Goal: Task Accomplishment & Management: Manage account settings

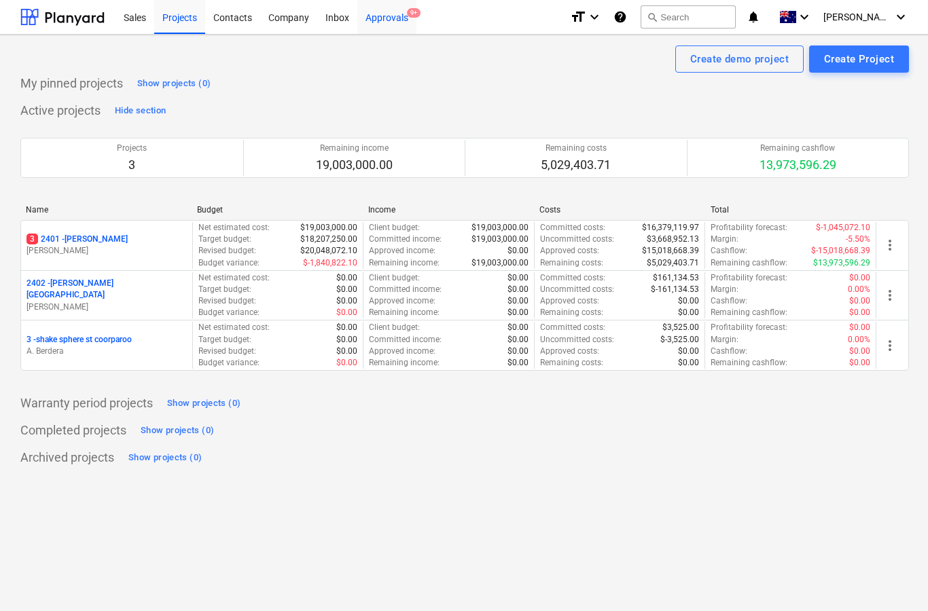
click at [402, 27] on div "Approvals 9+" at bounding box center [386, 16] width 59 height 35
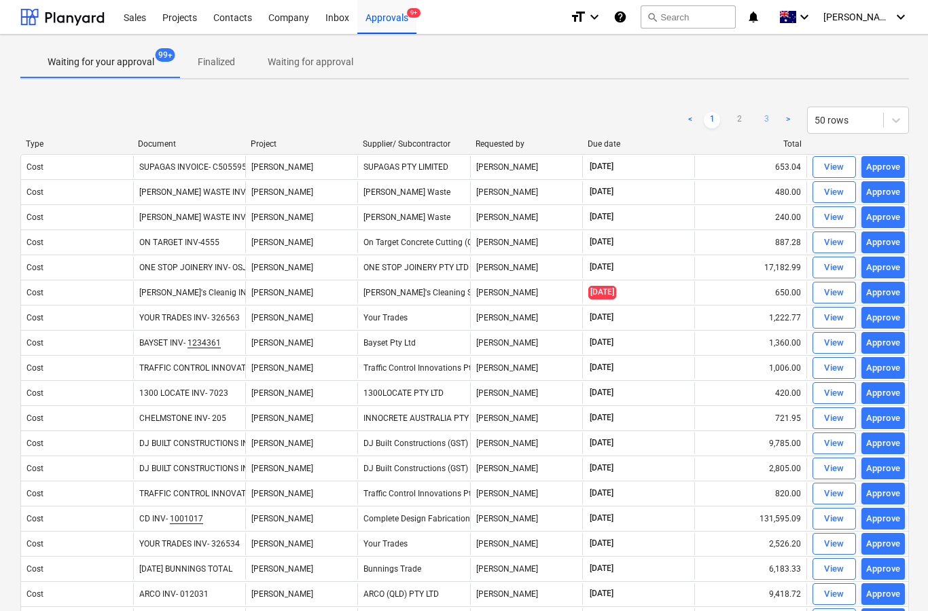
click at [761, 123] on link "3" at bounding box center [766, 120] width 16 height 16
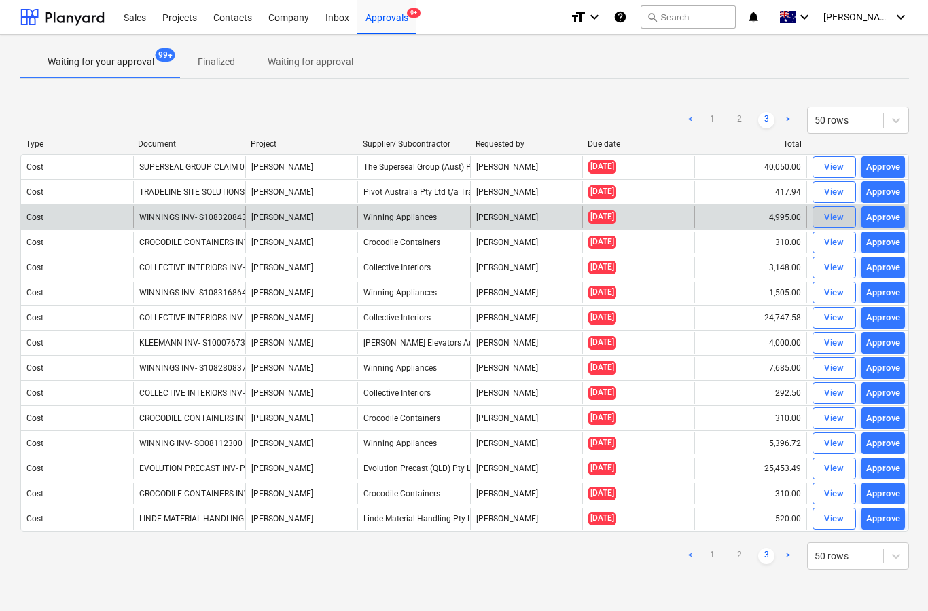
click at [826, 221] on div "View" at bounding box center [834, 218] width 20 height 16
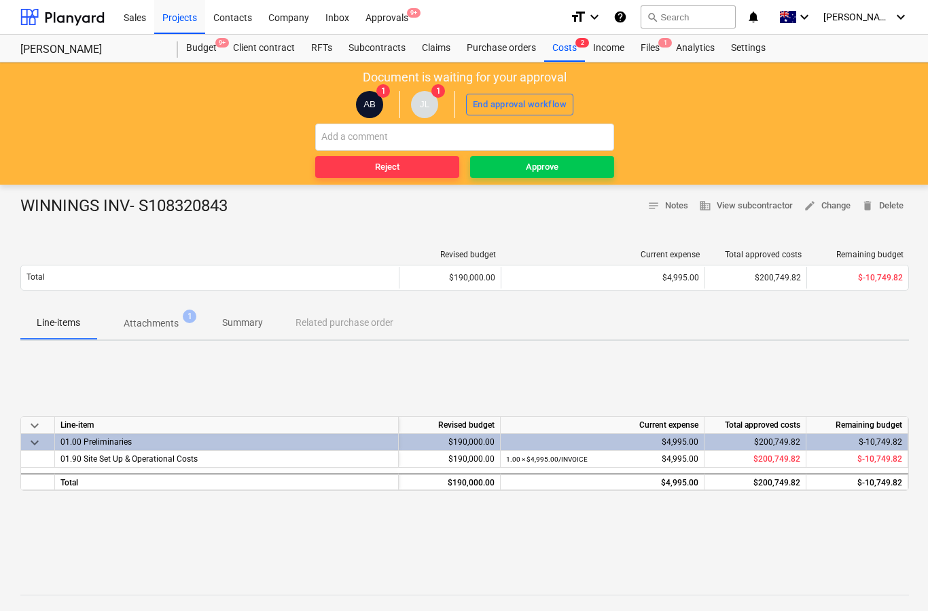
click at [158, 324] on p "Attachments" at bounding box center [151, 324] width 55 height 14
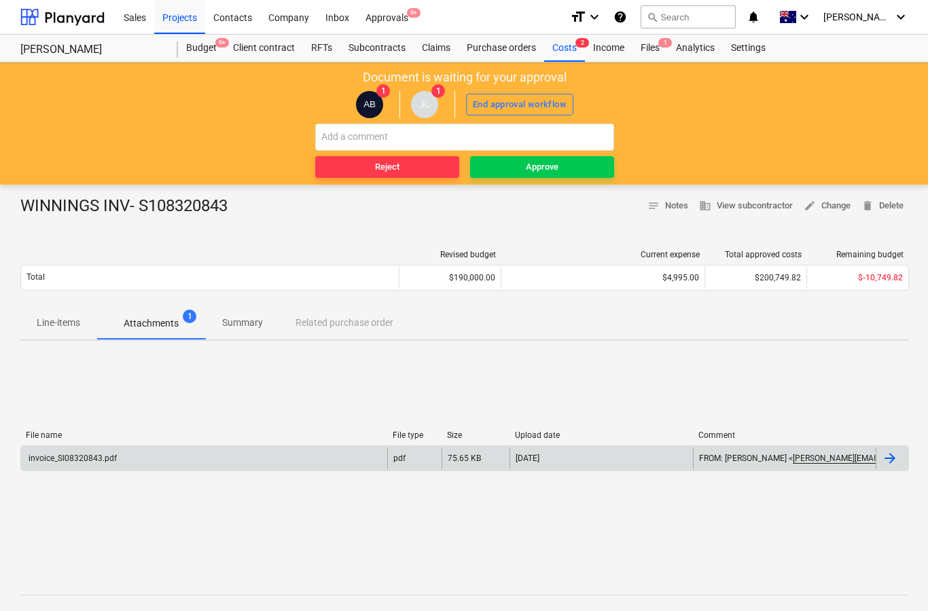
click at [881, 459] on div at bounding box center [892, 459] width 33 height 22
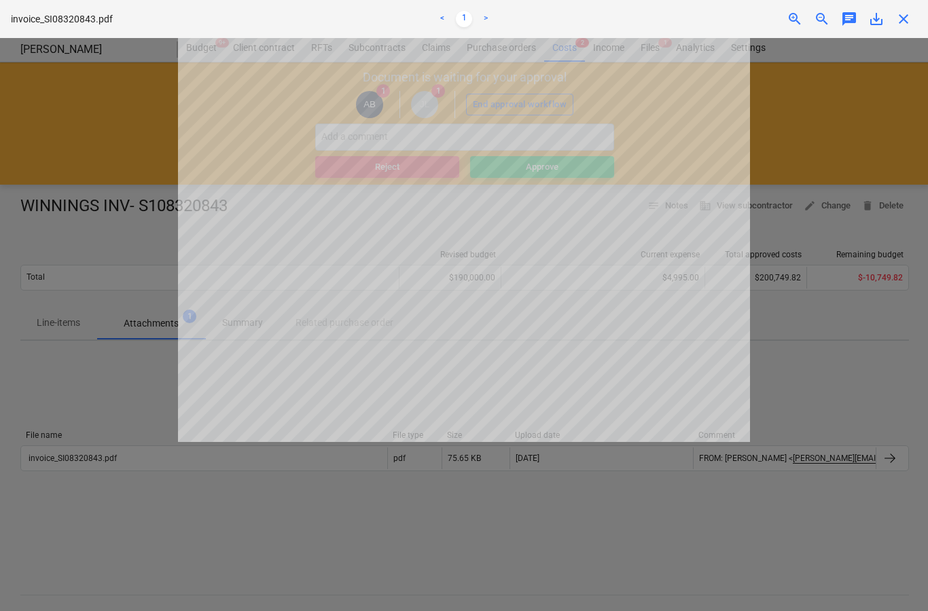
click at [920, 43] on div at bounding box center [464, 324] width 928 height 573
click at [901, 18] on span "close" at bounding box center [903, 19] width 16 height 16
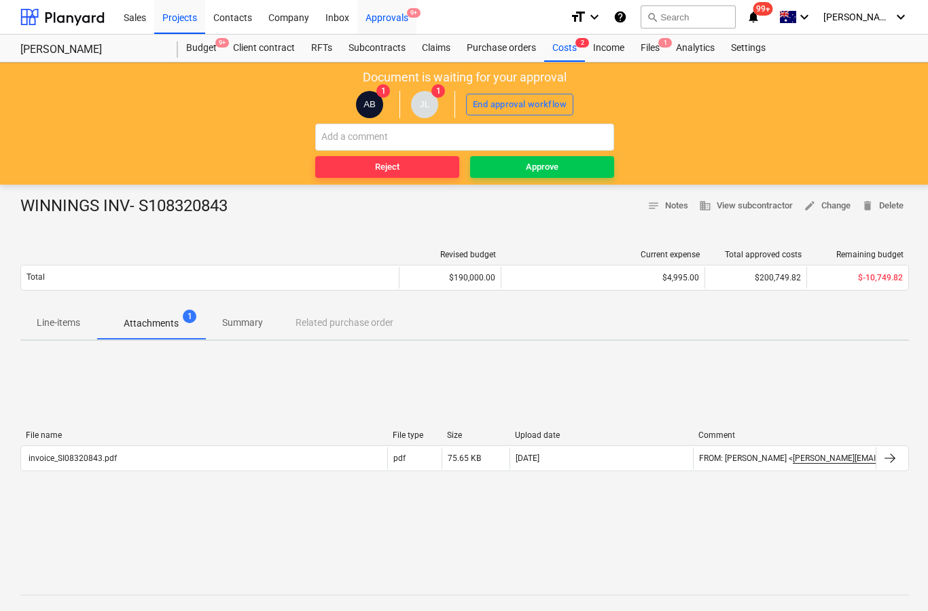
click at [402, 17] on div "Approvals 9+" at bounding box center [386, 16] width 59 height 35
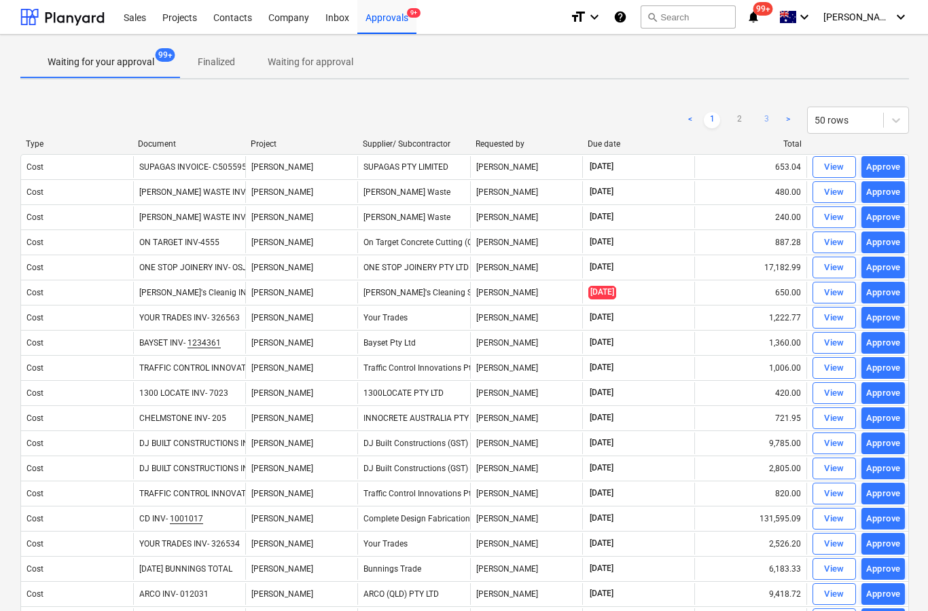
click at [768, 124] on link "3" at bounding box center [766, 120] width 16 height 16
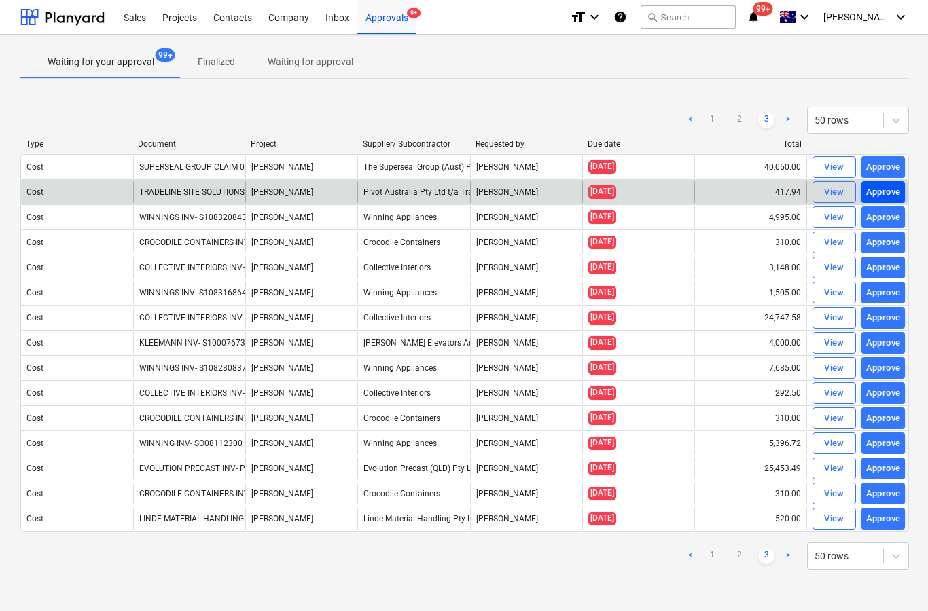
click at [874, 198] on div "Approve" at bounding box center [883, 193] width 35 height 16
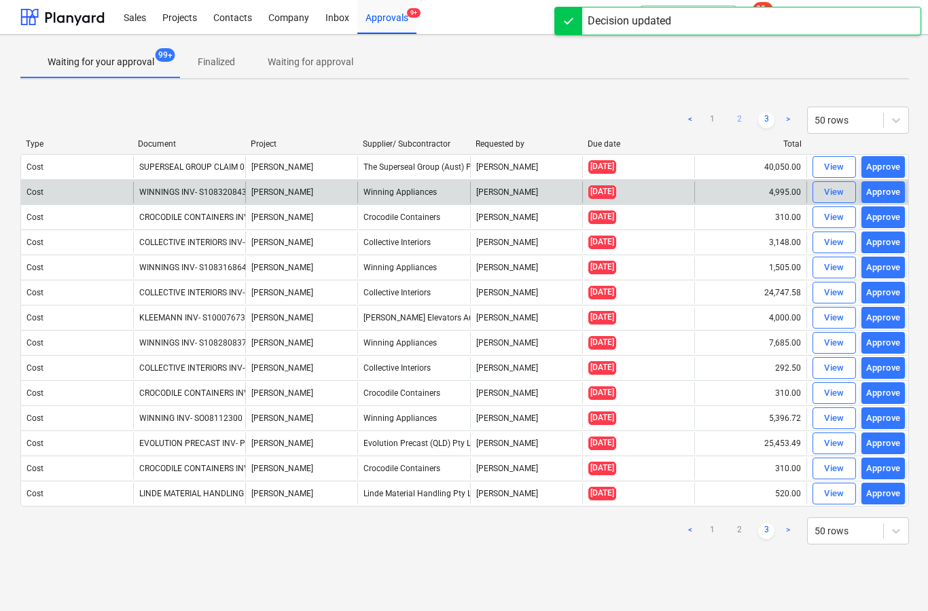
click at [741, 125] on link "2" at bounding box center [739, 120] width 16 height 16
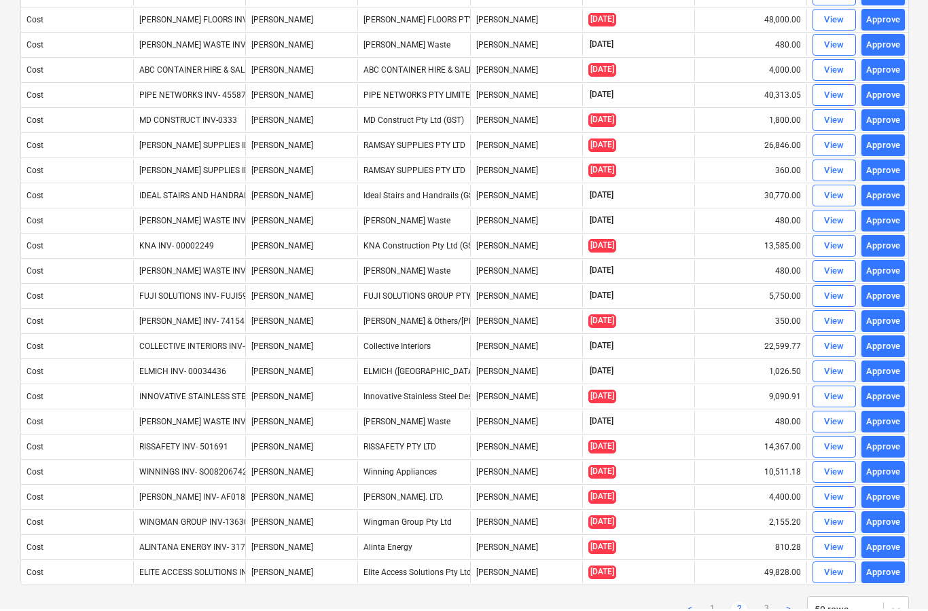
scroll to position [823, 0]
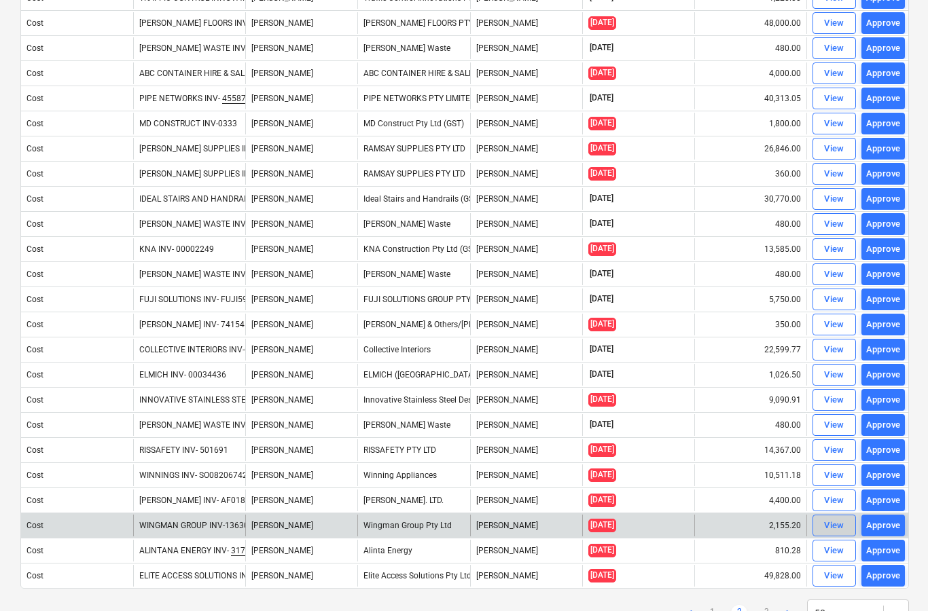
click at [828, 529] on div "View" at bounding box center [834, 526] width 20 height 16
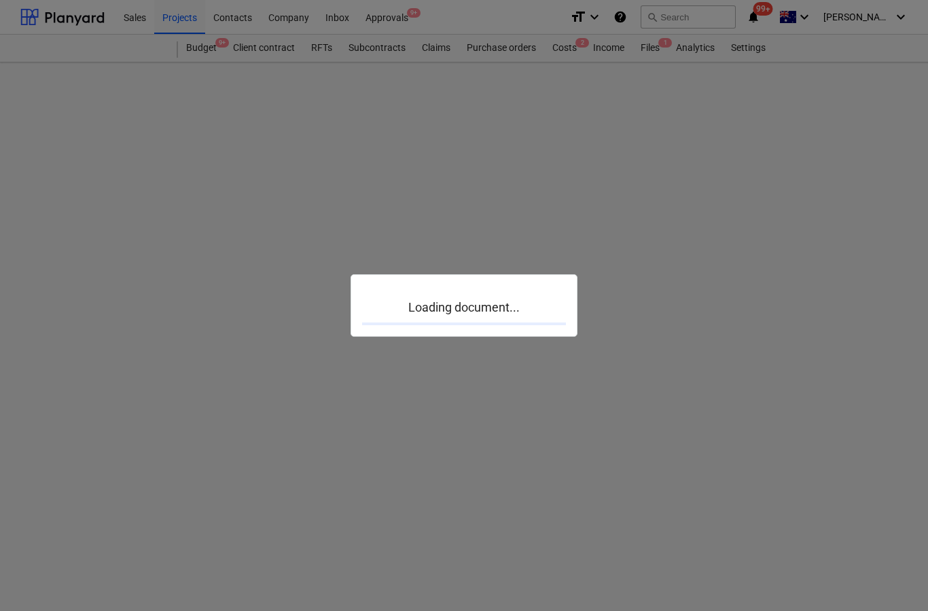
scroll to position [54, 0]
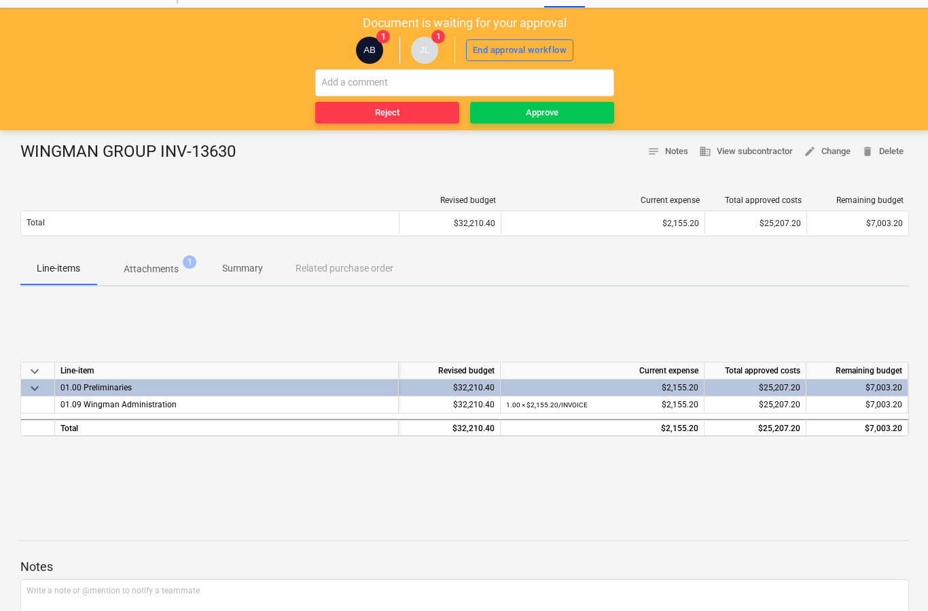
click at [151, 274] on p "Attachments" at bounding box center [151, 269] width 55 height 14
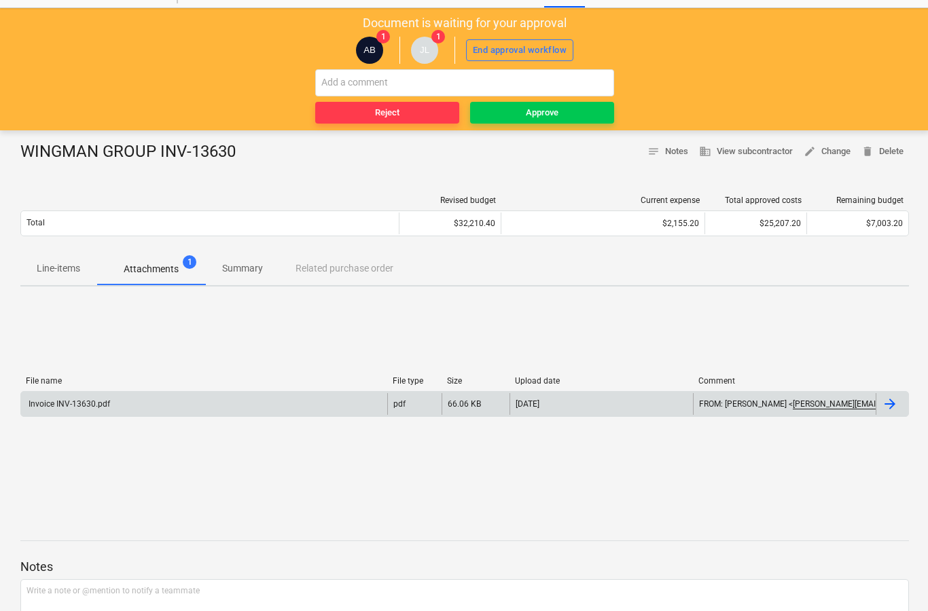
click at [900, 410] on div at bounding box center [892, 404] width 33 height 22
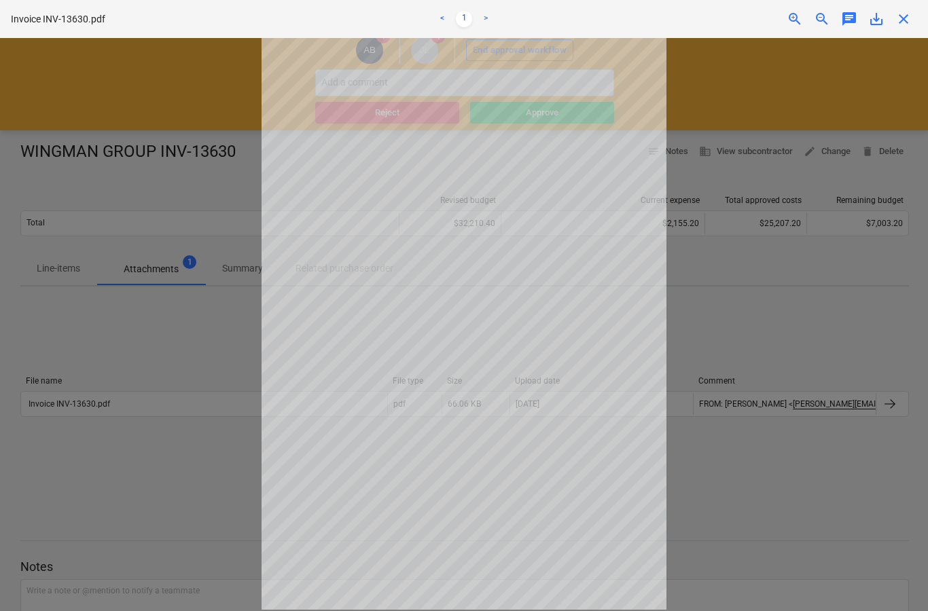
click at [907, 19] on span "close" at bounding box center [903, 19] width 16 height 16
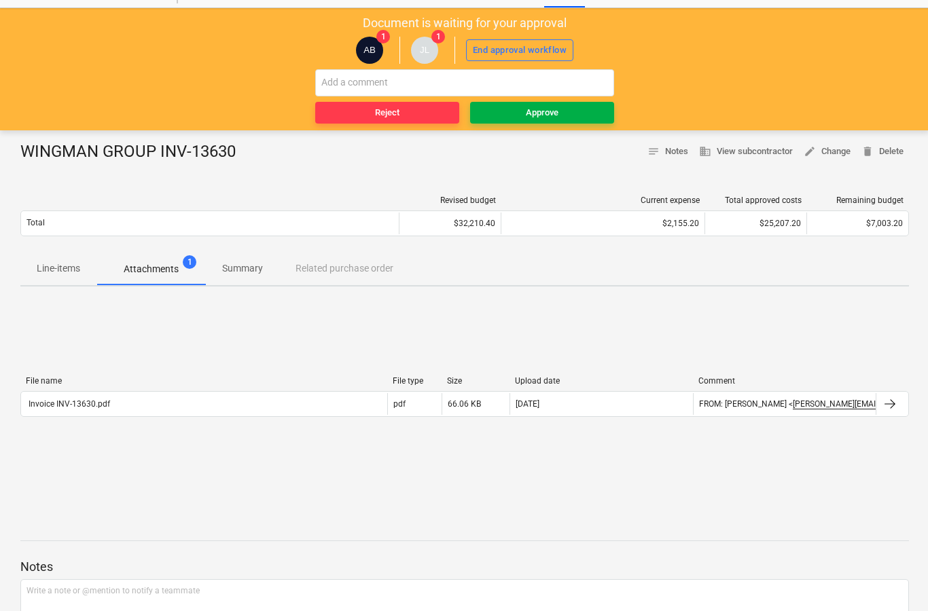
click at [577, 113] on span "Approve" at bounding box center [541, 113] width 133 height 16
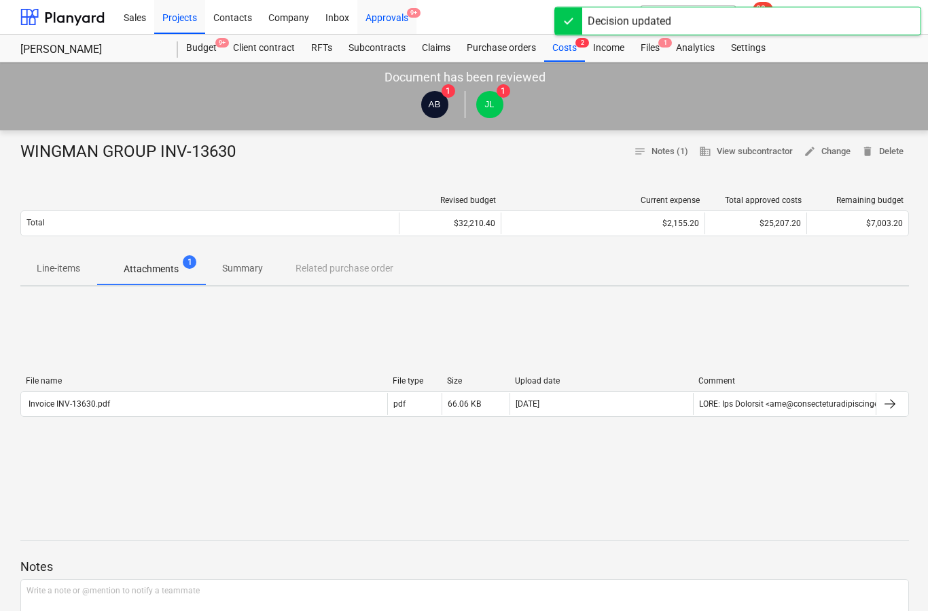
click at [414, 19] on div "Approvals 9+" at bounding box center [386, 16] width 59 height 35
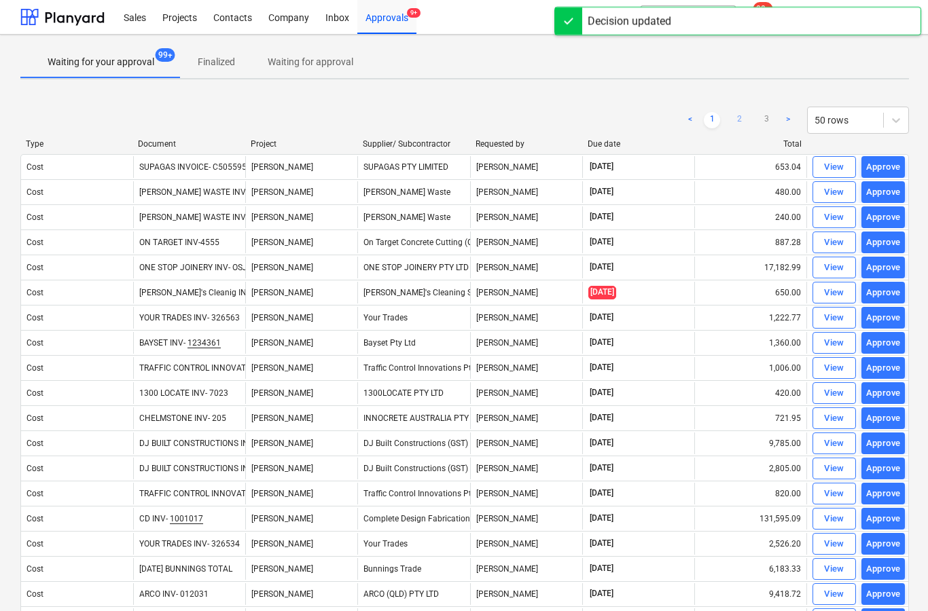
click at [747, 124] on link "2" at bounding box center [739, 120] width 16 height 16
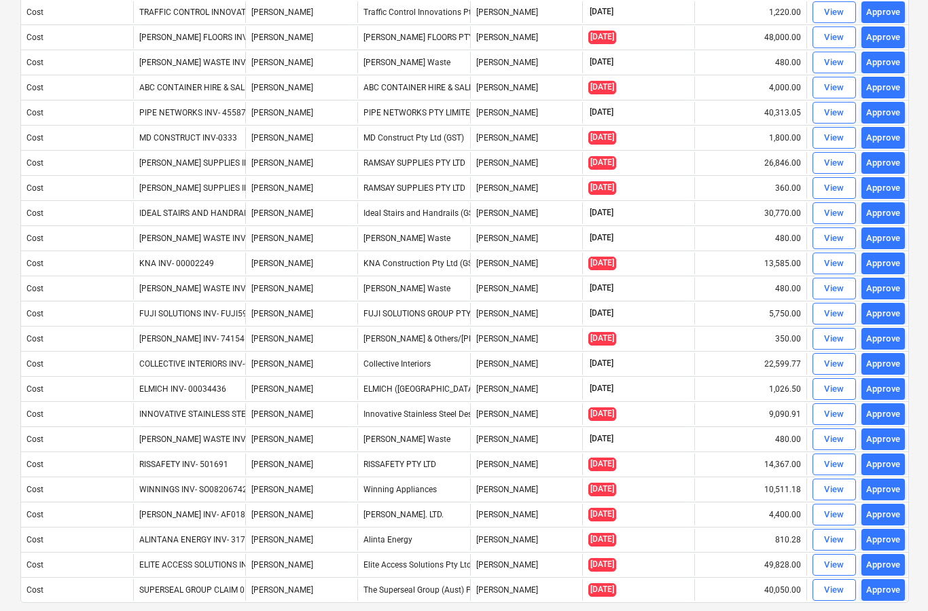
scroll to position [823, 0]
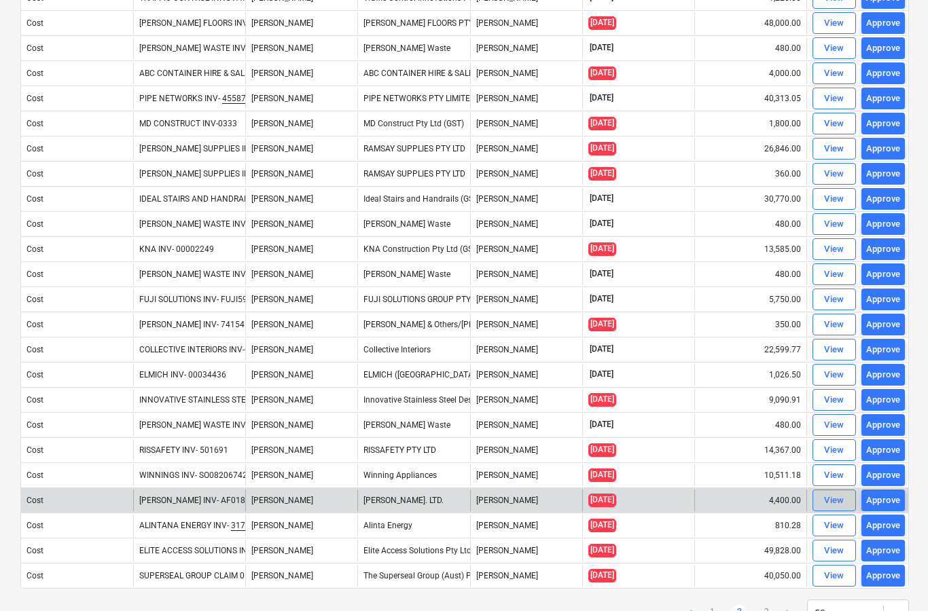
click at [835, 501] on div "View" at bounding box center [834, 501] width 20 height 16
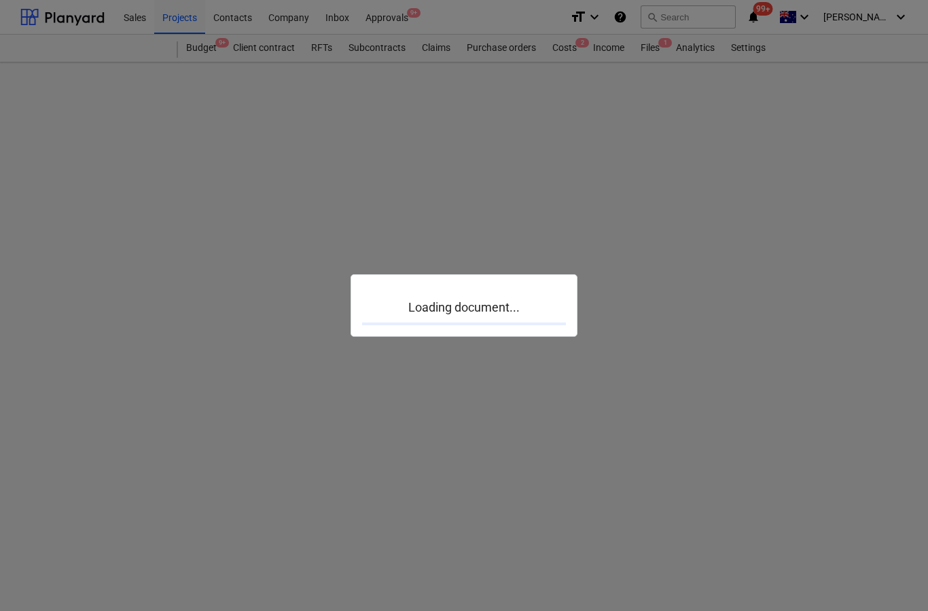
scroll to position [54, 0]
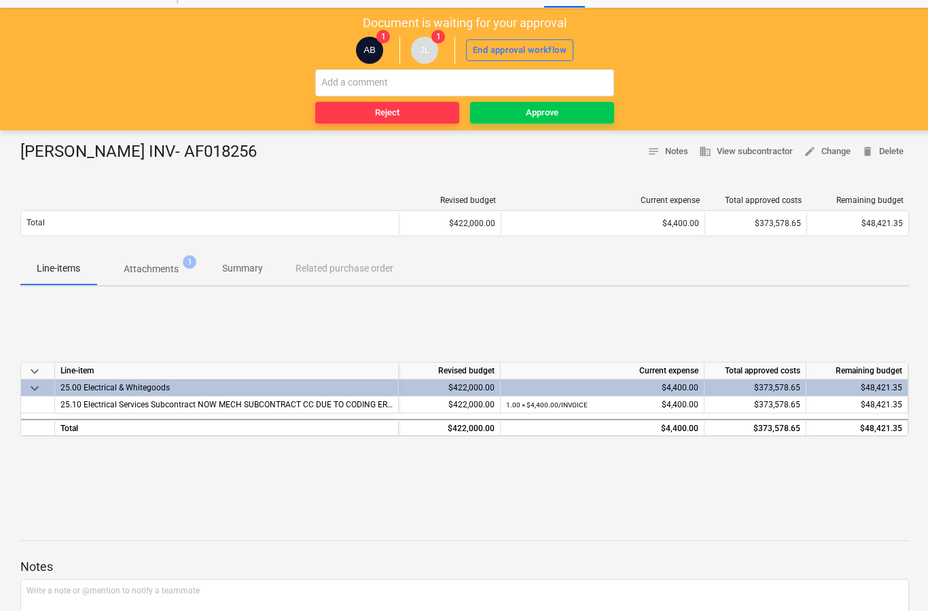
click at [168, 150] on div "[PERSON_NAME] INV- AF018256" at bounding box center [143, 152] width 247 height 22
click at [173, 268] on p "Attachments" at bounding box center [151, 269] width 55 height 14
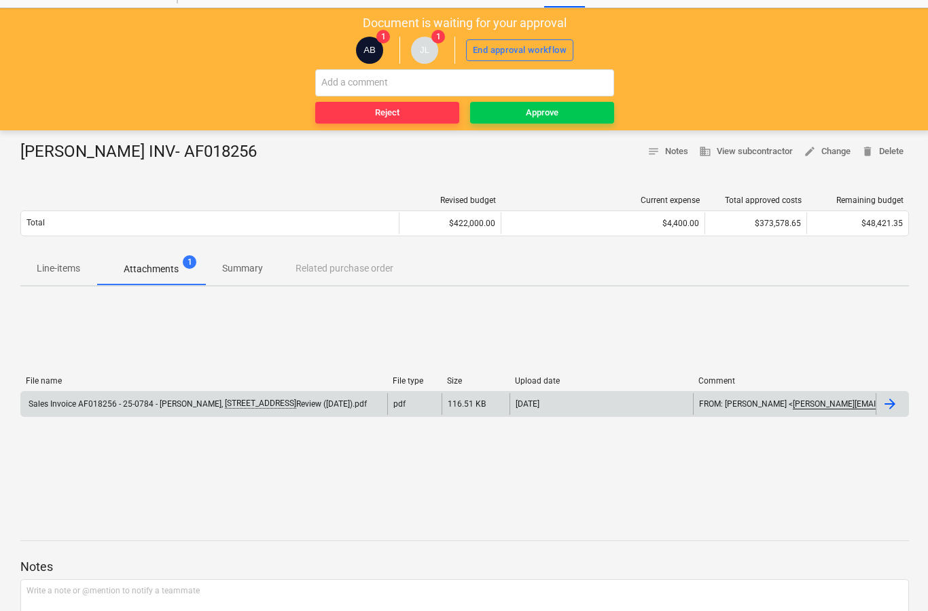
click at [902, 408] on div at bounding box center [892, 404] width 33 height 22
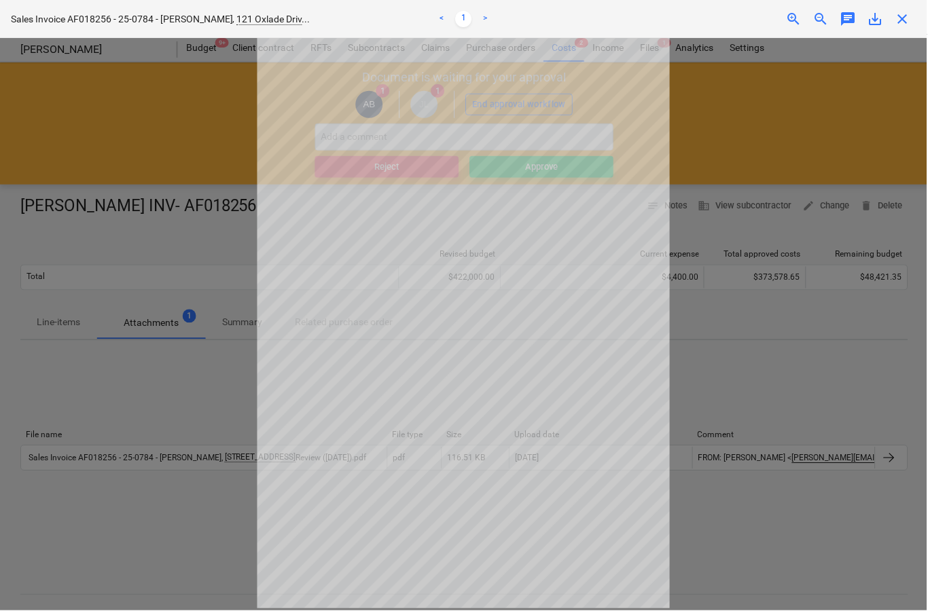
click at [905, 23] on span "close" at bounding box center [903, 19] width 16 height 16
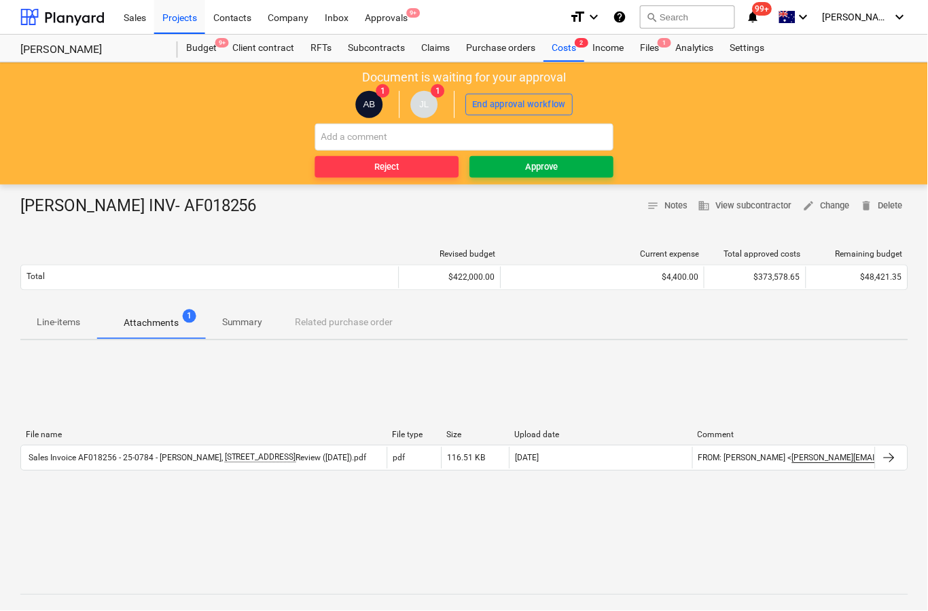
click at [580, 162] on span "Approve" at bounding box center [541, 168] width 133 height 16
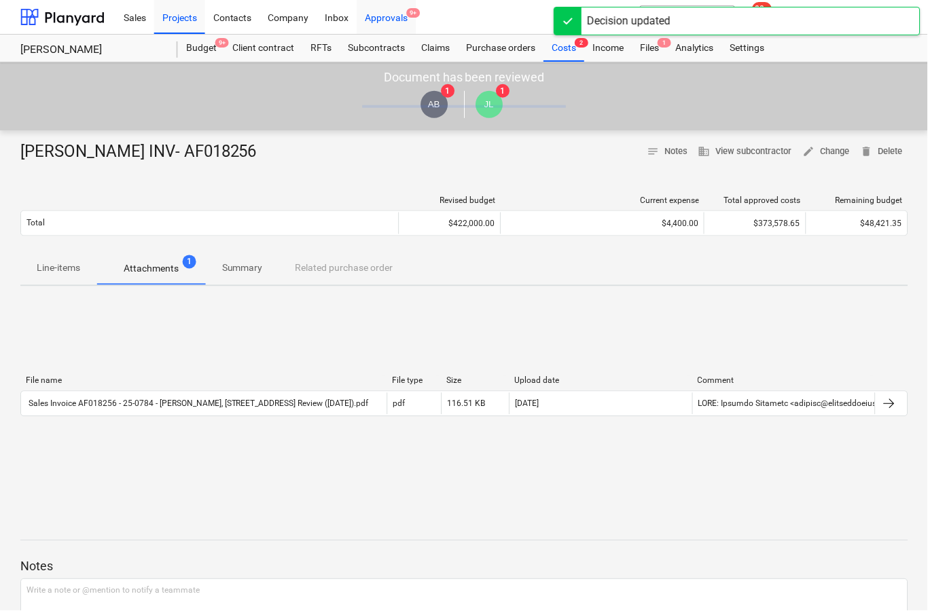
click at [408, 17] on span "9+" at bounding box center [414, 13] width 14 height 10
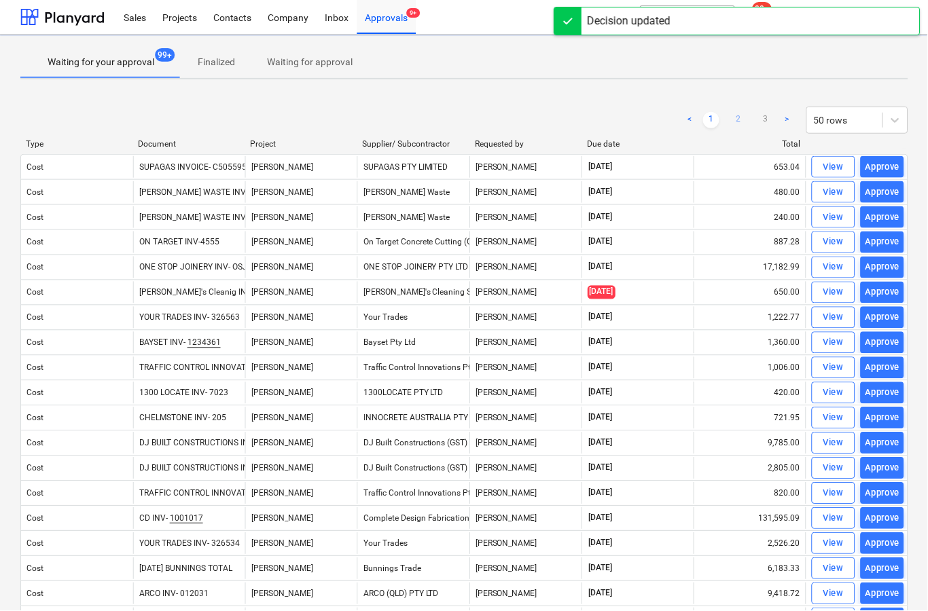
click at [742, 122] on link "2" at bounding box center [739, 120] width 16 height 16
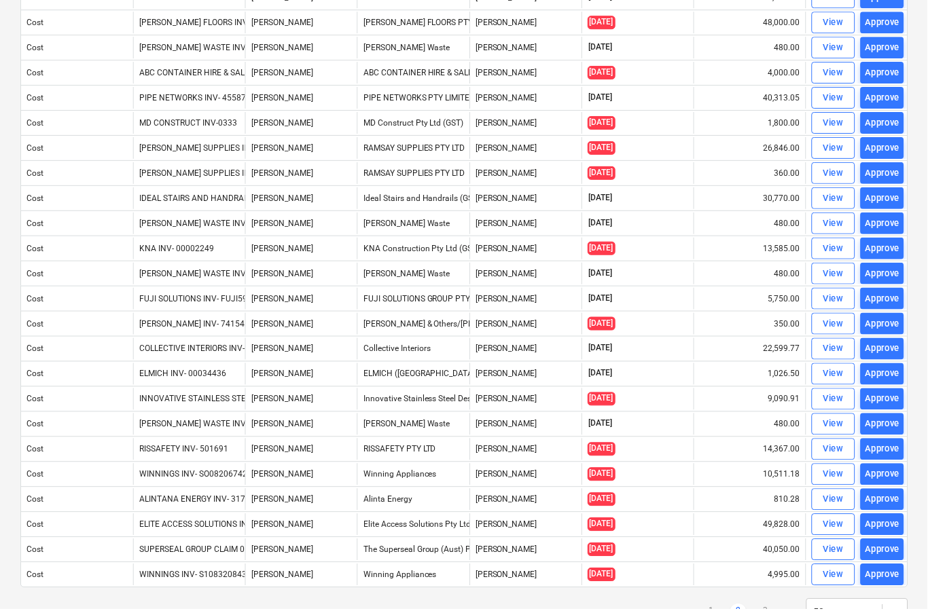
scroll to position [821, 0]
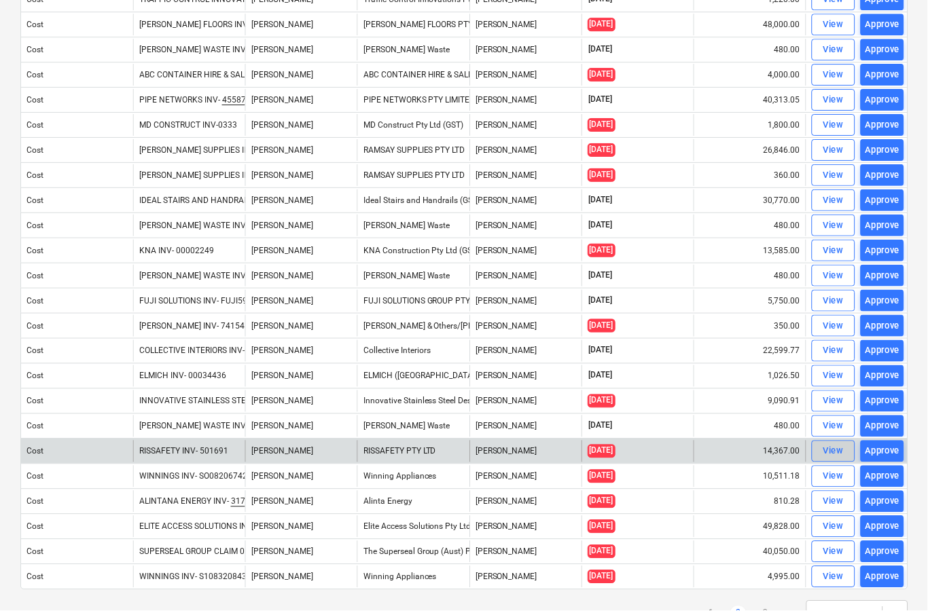
click at [832, 452] on div "View" at bounding box center [834, 452] width 20 height 16
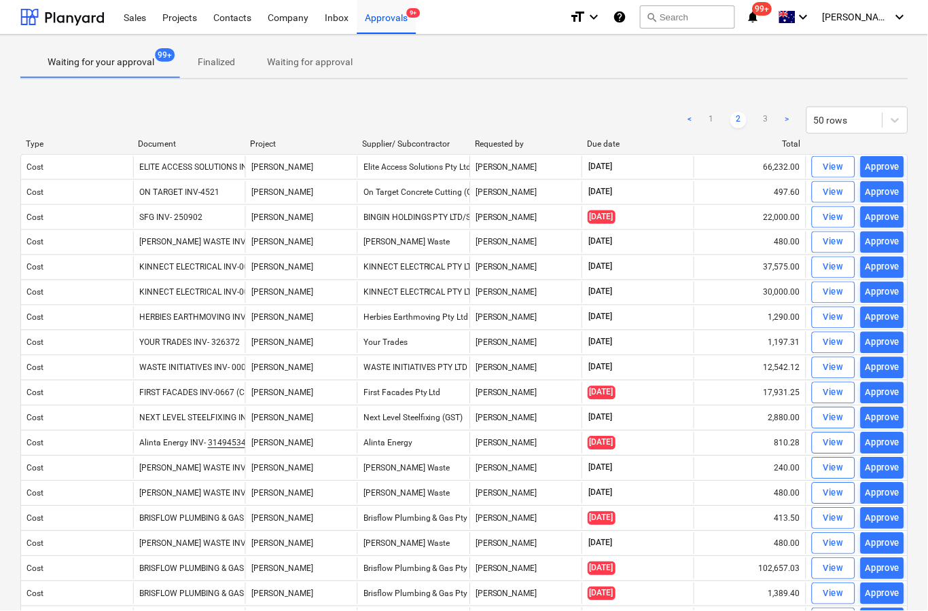
scroll to position [53, 0]
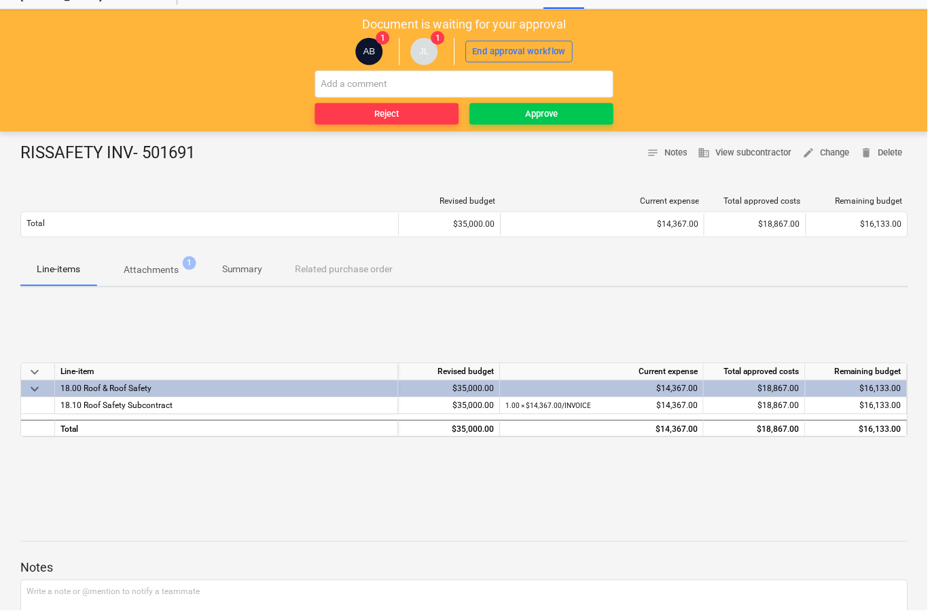
click at [153, 270] on p "Attachments" at bounding box center [151, 271] width 55 height 14
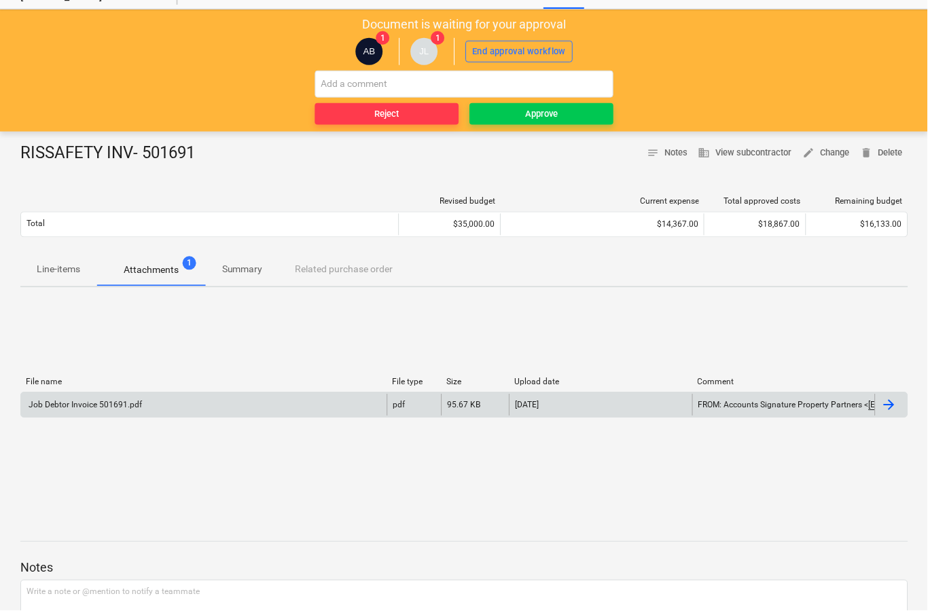
click at [895, 413] on div at bounding box center [892, 406] width 33 height 22
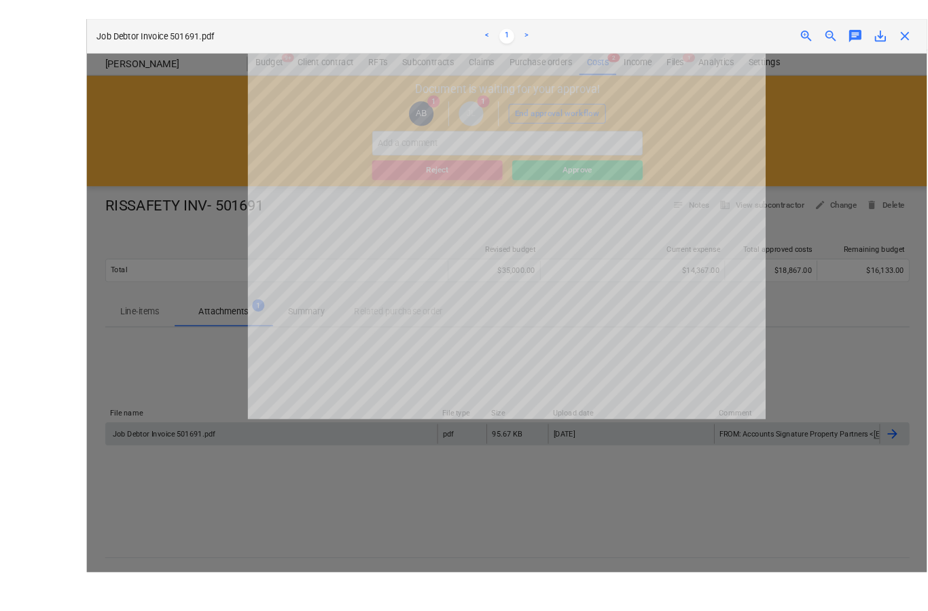
scroll to position [19, 0]
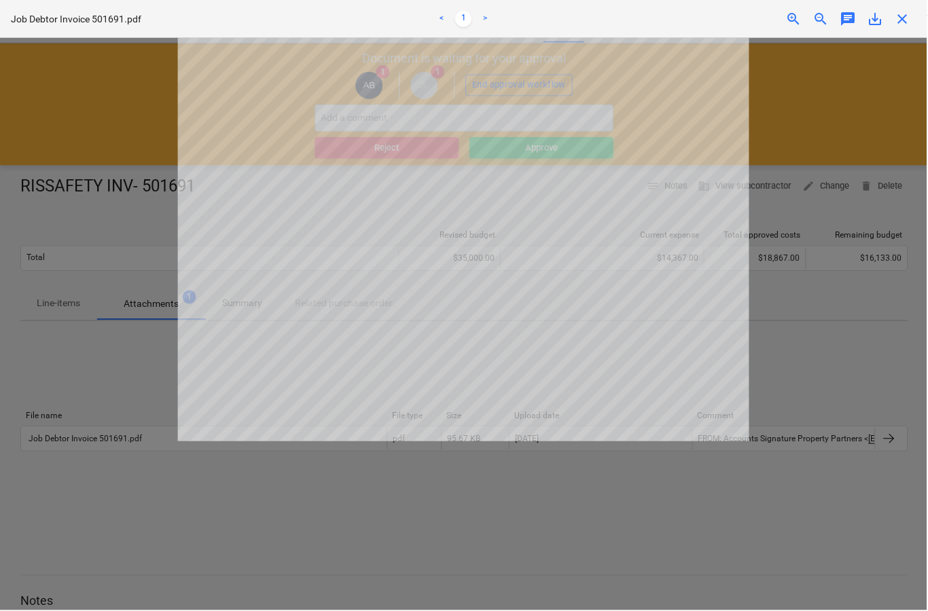
click at [912, 26] on span "close" at bounding box center [903, 19] width 16 height 16
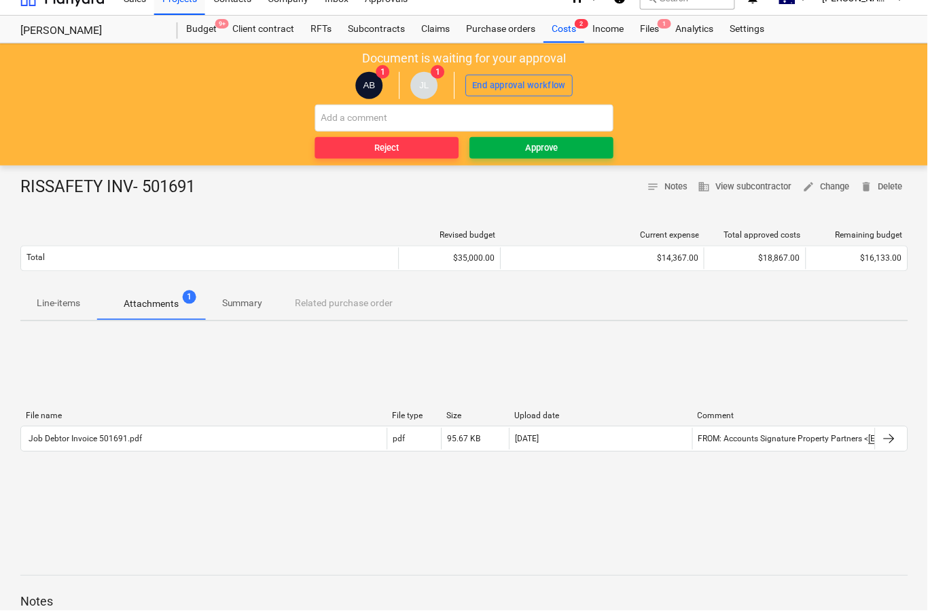
click at [552, 157] on button "Approve" at bounding box center [542, 148] width 144 height 22
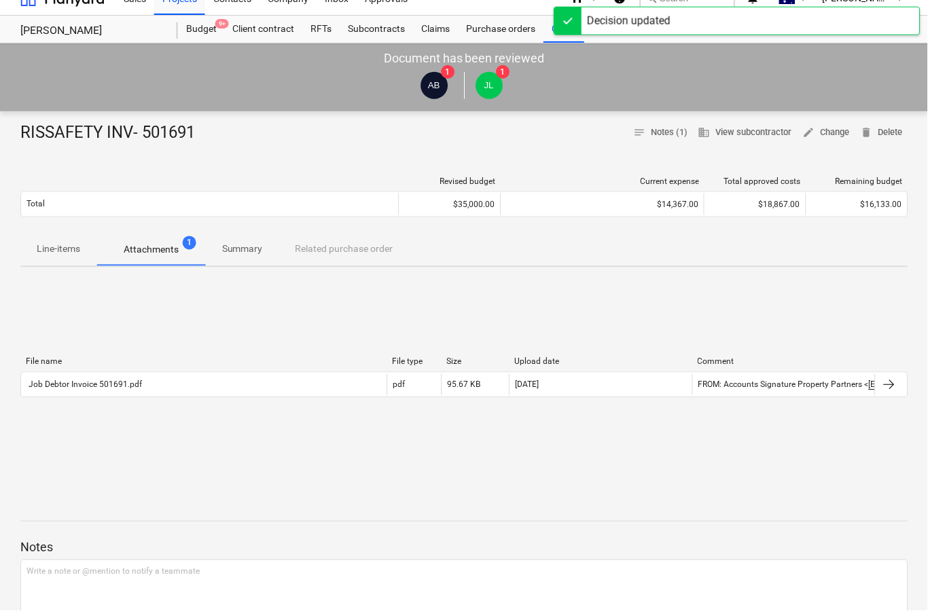
scroll to position [0, 0]
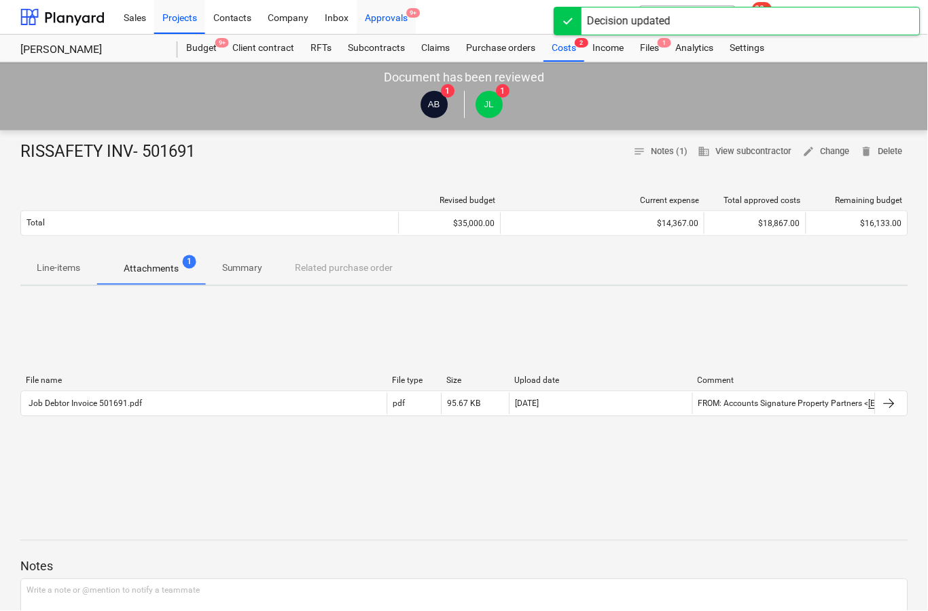
click at [399, 15] on div "Approvals 9+" at bounding box center [386, 16] width 59 height 35
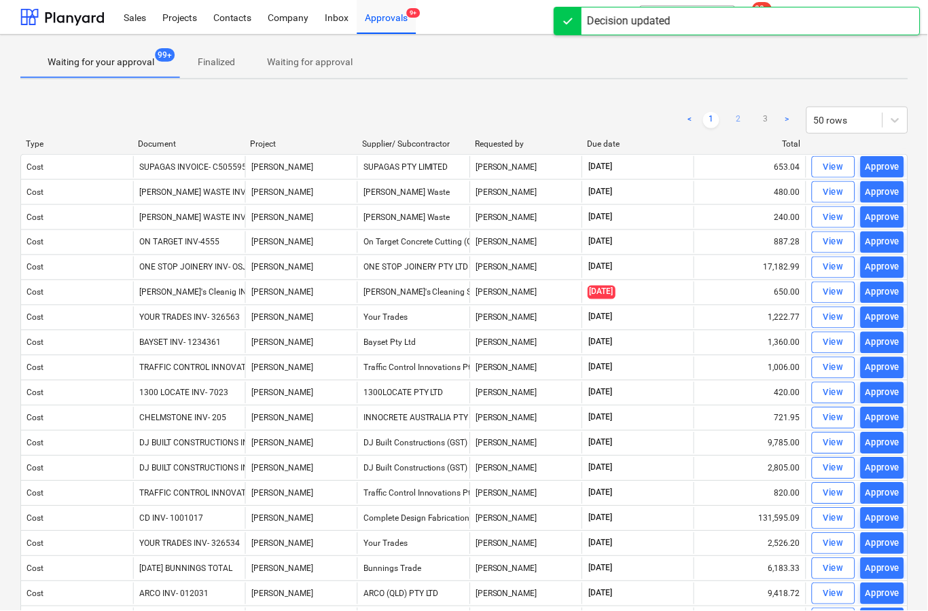
click at [740, 121] on link "2" at bounding box center [739, 120] width 16 height 16
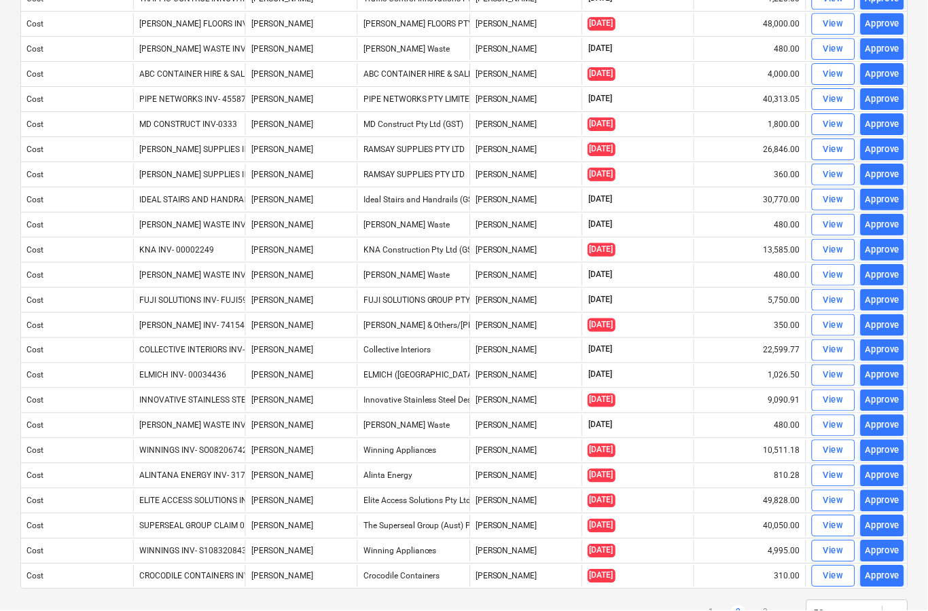
scroll to position [821, 0]
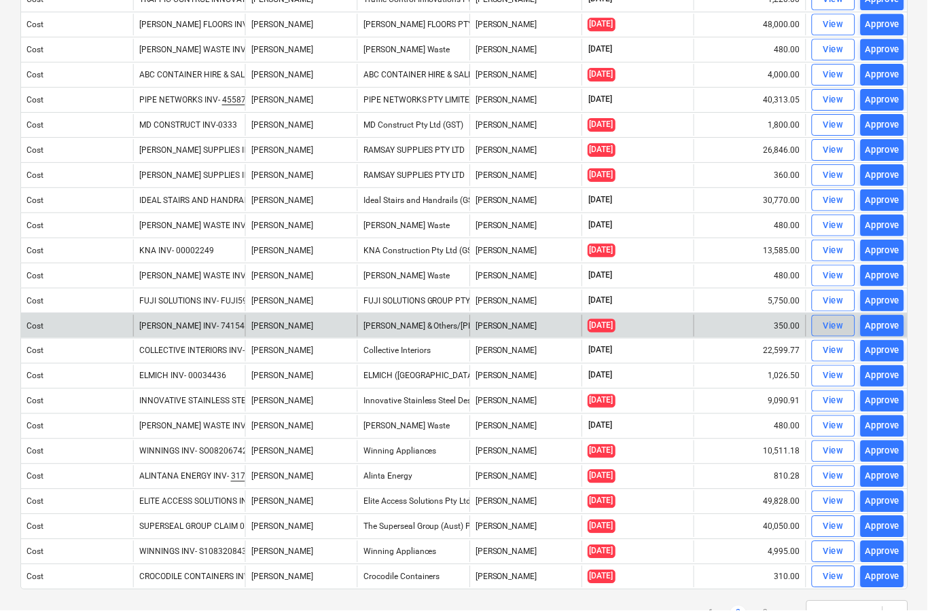
click at [827, 329] on div "View" at bounding box center [834, 327] width 20 height 16
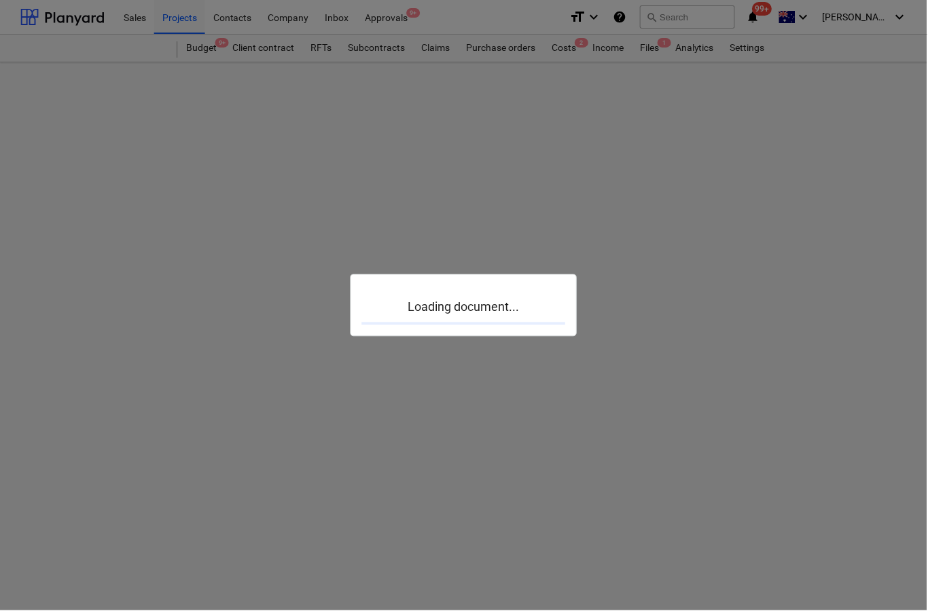
scroll to position [53, 0]
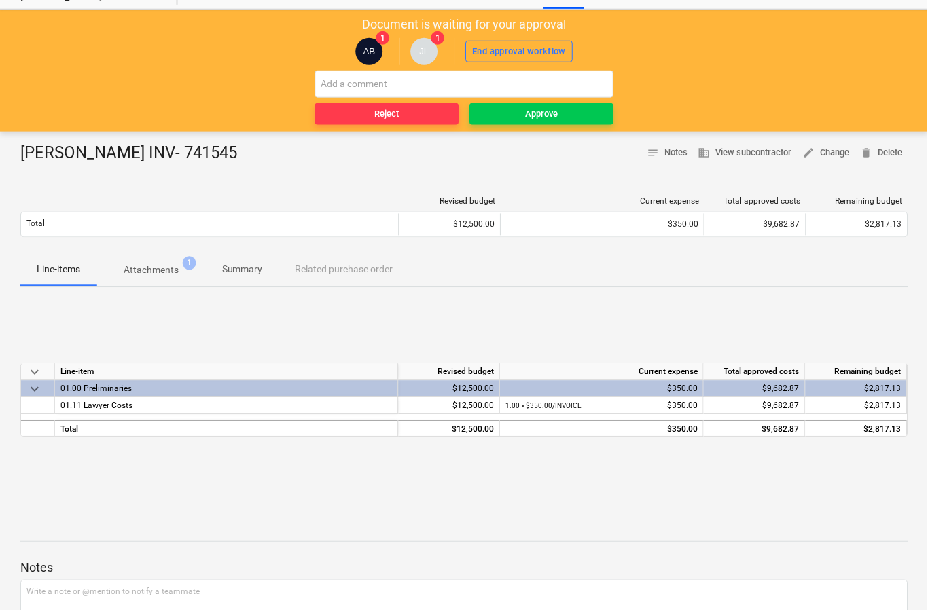
click at [160, 272] on p "Attachments" at bounding box center [151, 271] width 55 height 14
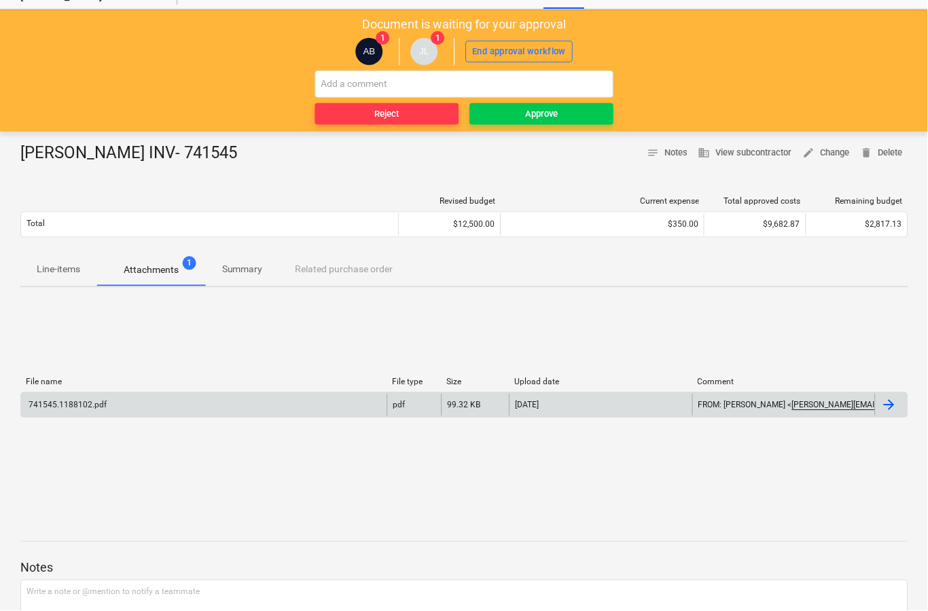
click at [886, 415] on div at bounding box center [892, 406] width 33 height 22
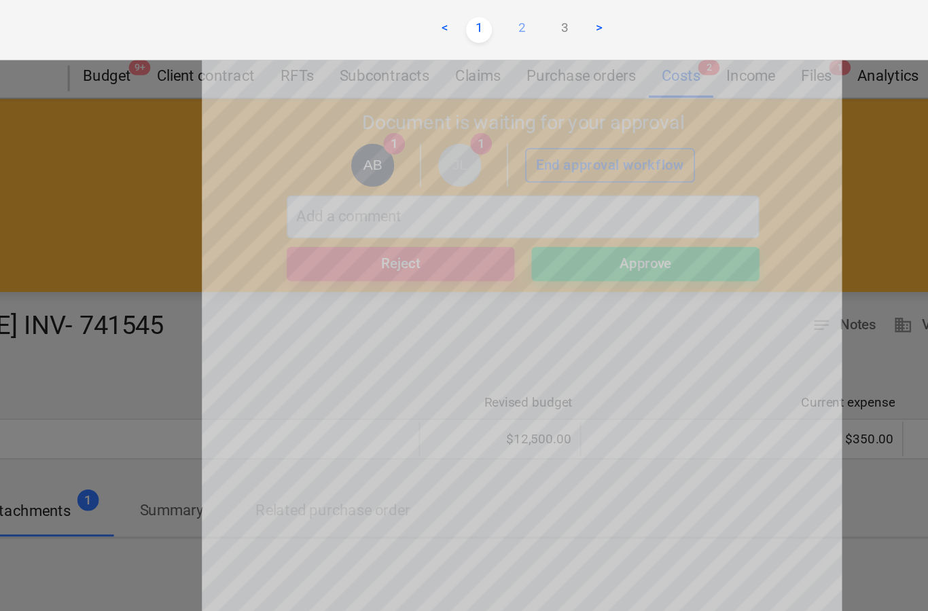
click at [456, 20] on link "2" at bounding box center [464, 19] width 16 height 16
click at [483, 18] on link "3" at bounding box center [491, 19] width 16 height 16
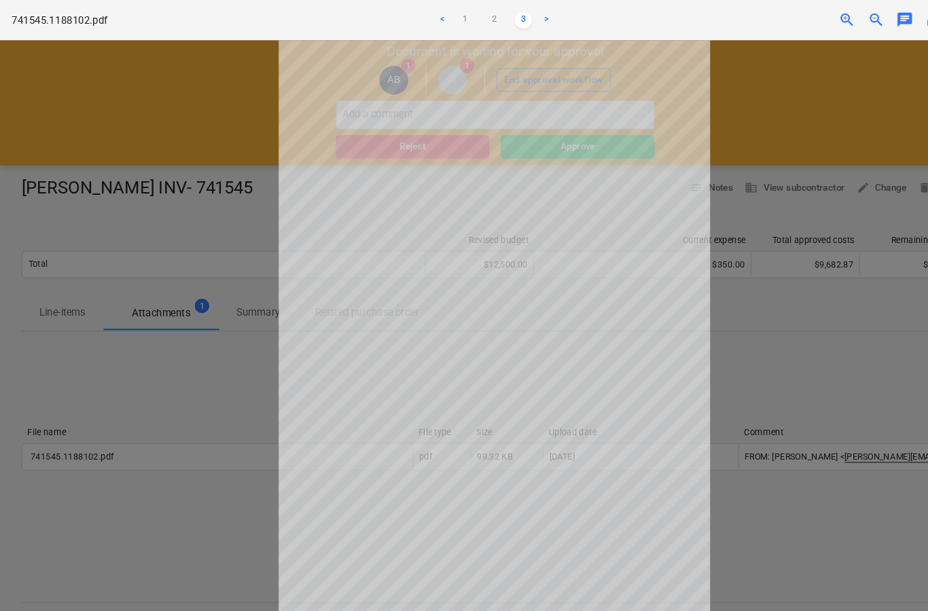
scroll to position [14, 0]
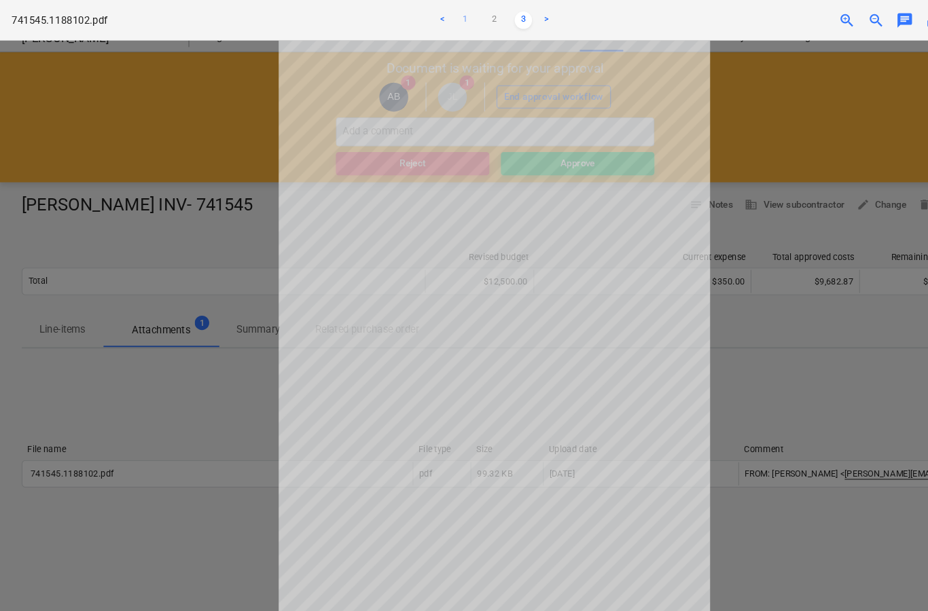
click at [442, 19] on link "1" at bounding box center [437, 19] width 16 height 16
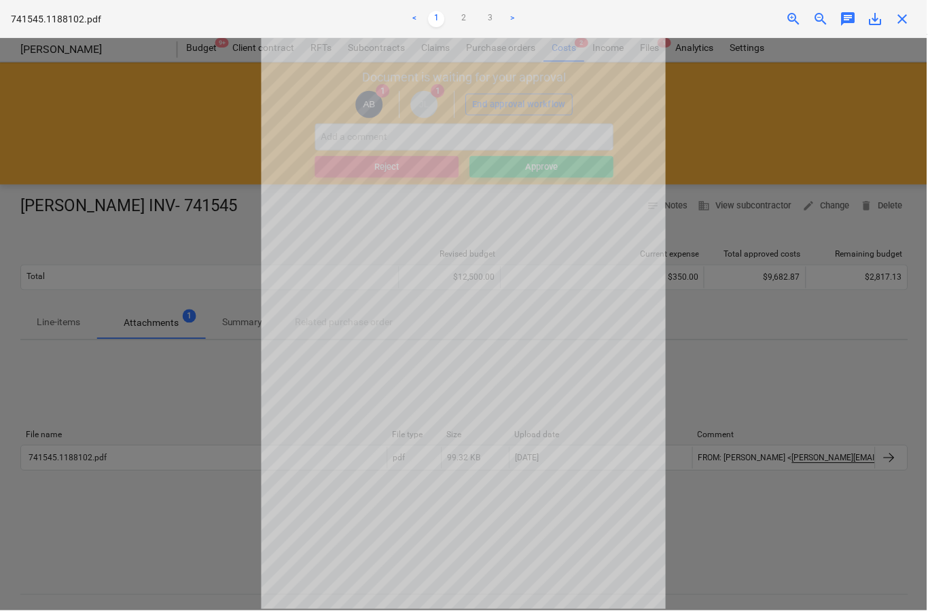
click at [903, 18] on span "close" at bounding box center [903, 19] width 16 height 16
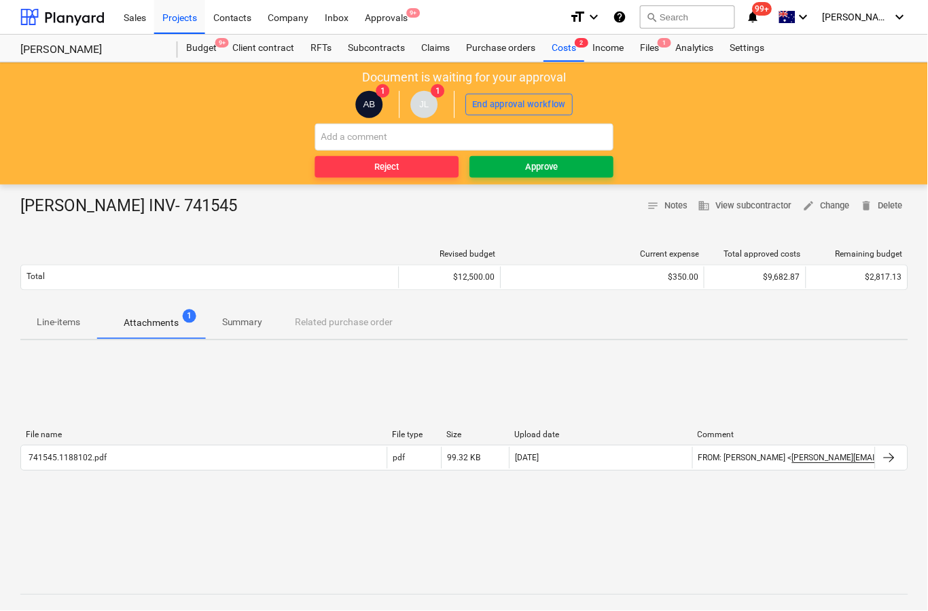
click at [587, 175] on button "Approve" at bounding box center [542, 167] width 144 height 22
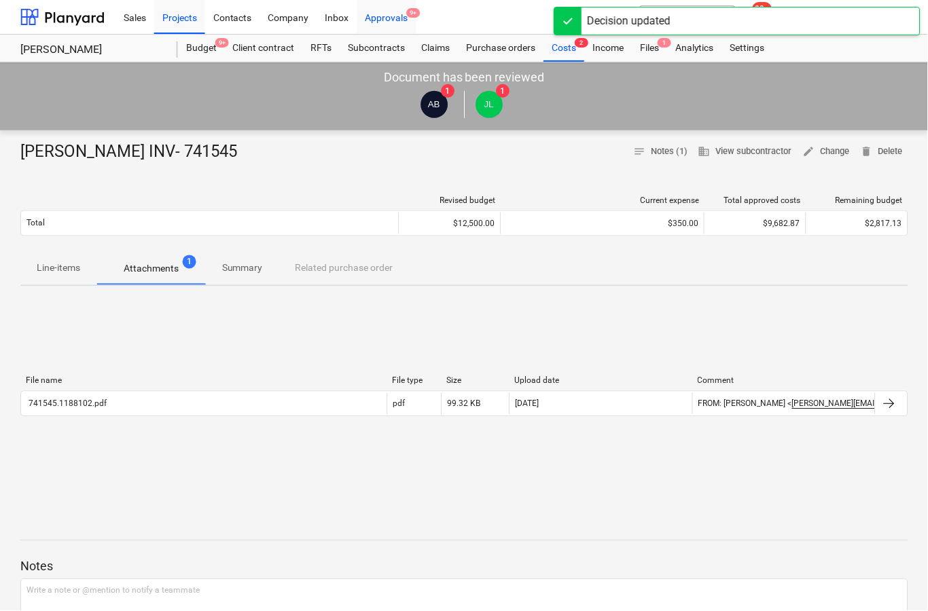
click at [399, 20] on div "Approvals 9+" at bounding box center [386, 16] width 59 height 35
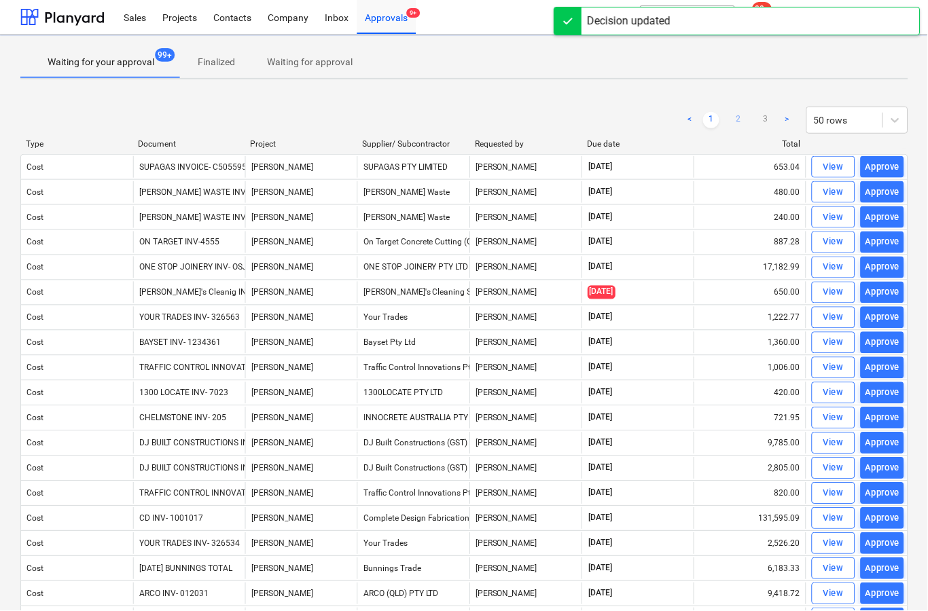
click at [739, 122] on link "2" at bounding box center [739, 120] width 16 height 16
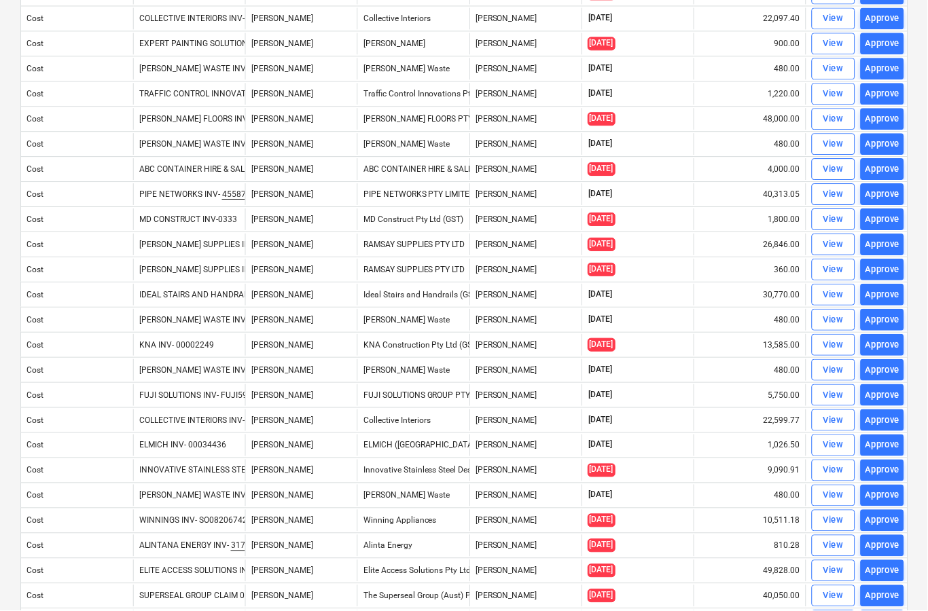
scroll to position [711, 0]
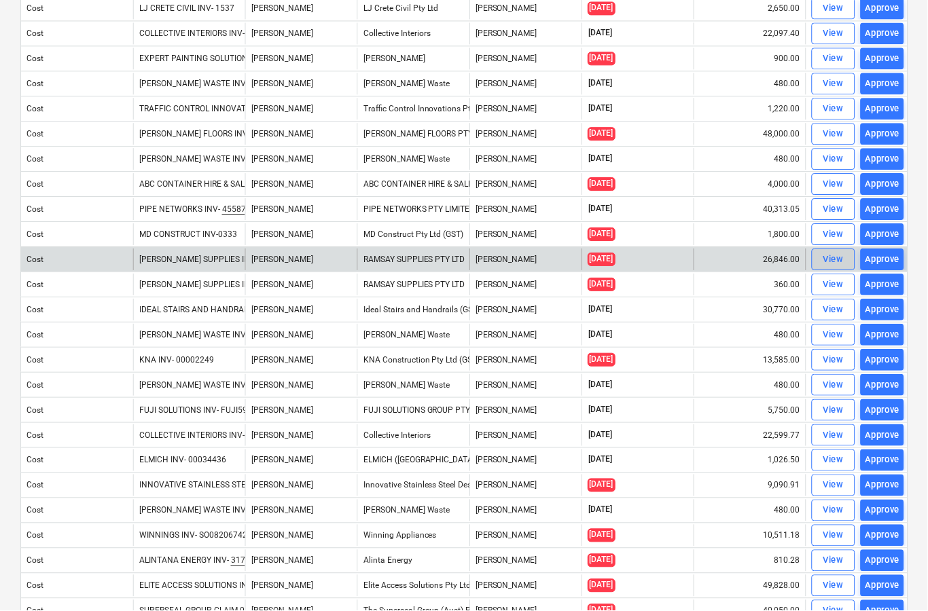
click at [838, 257] on div "View" at bounding box center [834, 261] width 20 height 16
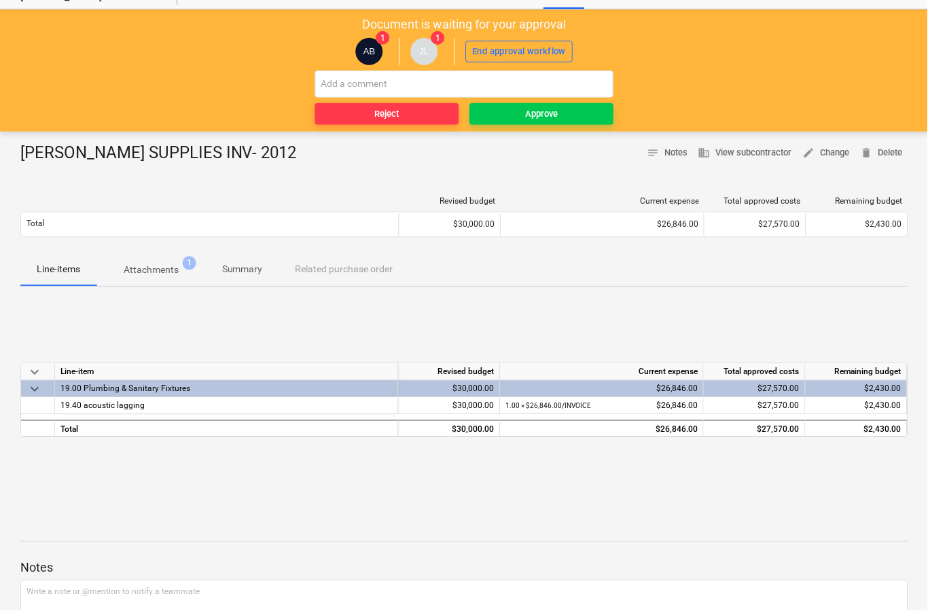
click at [167, 276] on p "Attachments" at bounding box center [151, 271] width 55 height 14
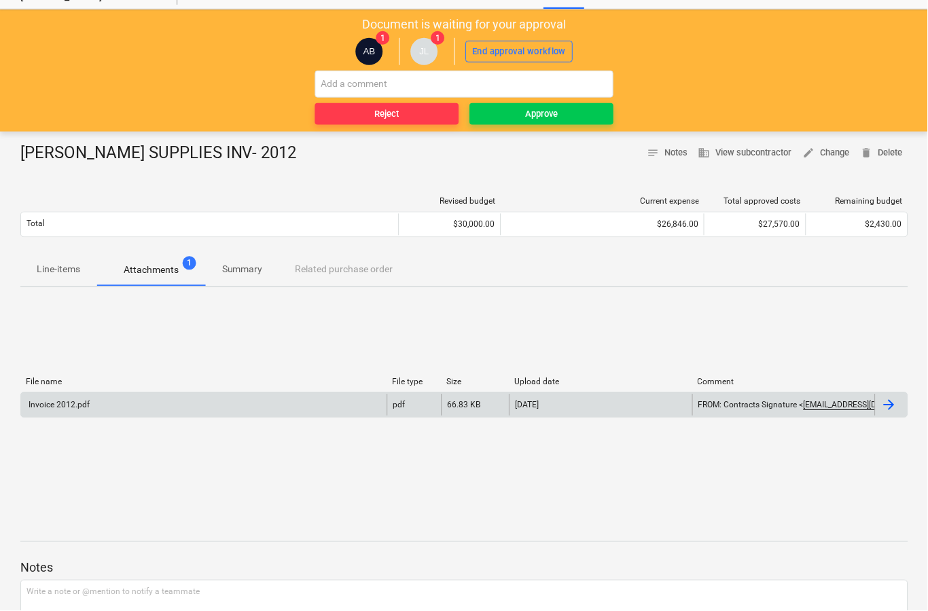
click at [886, 414] on div at bounding box center [892, 406] width 33 height 22
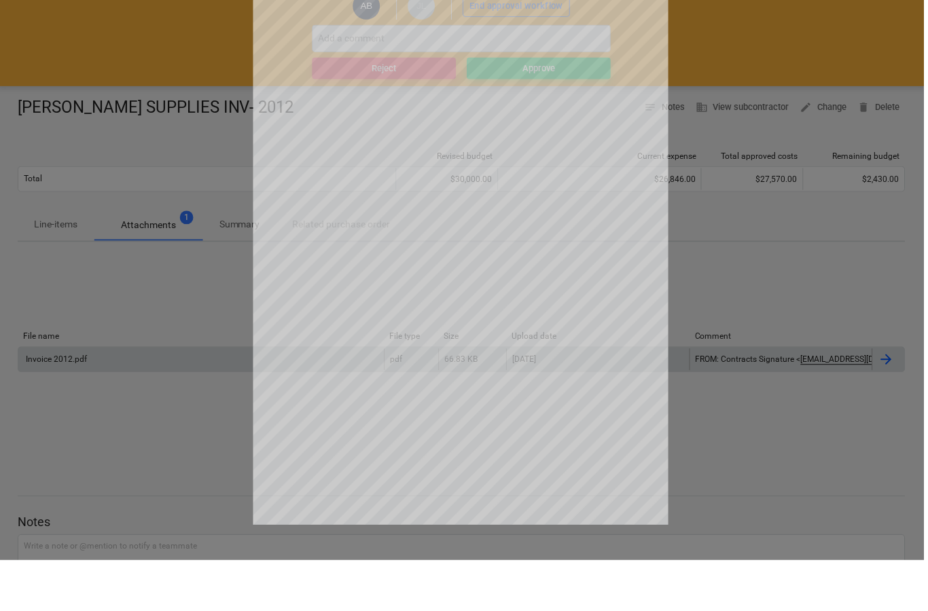
scroll to position [94, 0]
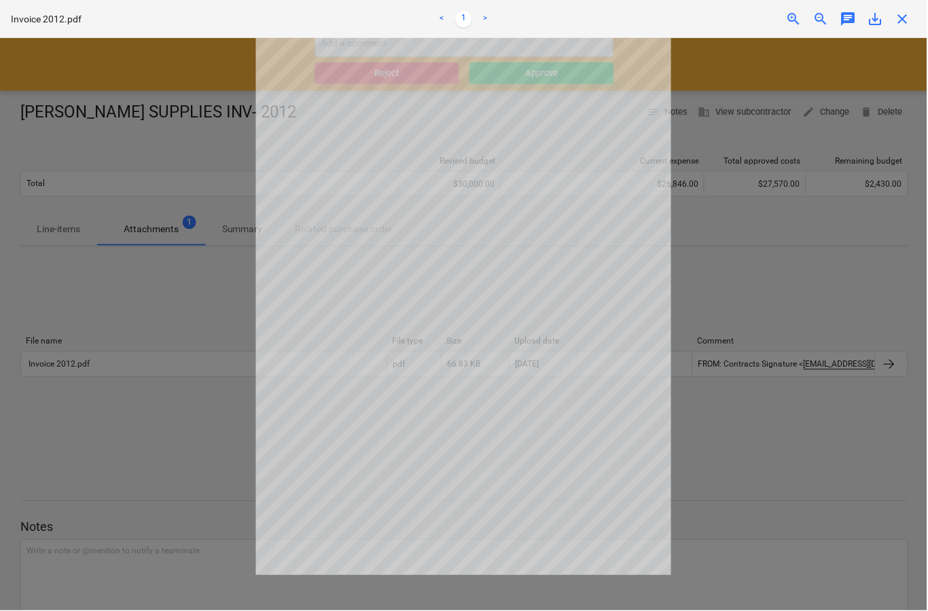
click at [907, 14] on span "close" at bounding box center [903, 19] width 16 height 16
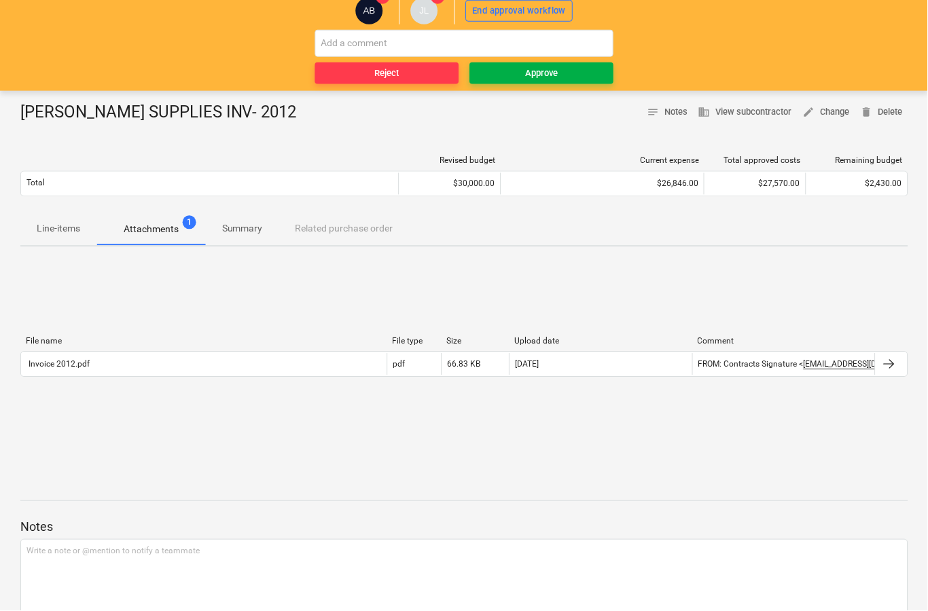
click at [564, 79] on span "Approve" at bounding box center [541, 74] width 133 height 16
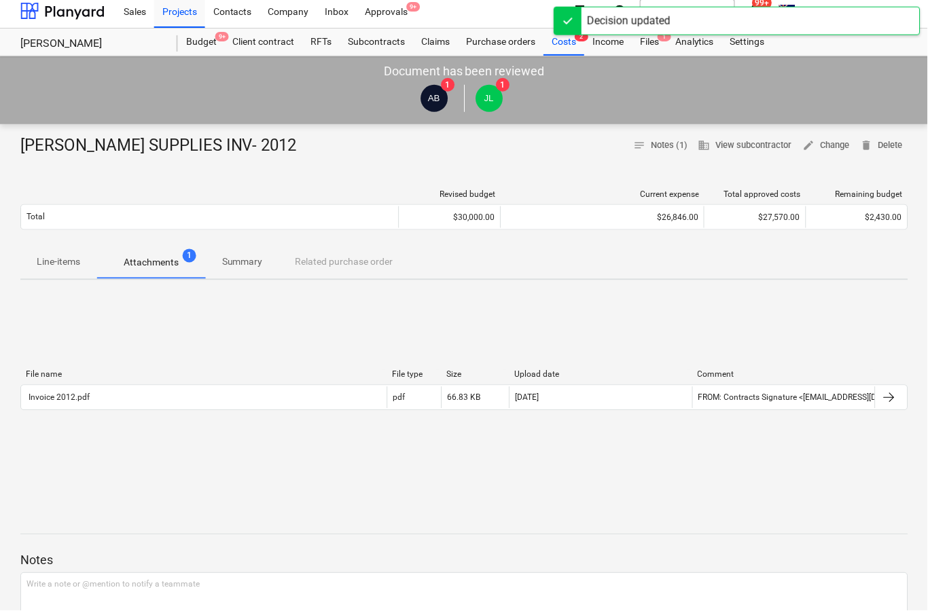
scroll to position [5, 0]
click at [390, 8] on div "Approvals 9+" at bounding box center [386, 12] width 59 height 35
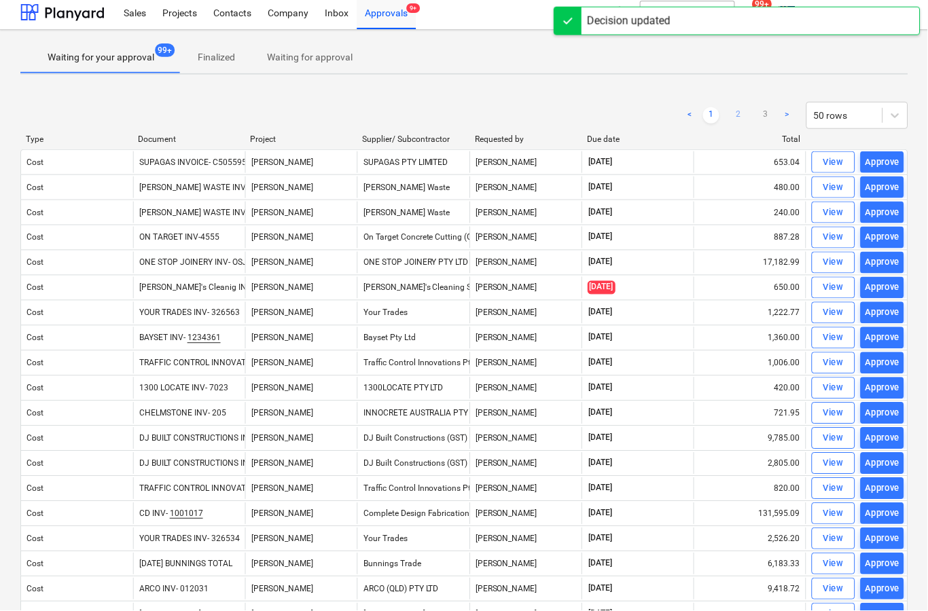
click at [732, 120] on link "2" at bounding box center [739, 115] width 16 height 16
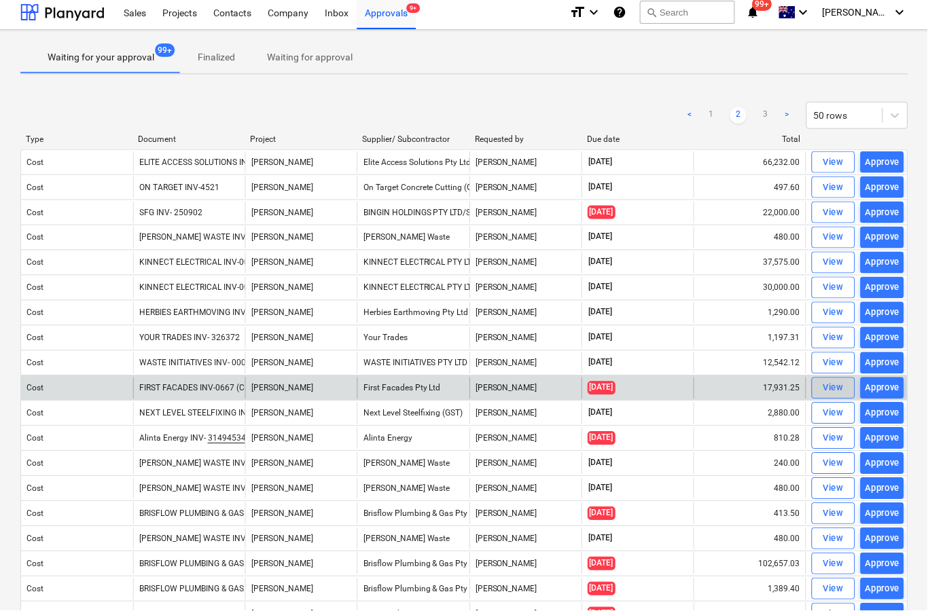
click at [820, 393] on span "View" at bounding box center [834, 389] width 30 height 16
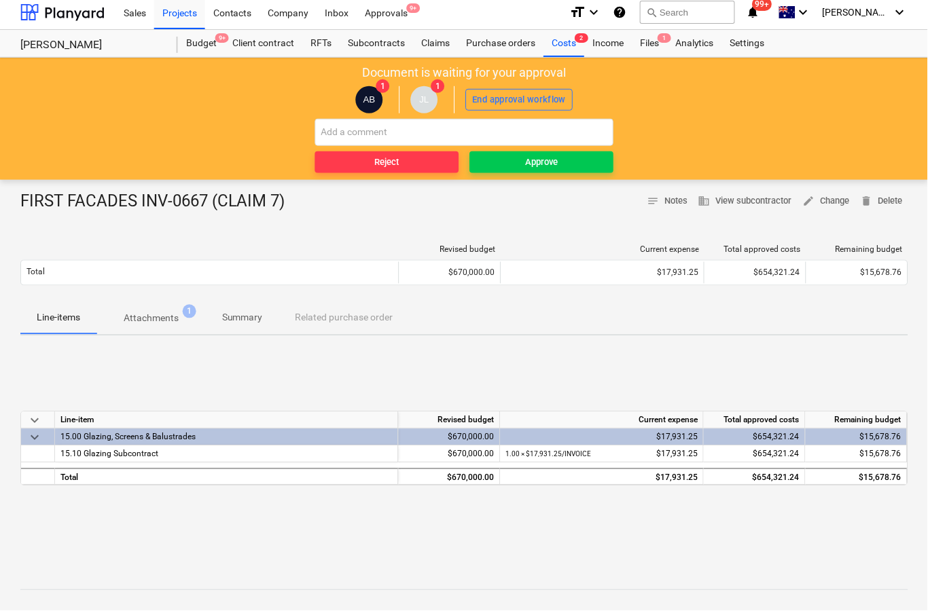
click at [158, 331] on button "Attachments 1" at bounding box center [150, 318] width 109 height 33
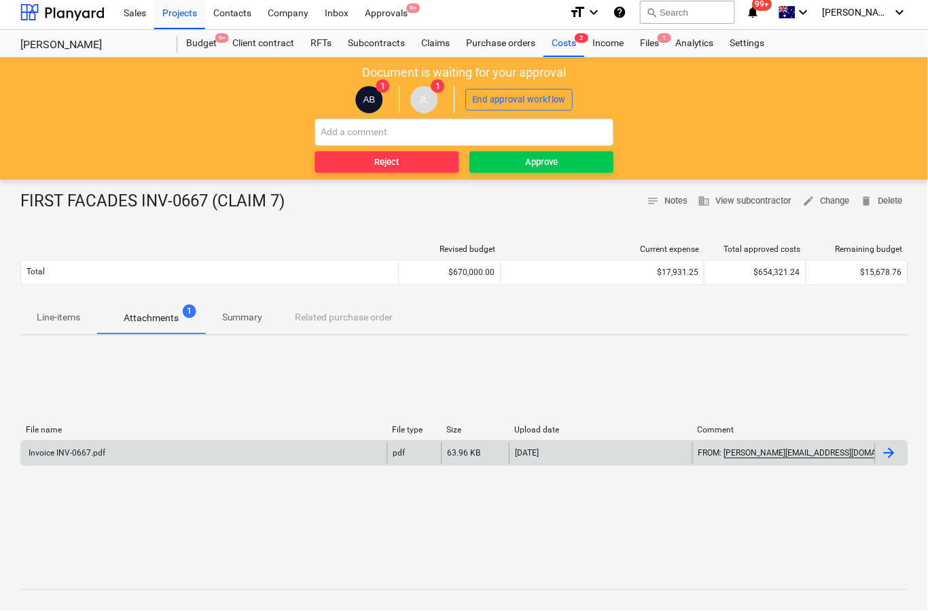
click at [893, 462] on div at bounding box center [892, 454] width 33 height 22
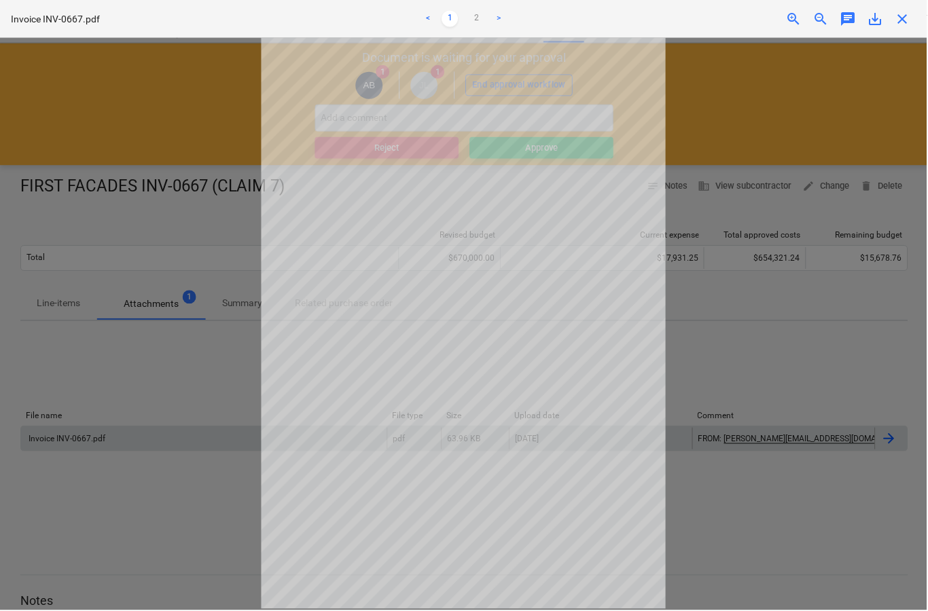
scroll to position [31, 0]
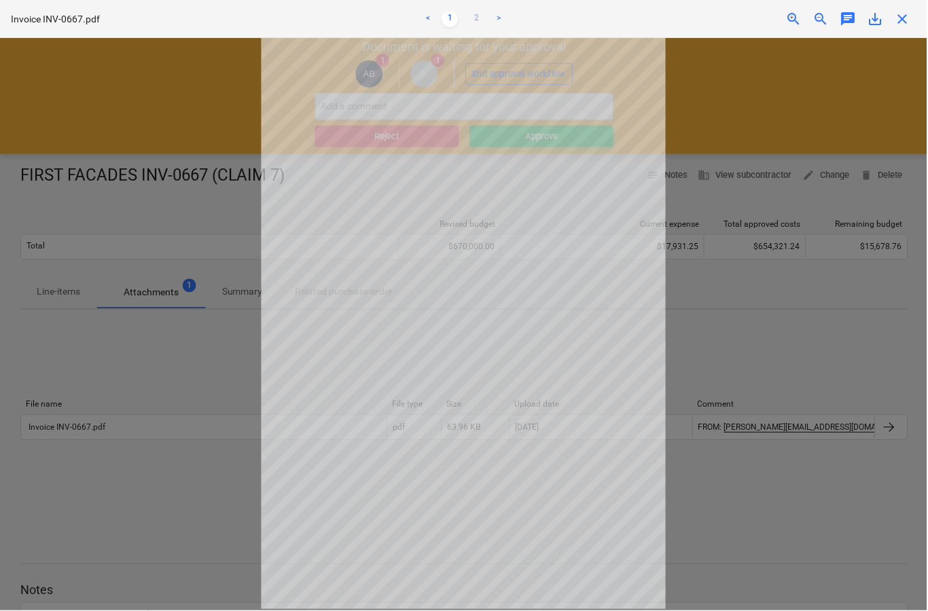
click at [480, 16] on link "2" at bounding box center [477, 19] width 16 height 16
click at [456, 25] on link "1" at bounding box center [450, 19] width 16 height 16
click at [920, 22] on div "Invoice INV-0667.pdf < 1 2 > zoom_in zoom_out chat 0 save_alt close" at bounding box center [464, 19] width 928 height 38
click at [903, 22] on span "close" at bounding box center [903, 19] width 16 height 16
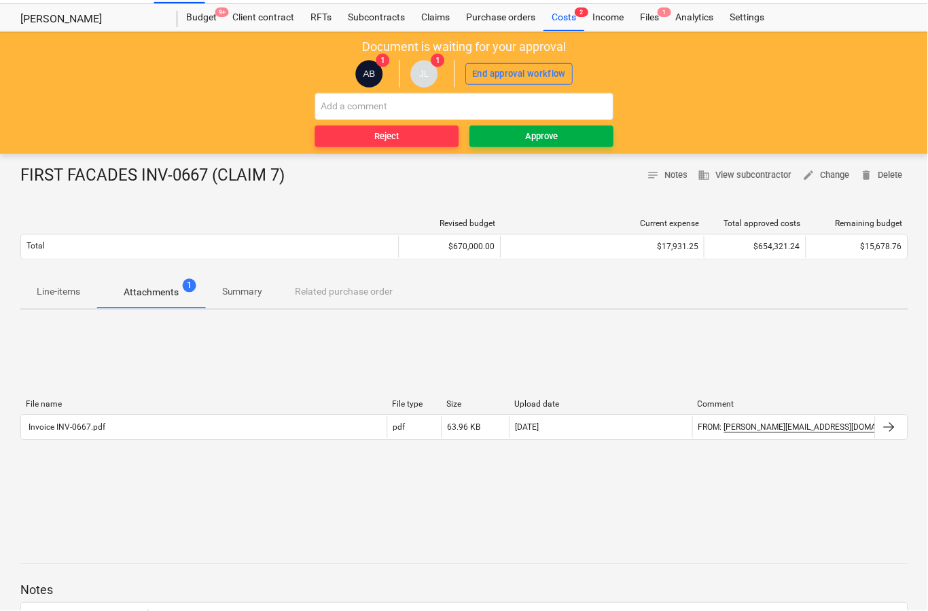
click at [598, 134] on span "Approve" at bounding box center [541, 137] width 133 height 16
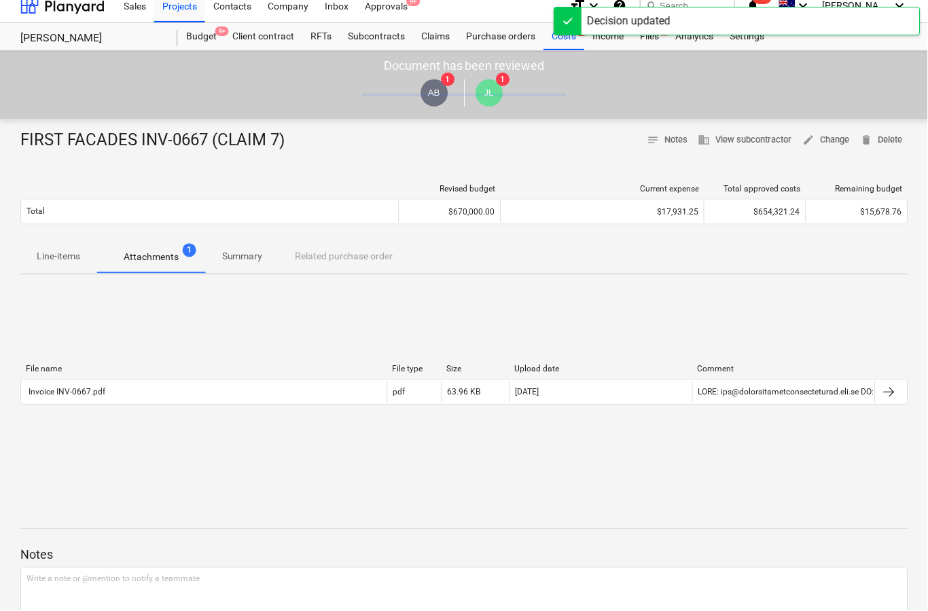
scroll to position [0, 0]
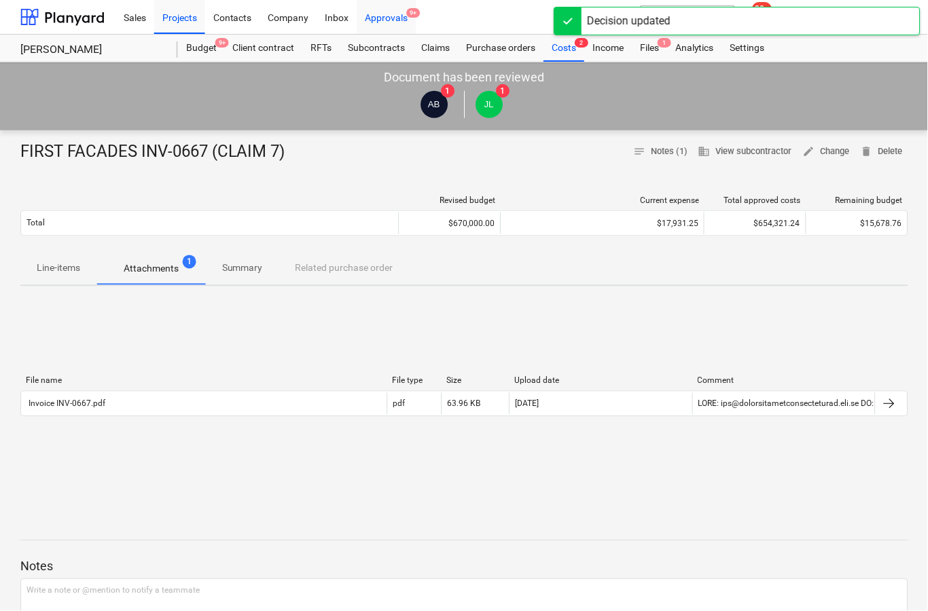
click at [414, 22] on div "Approvals 9+" at bounding box center [386, 16] width 59 height 35
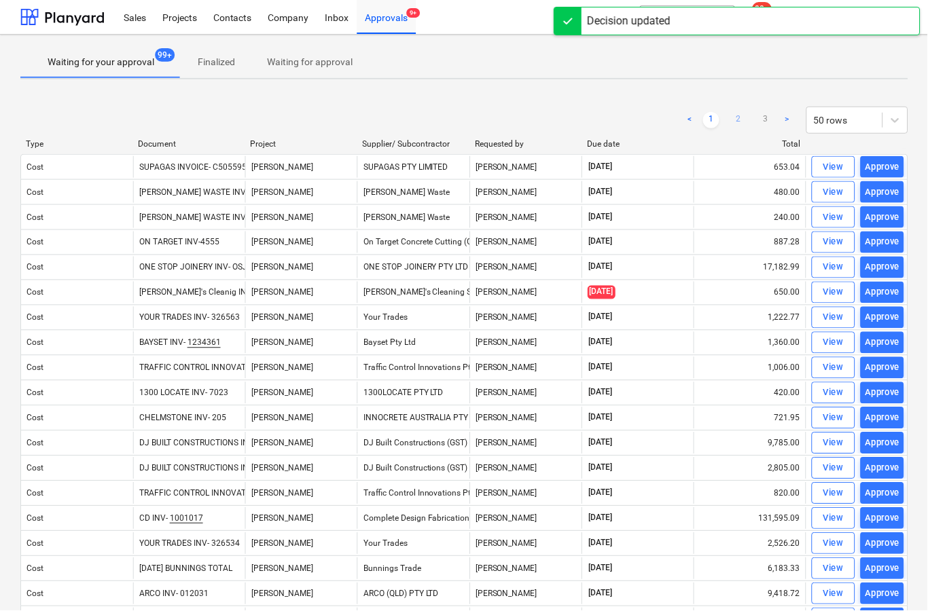
click at [743, 119] on link "2" at bounding box center [739, 120] width 16 height 16
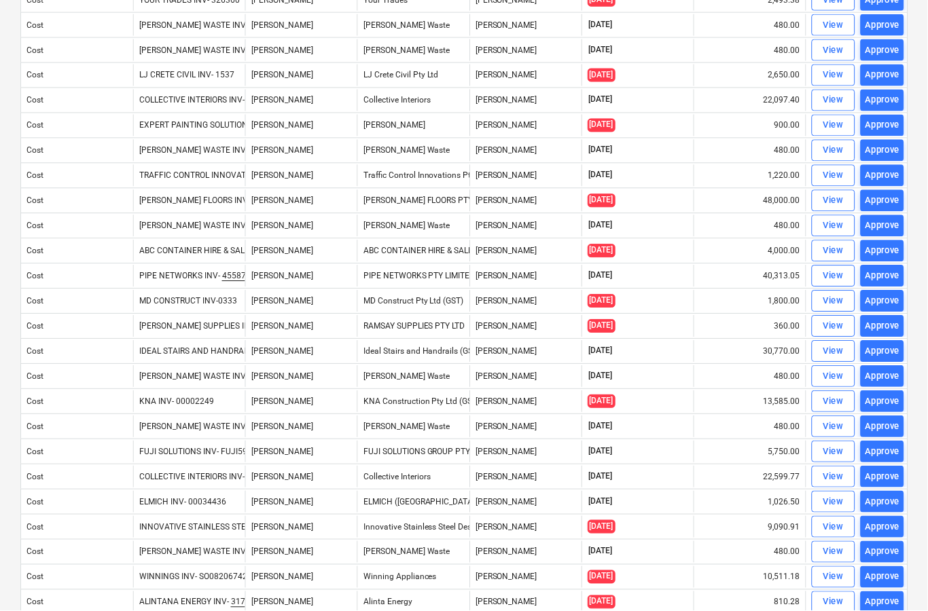
scroll to position [625, 0]
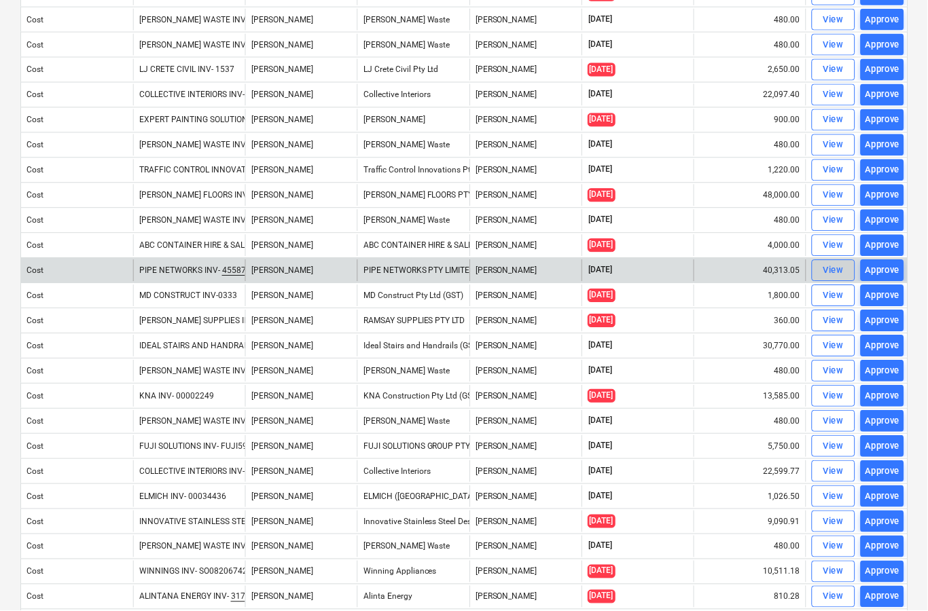
click at [841, 272] on div "View" at bounding box center [834, 272] width 20 height 16
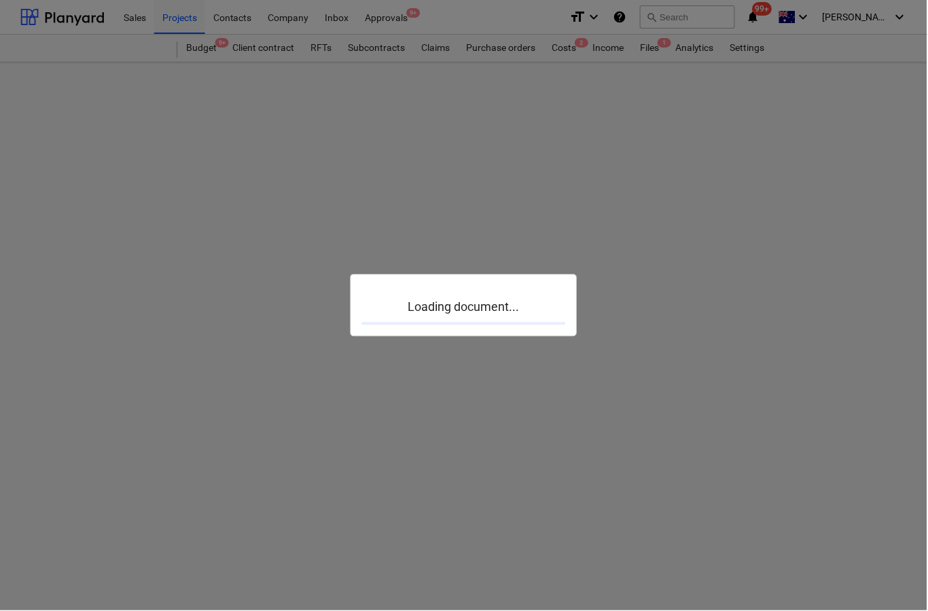
scroll to position [53, 0]
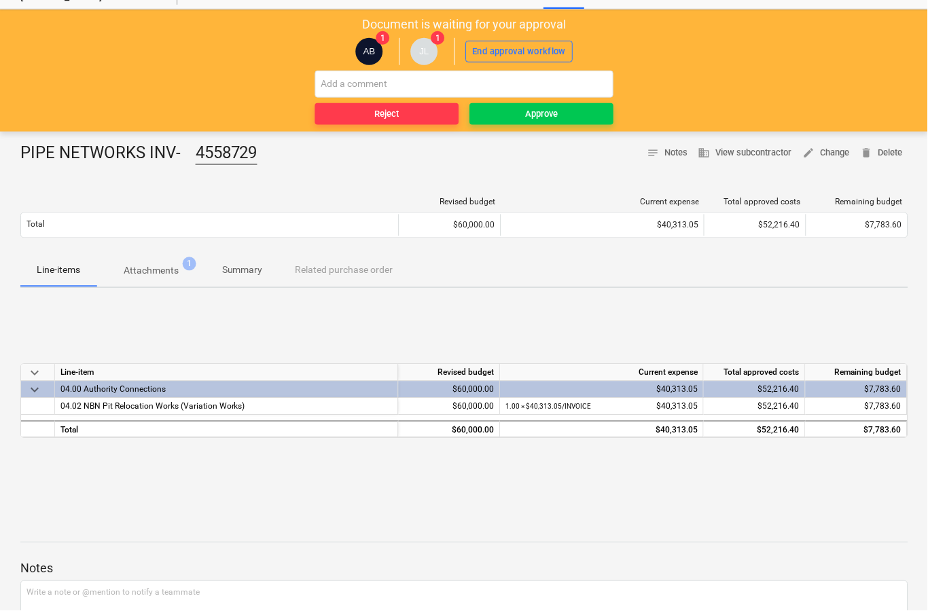
click at [153, 274] on p "Attachments" at bounding box center [151, 271] width 55 height 14
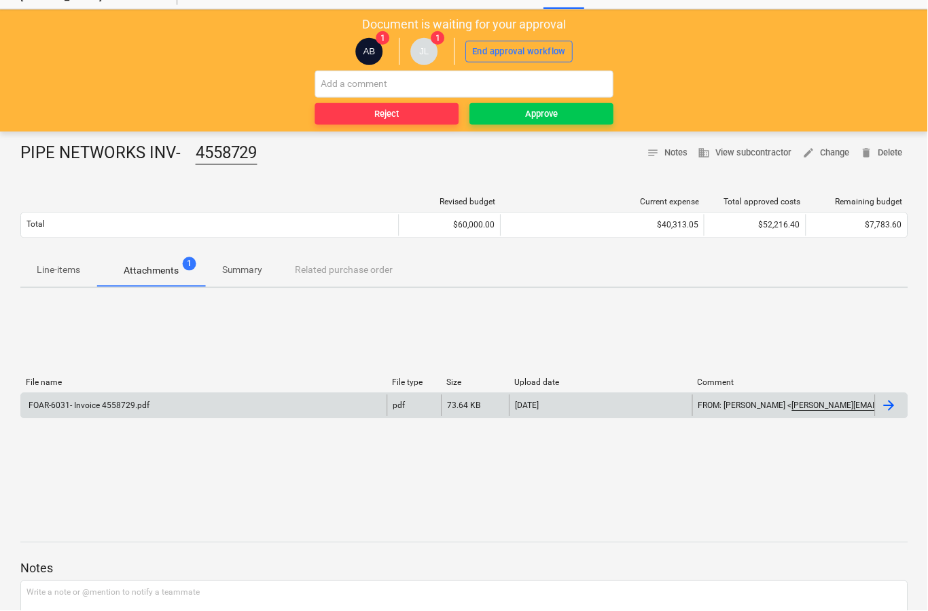
click at [880, 414] on div at bounding box center [892, 406] width 33 height 22
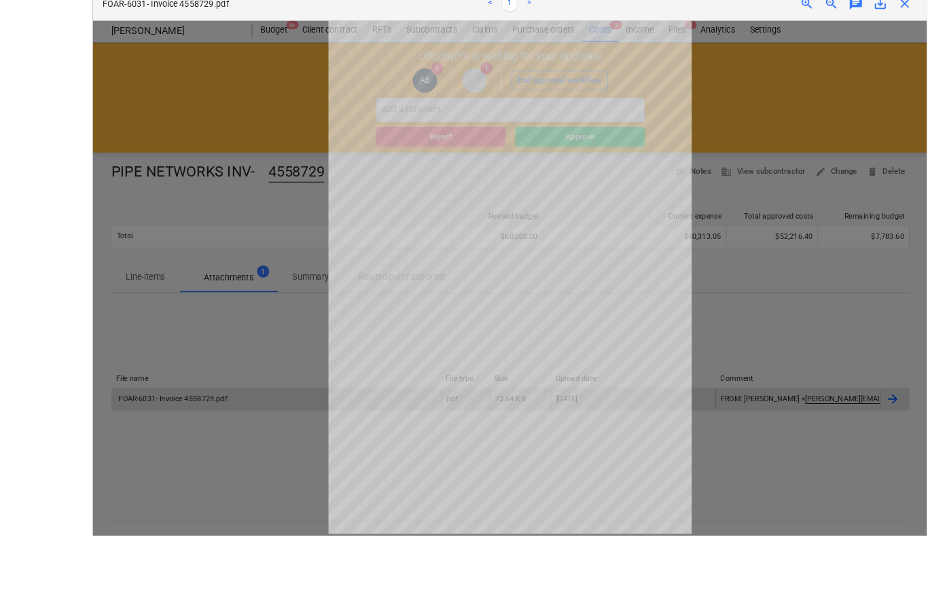
scroll to position [155, 0]
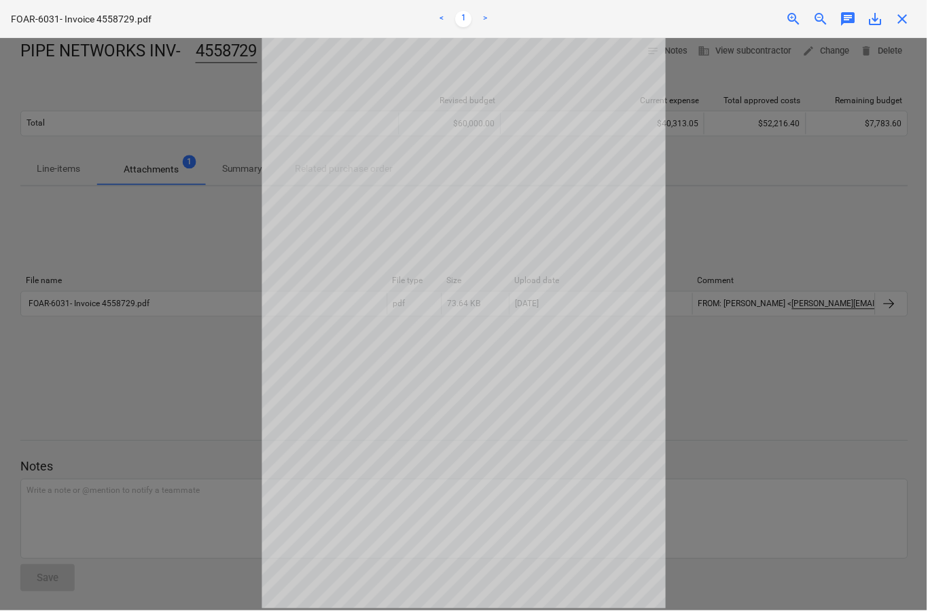
click at [903, 18] on span "close" at bounding box center [903, 19] width 16 height 16
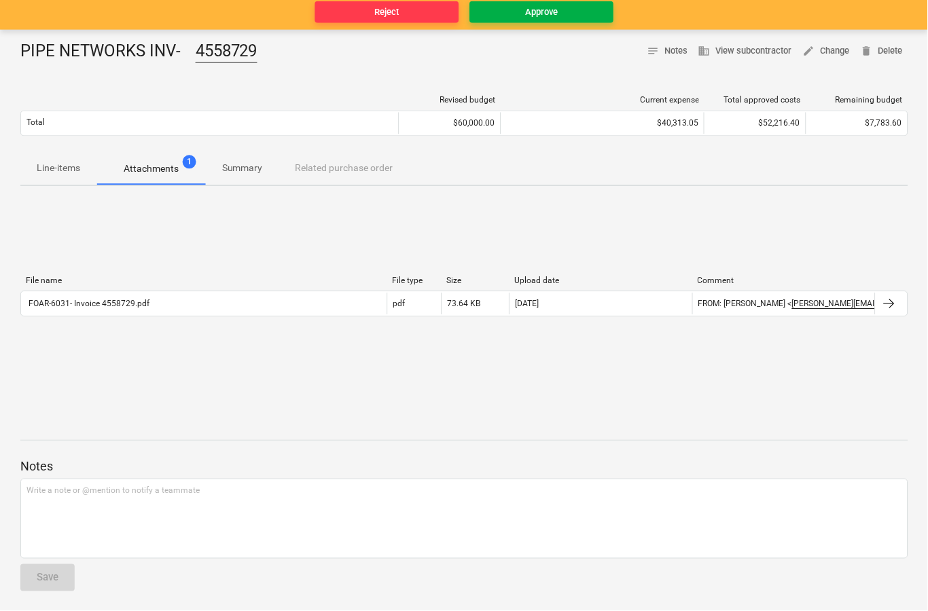
click at [564, 14] on span "Approve" at bounding box center [541, 13] width 133 height 16
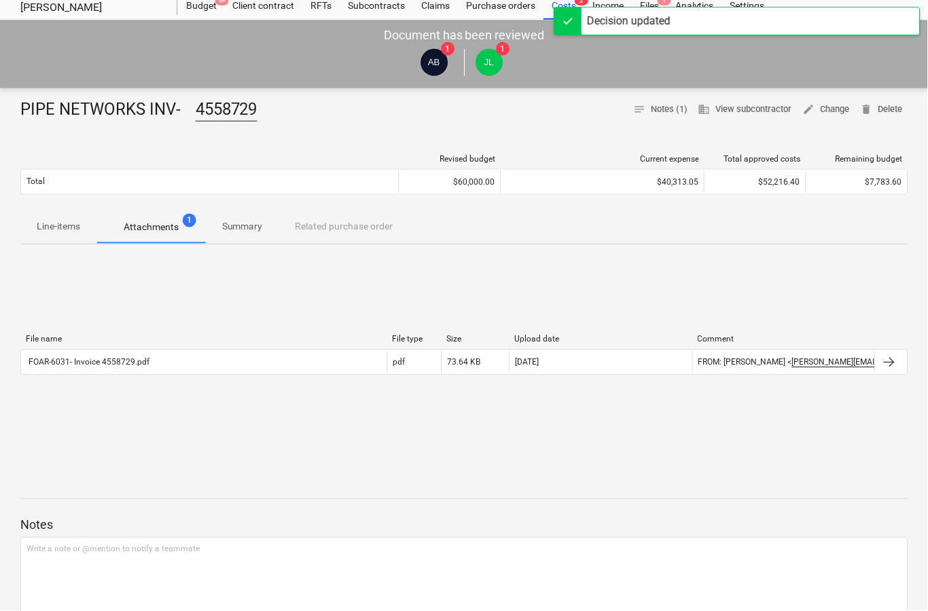
scroll to position [0, 0]
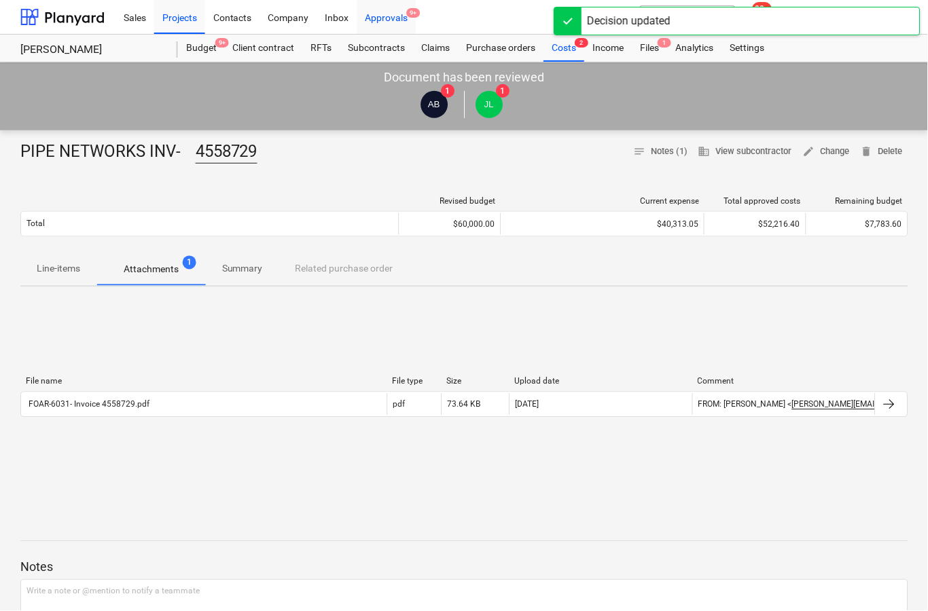
click at [383, 16] on div "Approvals 9+" at bounding box center [386, 16] width 59 height 35
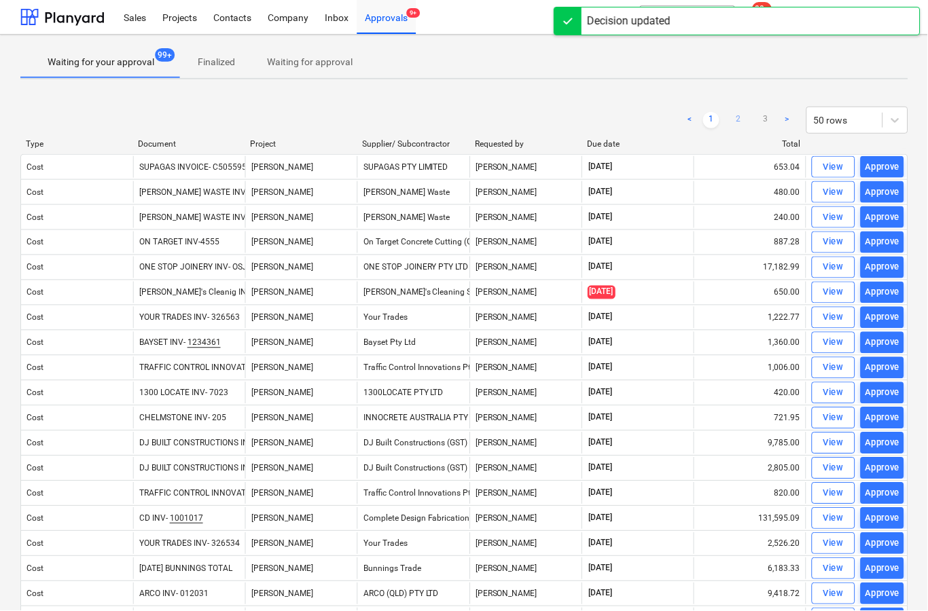
click at [744, 117] on link "2" at bounding box center [739, 120] width 16 height 16
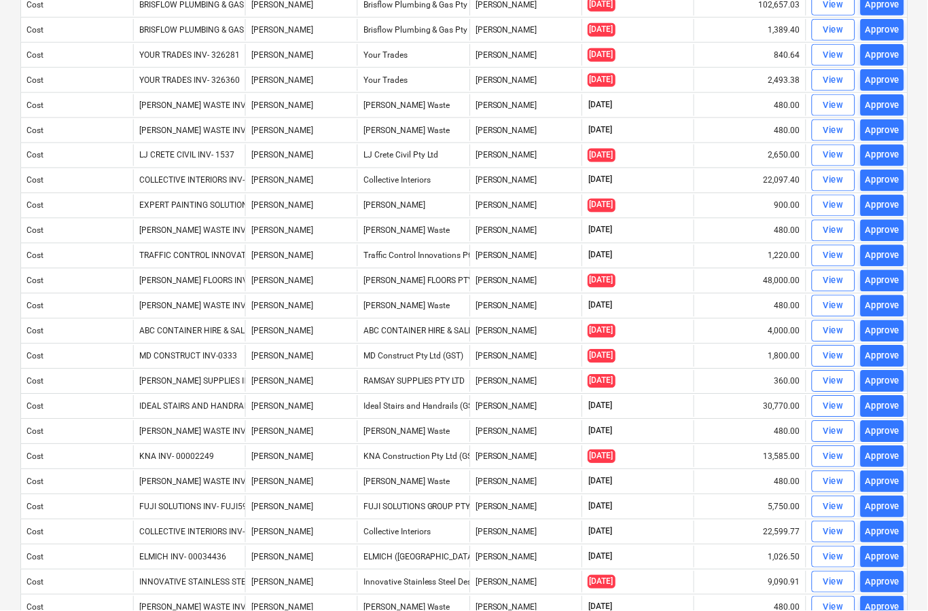
scroll to position [539, 0]
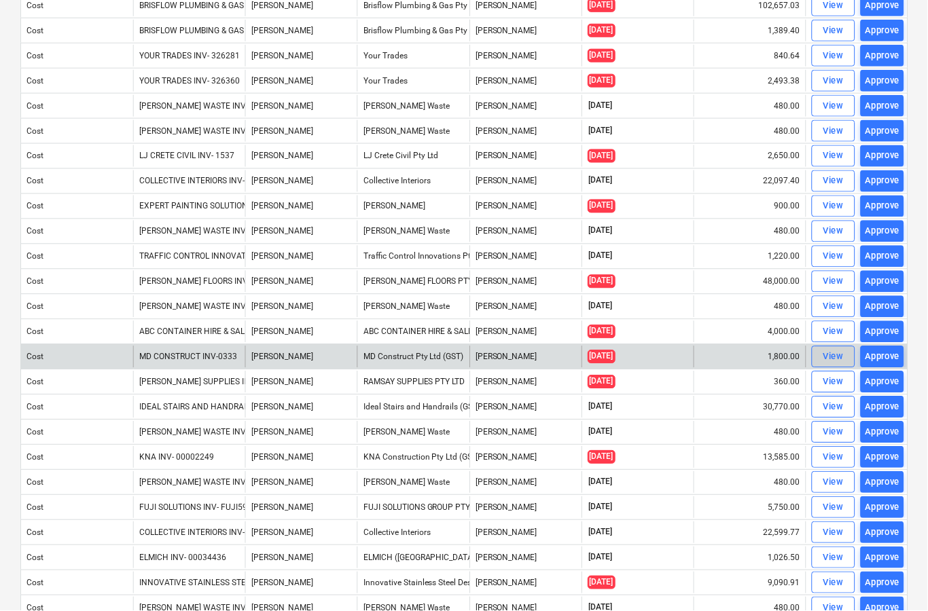
click at [826, 362] on div "View" at bounding box center [834, 358] width 20 height 16
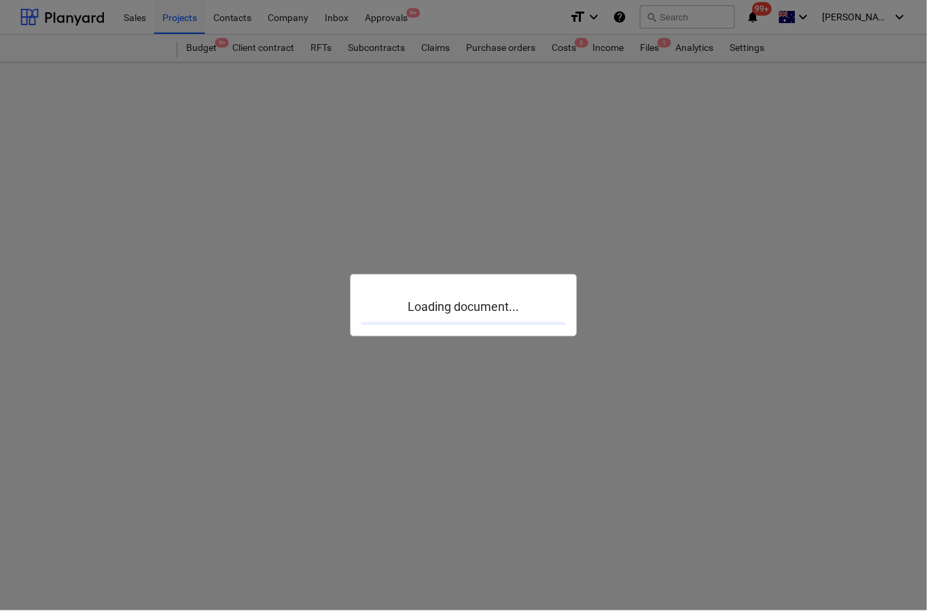
scroll to position [53, 0]
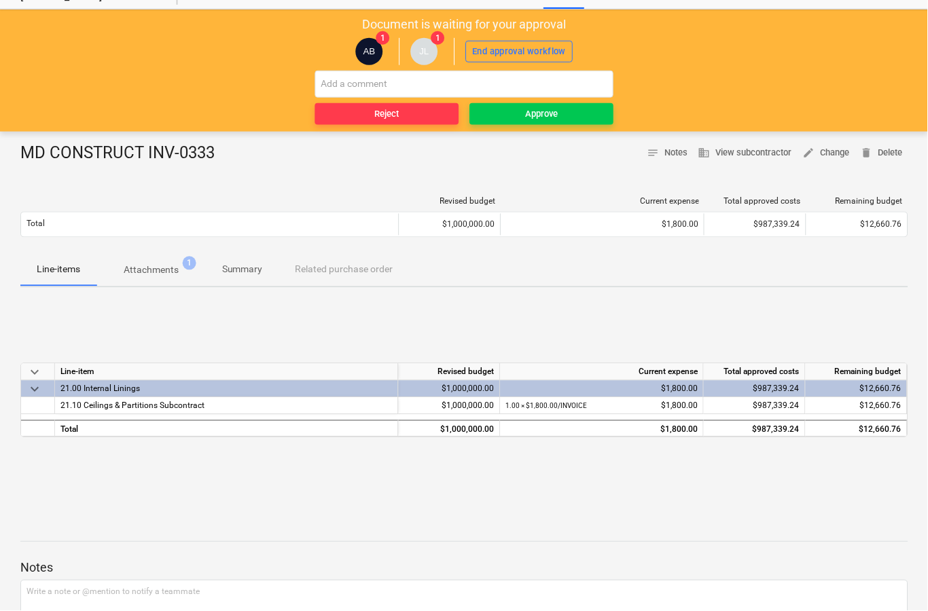
click at [146, 284] on button "Attachments 1" at bounding box center [150, 270] width 109 height 33
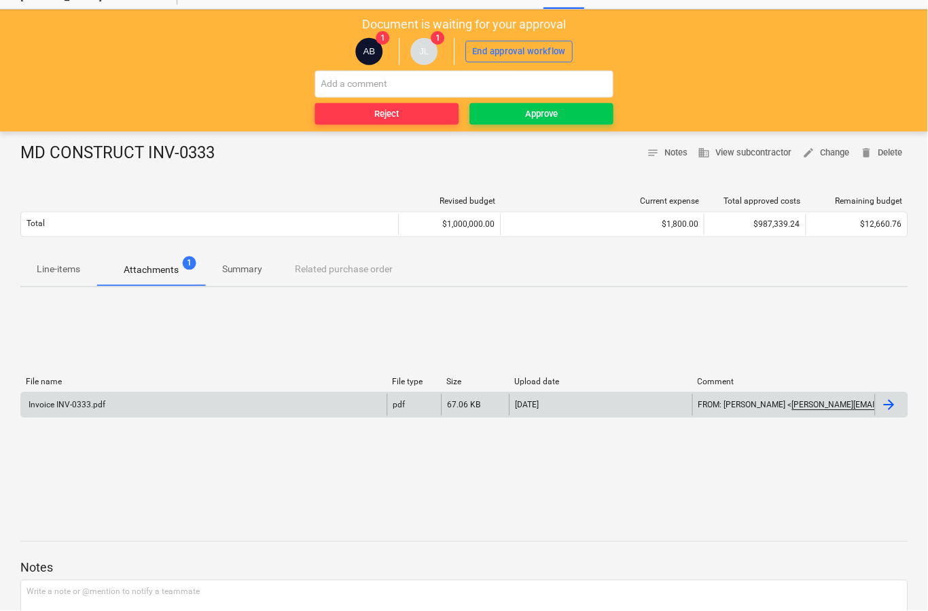
click at [905, 410] on div at bounding box center [892, 406] width 33 height 22
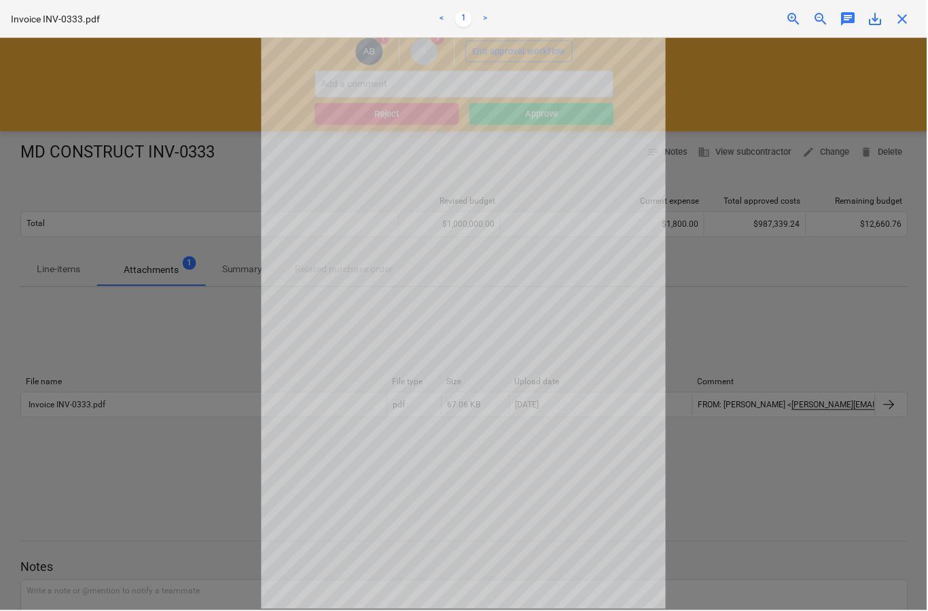
click at [908, 25] on span "close" at bounding box center [903, 19] width 16 height 16
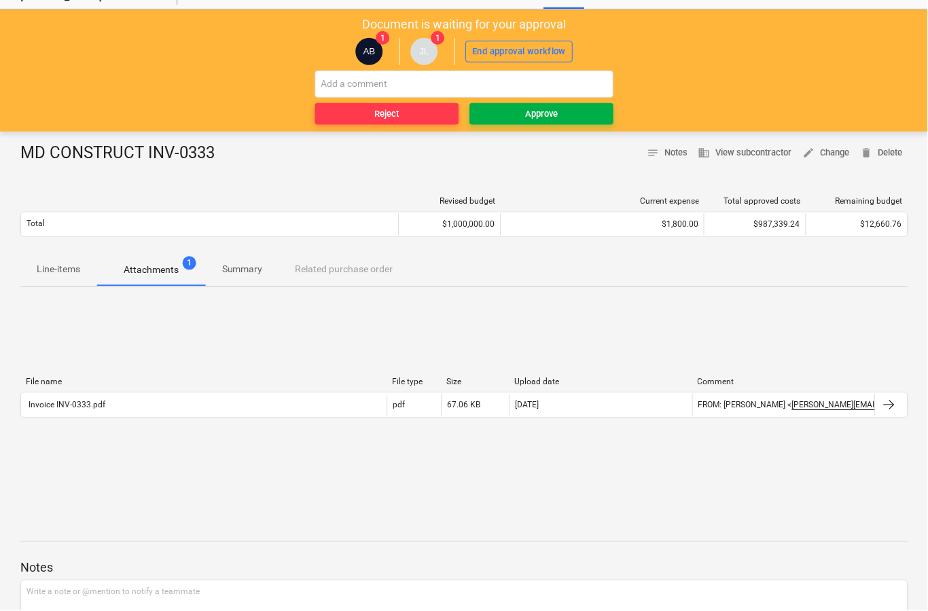
click at [555, 115] on div "Approve" at bounding box center [542, 115] width 33 height 16
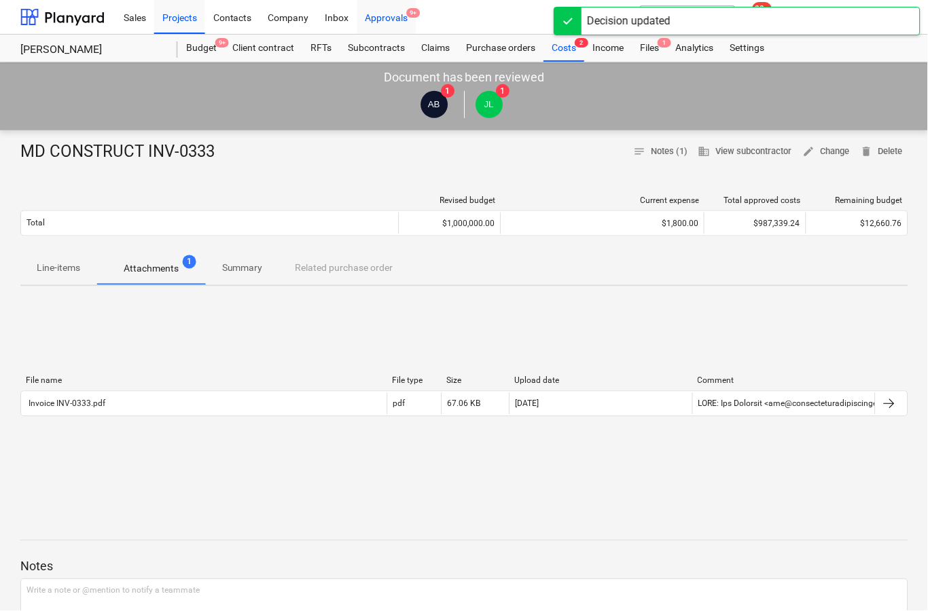
click at [405, 5] on div "Approvals 9+" at bounding box center [386, 16] width 59 height 35
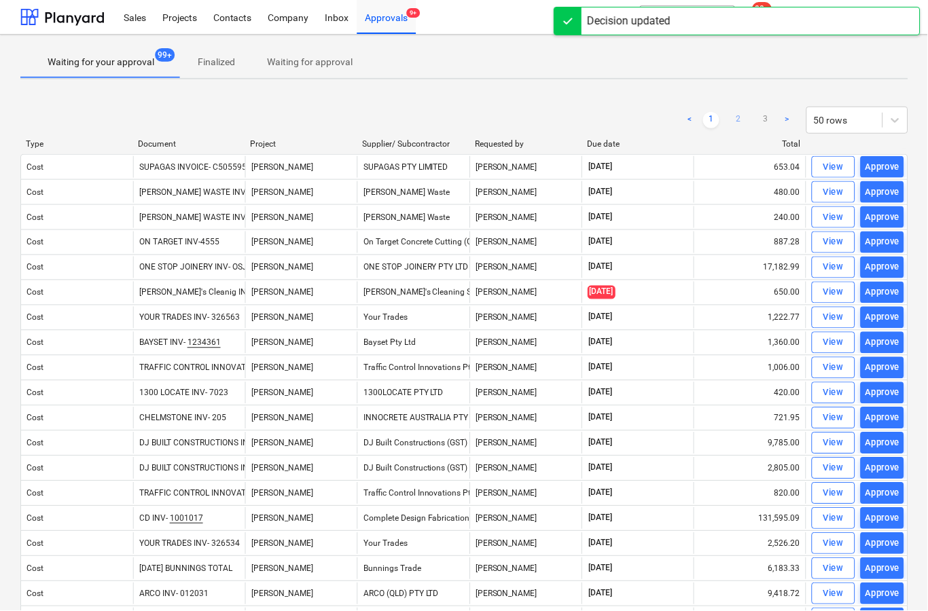
click at [745, 120] on link "2" at bounding box center [739, 120] width 16 height 16
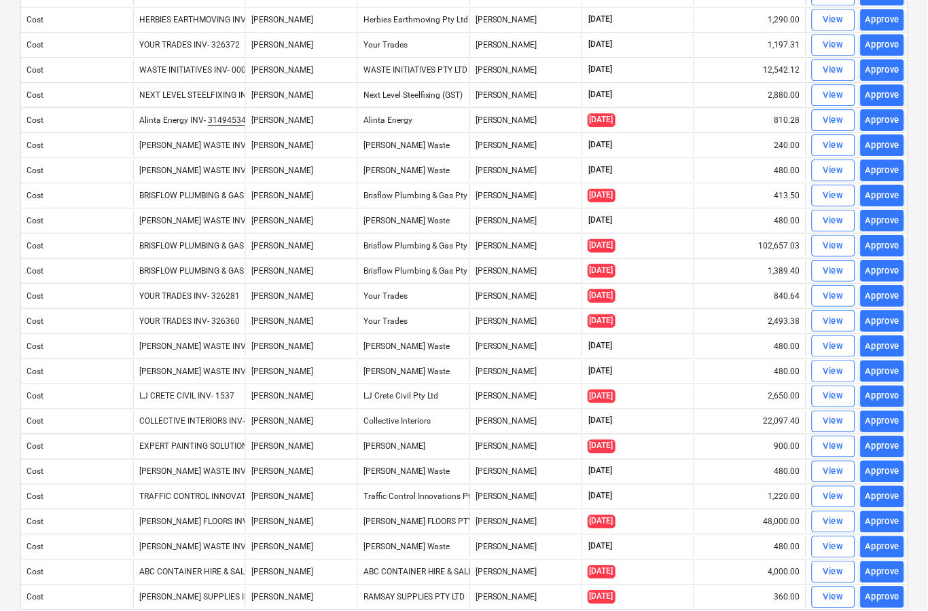
scroll to position [283, 0]
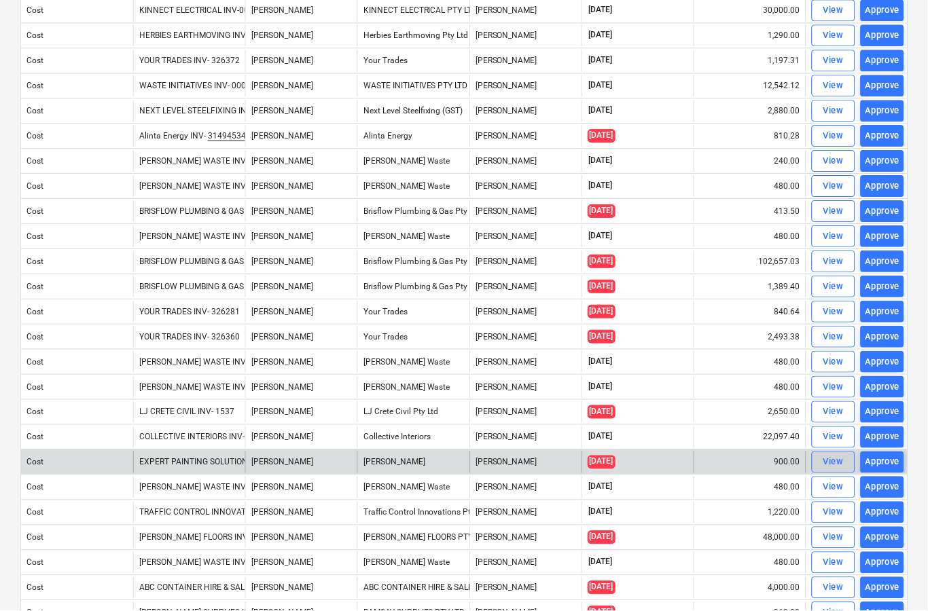
click at [829, 467] on div "View" at bounding box center [834, 463] width 20 height 16
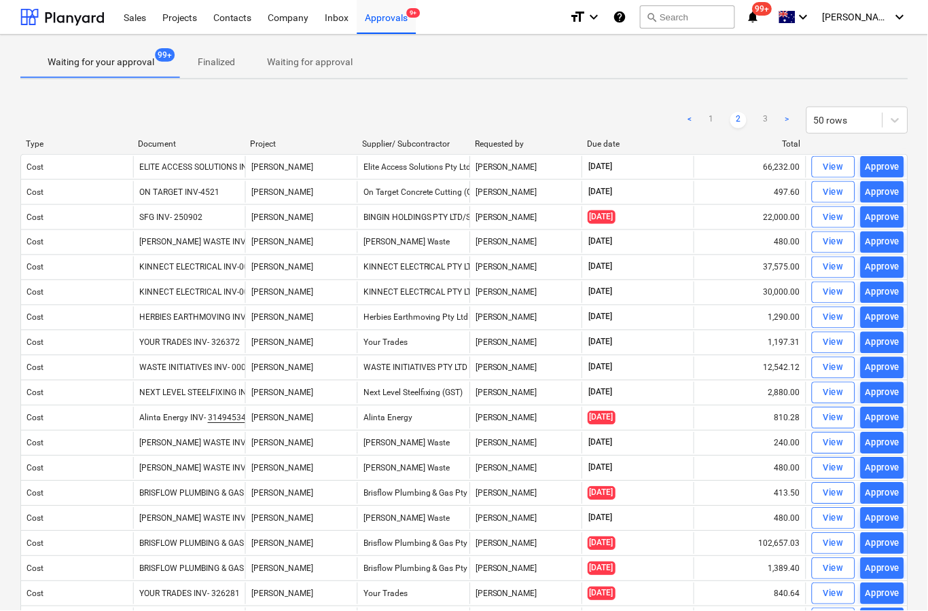
scroll to position [53, 0]
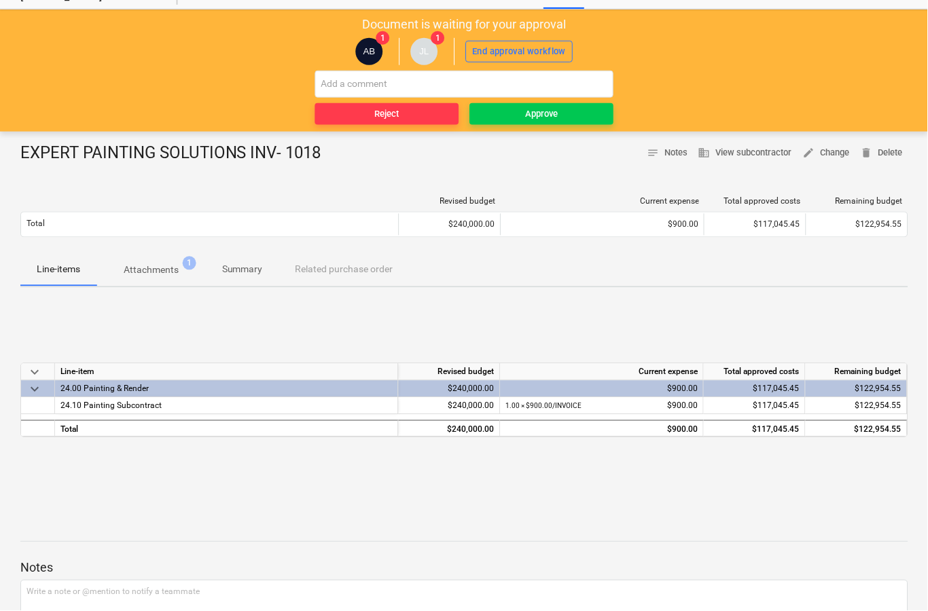
click at [157, 274] on p "Attachments" at bounding box center [151, 271] width 55 height 14
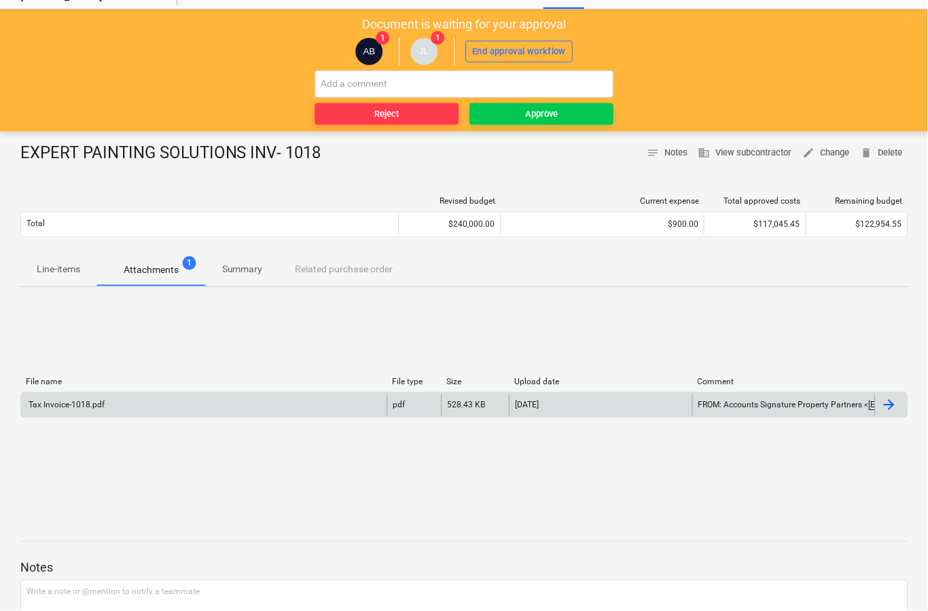
click at [886, 415] on div at bounding box center [892, 406] width 33 height 22
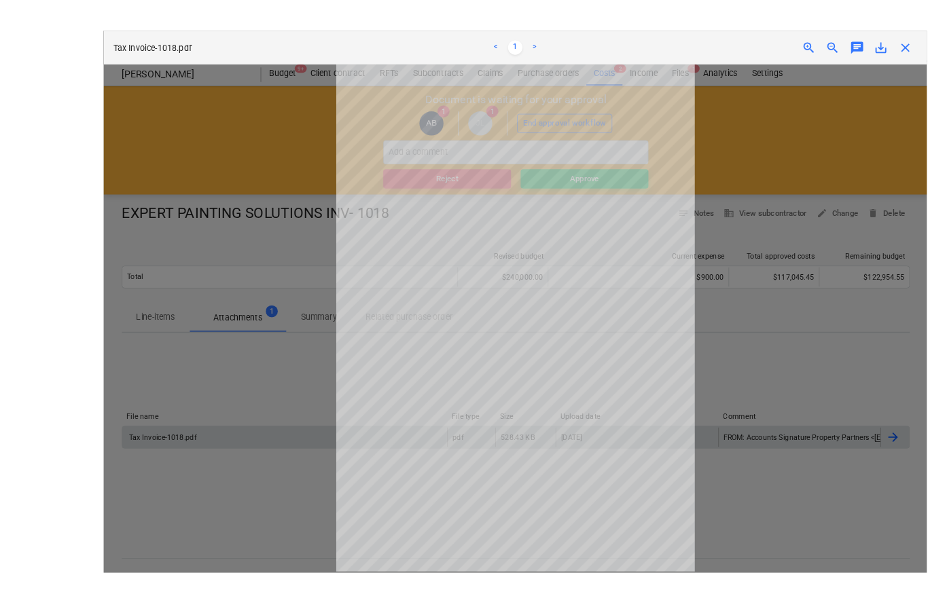
scroll to position [39, 0]
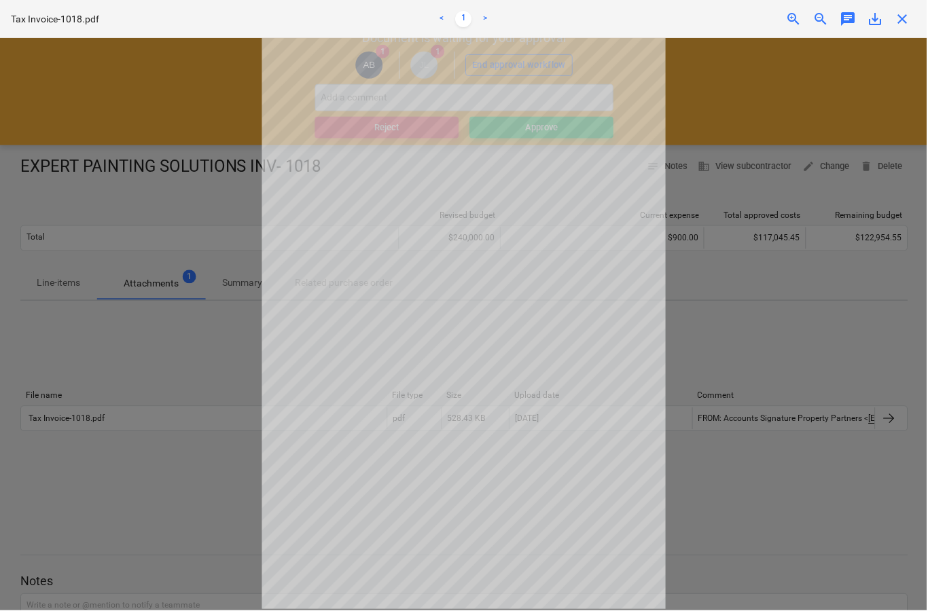
click at [911, 22] on span "close" at bounding box center [903, 19] width 16 height 16
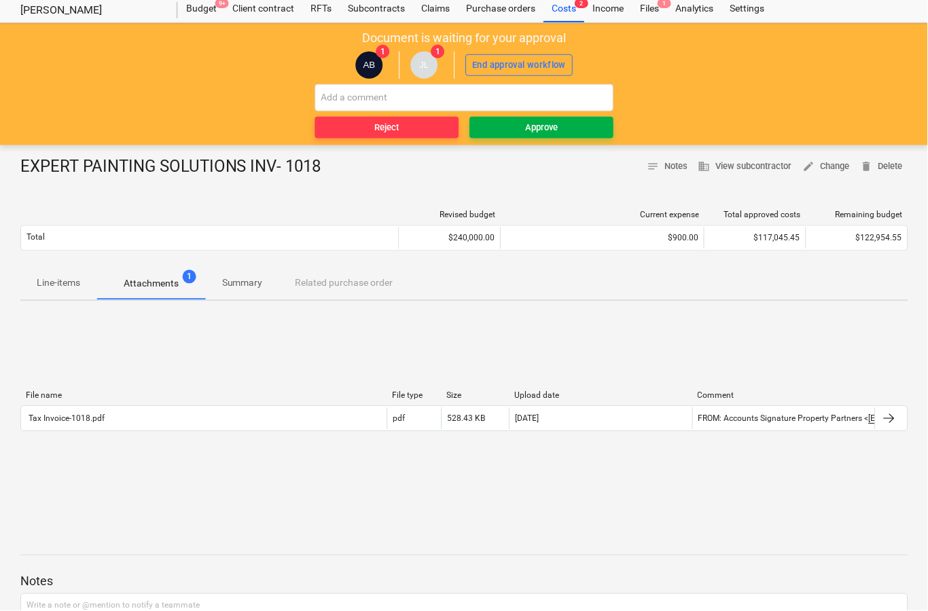
click at [558, 135] on button "Approve" at bounding box center [542, 128] width 144 height 22
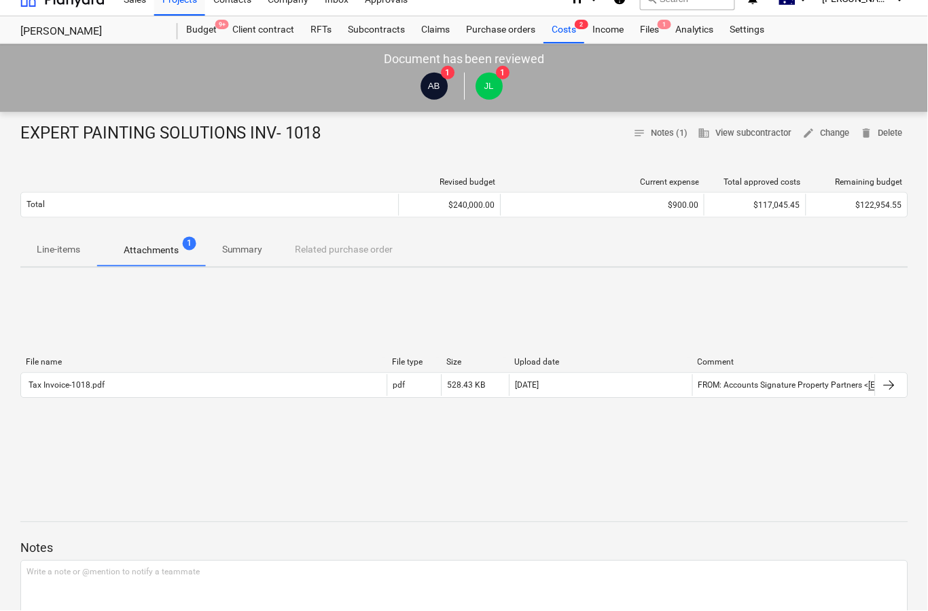
scroll to position [4, 0]
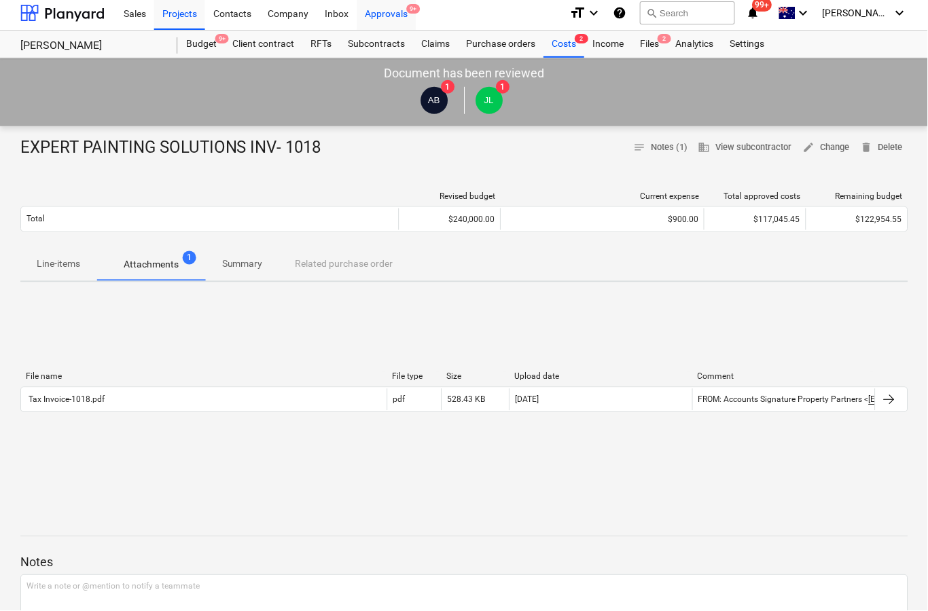
click at [381, 22] on div "Approvals 9+" at bounding box center [386, 12] width 59 height 35
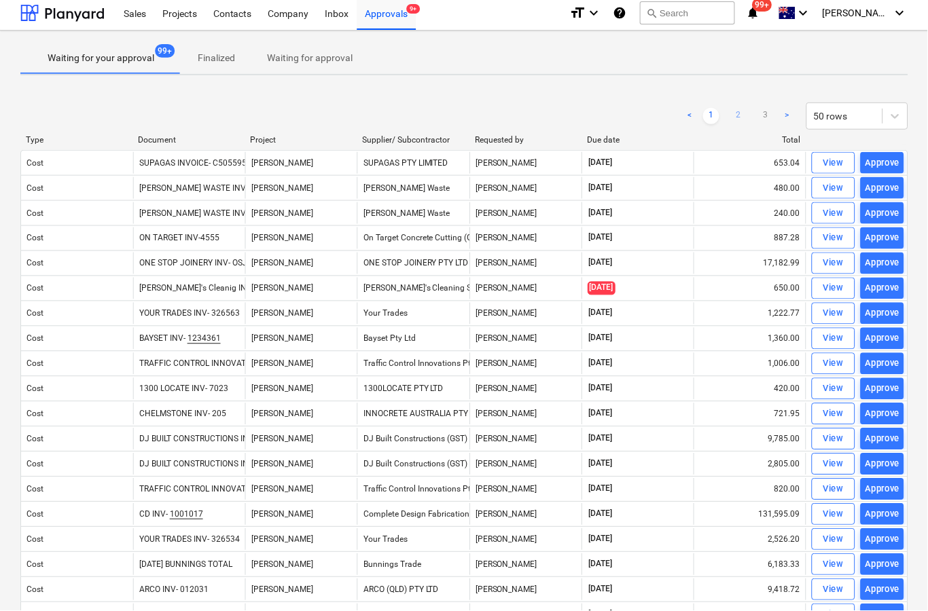
click at [735, 113] on link "2" at bounding box center [739, 116] width 16 height 16
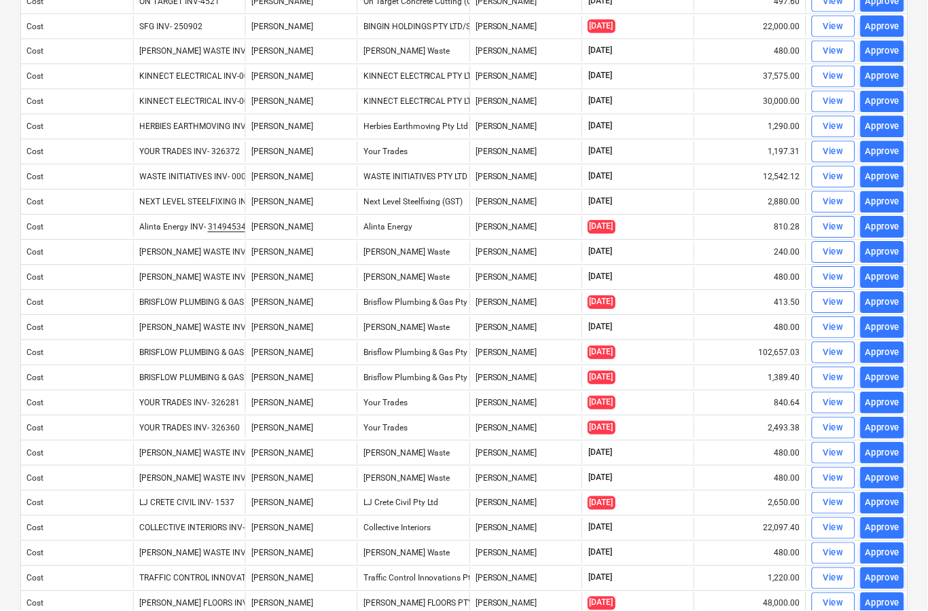
scroll to position [192, 0]
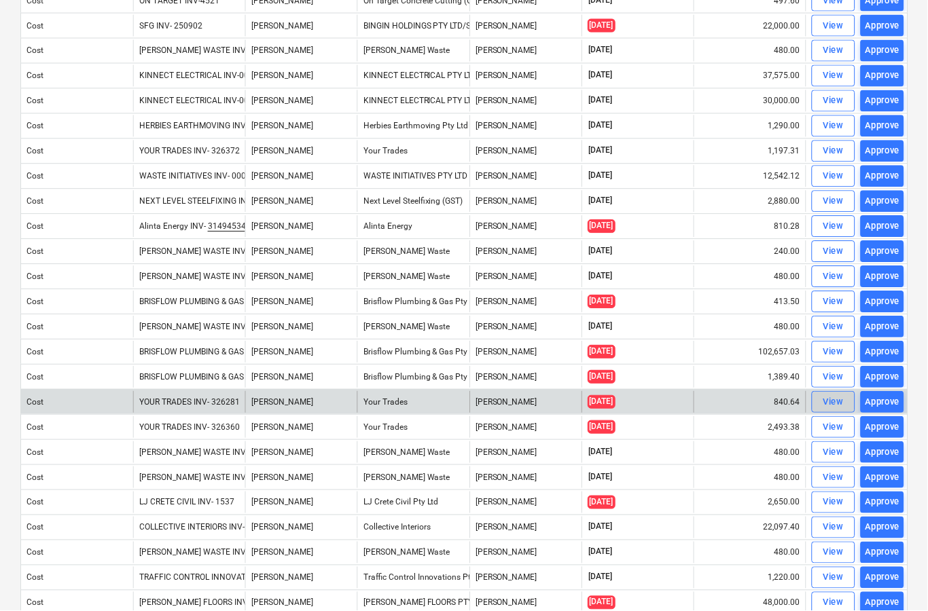
click at [823, 409] on span "View" at bounding box center [834, 403] width 30 height 16
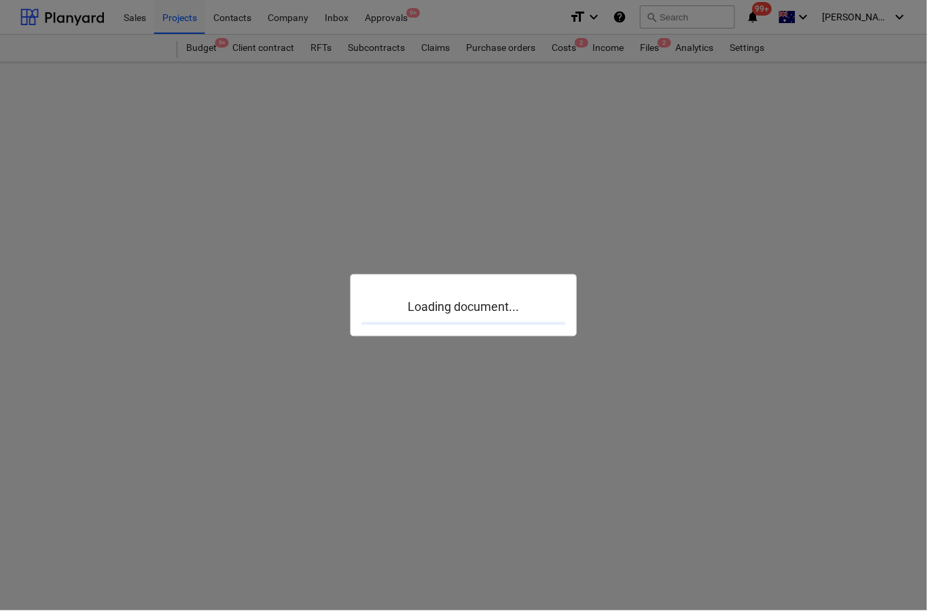
scroll to position [53, 0]
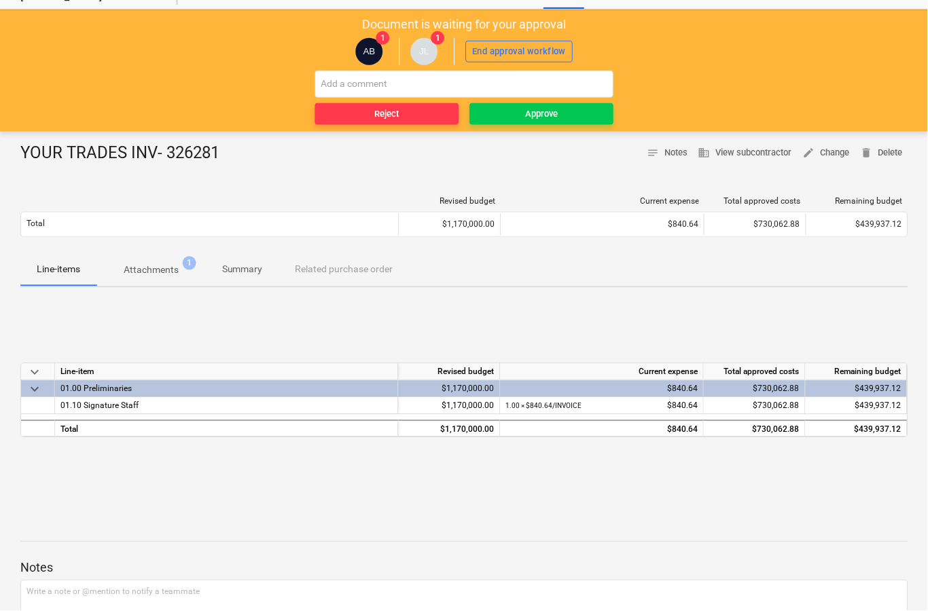
click at [162, 276] on p "Attachments" at bounding box center [151, 271] width 55 height 14
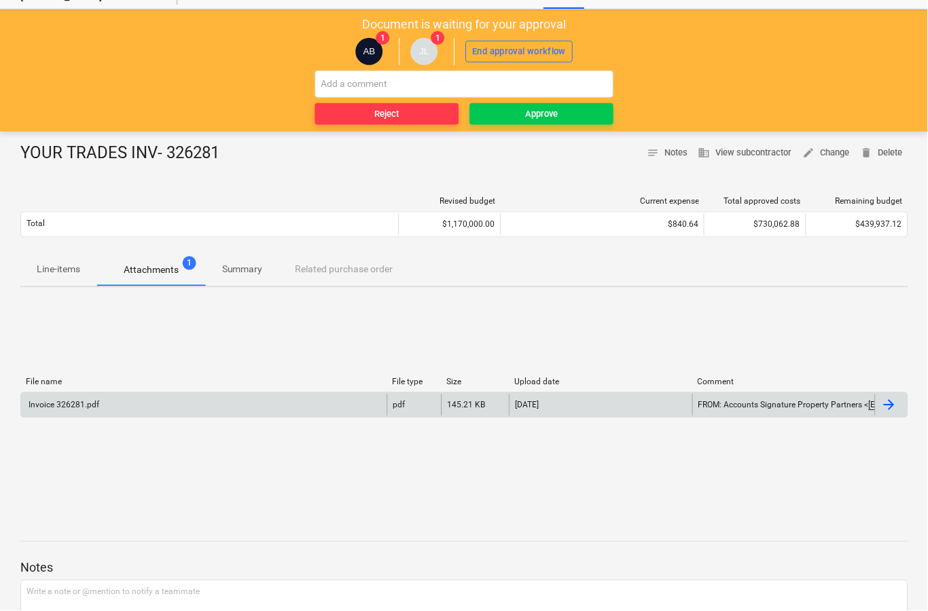
click at [897, 407] on div at bounding box center [890, 405] width 16 height 16
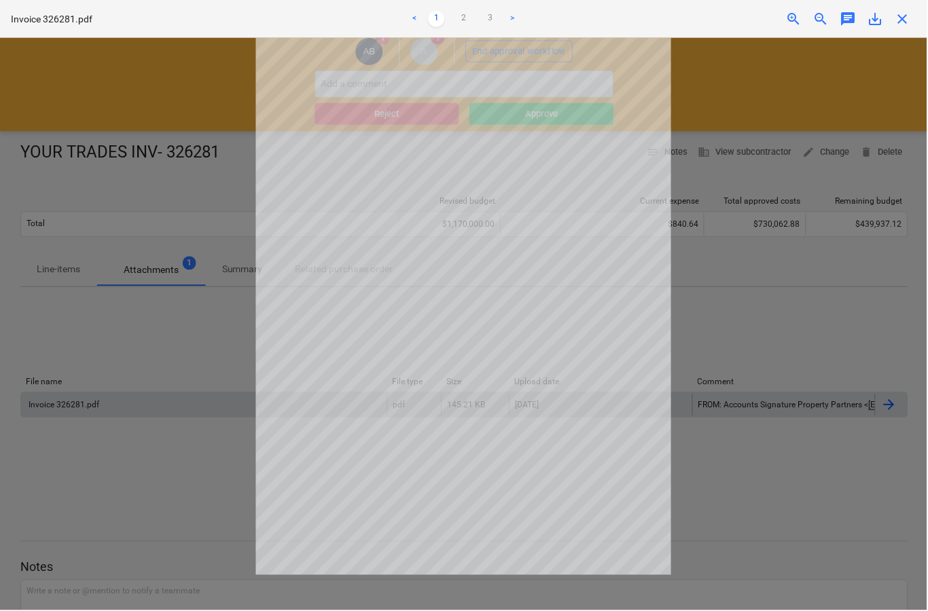
click at [899, 25] on span "close" at bounding box center [903, 19] width 16 height 16
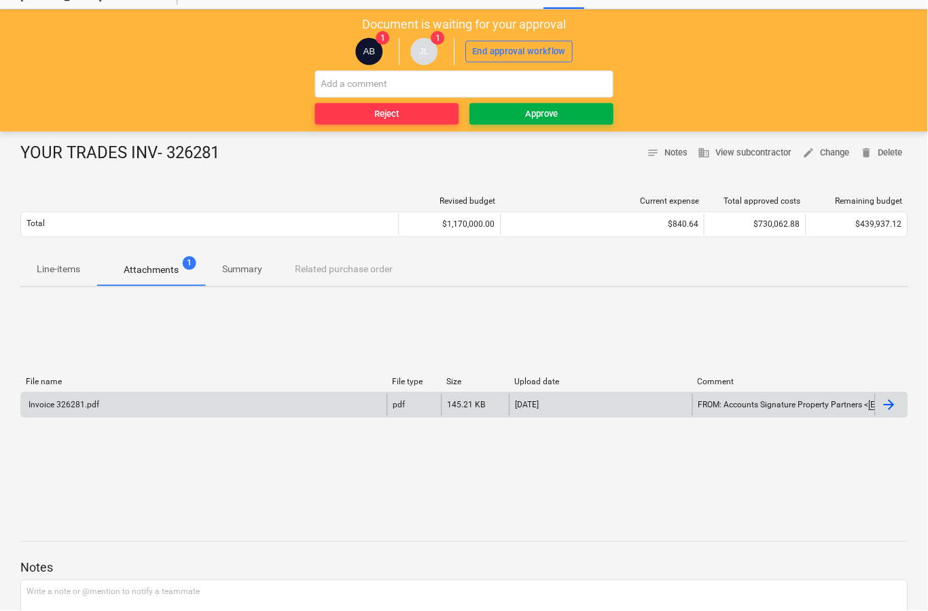
click at [540, 112] on div "Approve" at bounding box center [542, 115] width 33 height 16
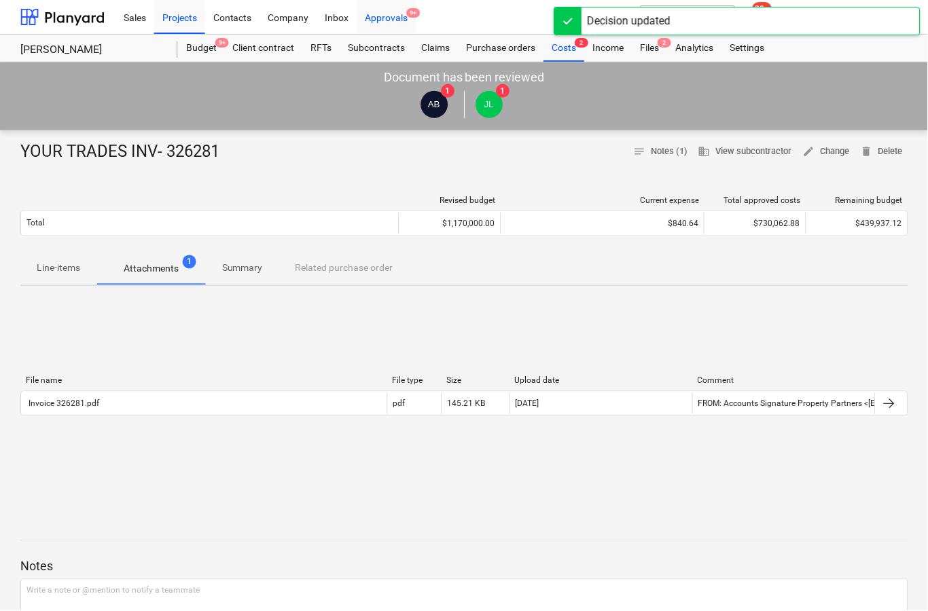
click at [397, 18] on div "Approvals 9+" at bounding box center [386, 16] width 59 height 35
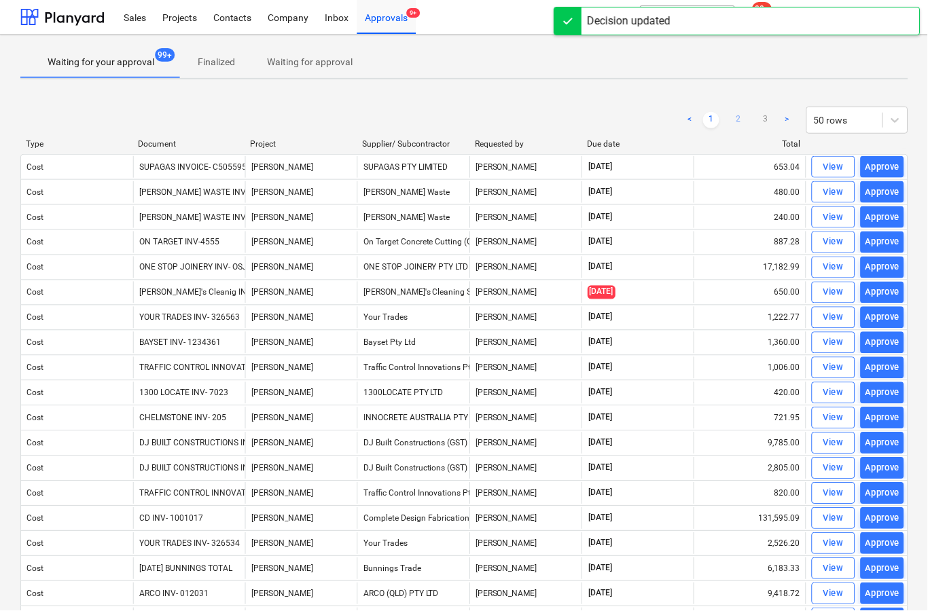
click at [742, 123] on link "2" at bounding box center [739, 120] width 16 height 16
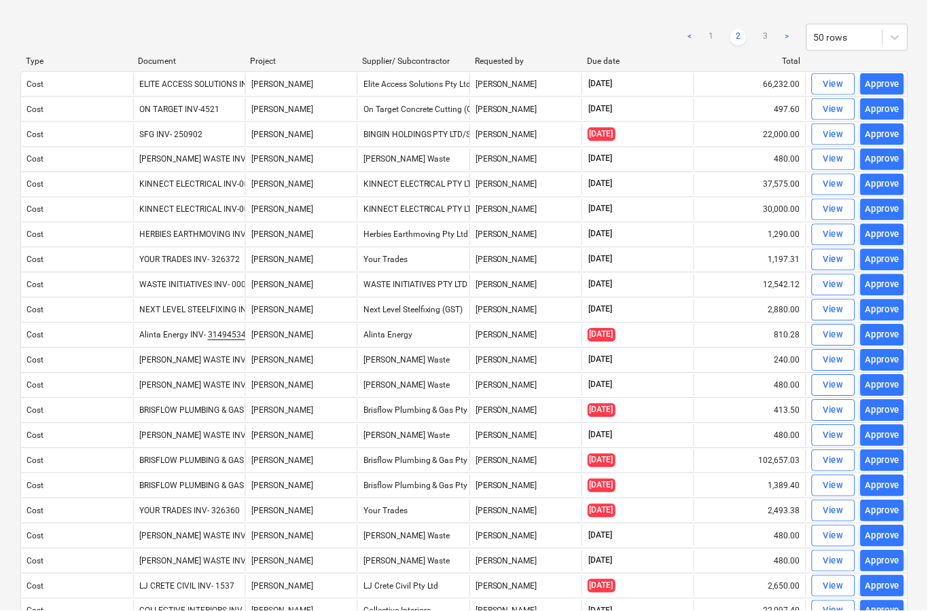
scroll to position [85, 0]
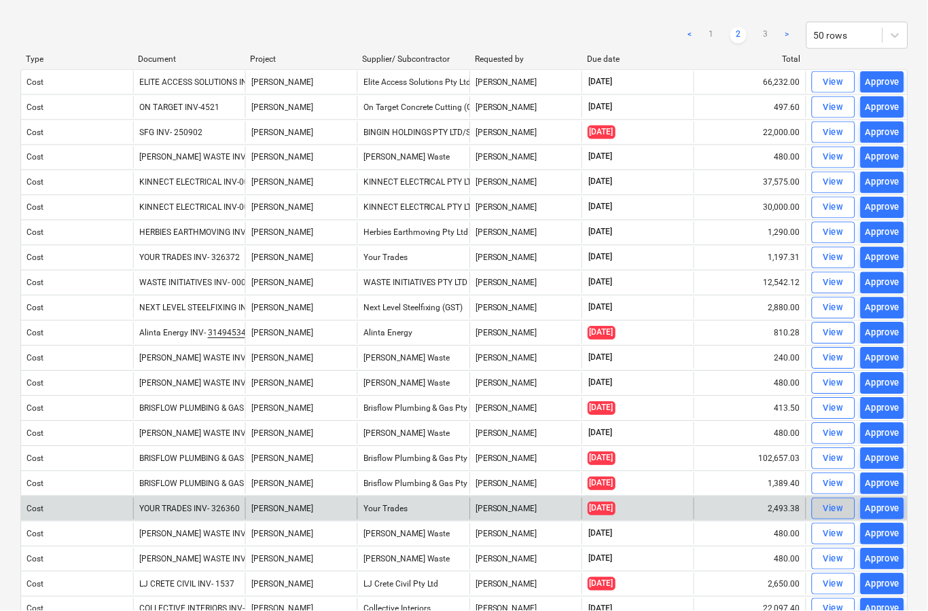
click at [825, 514] on div "View" at bounding box center [834, 510] width 20 height 16
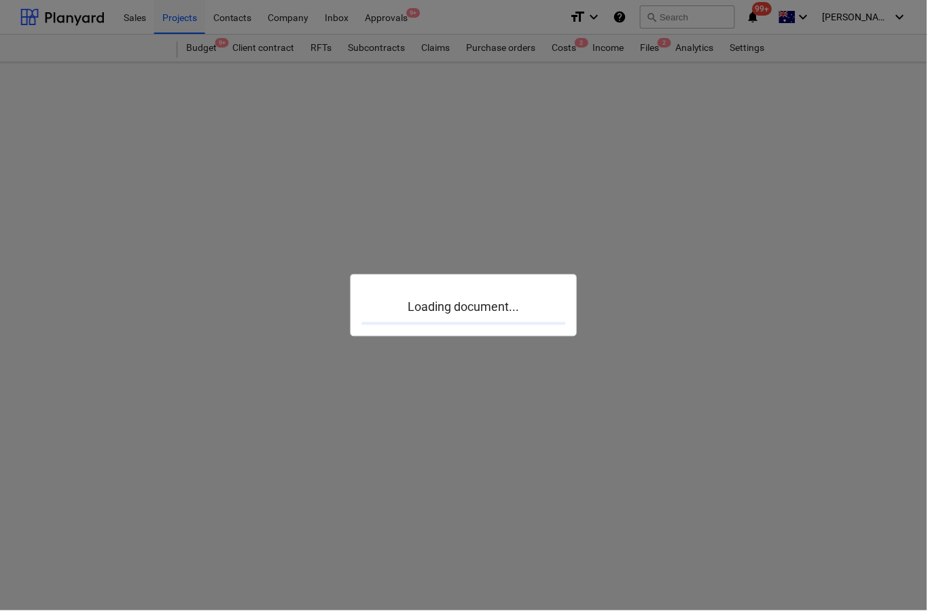
scroll to position [53, 0]
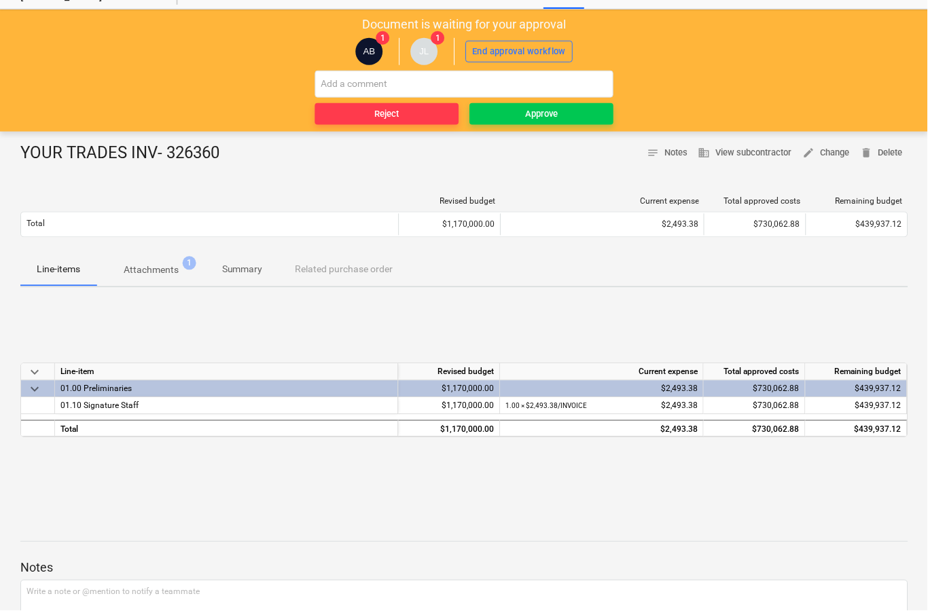
click at [155, 266] on p "Attachments" at bounding box center [151, 271] width 55 height 14
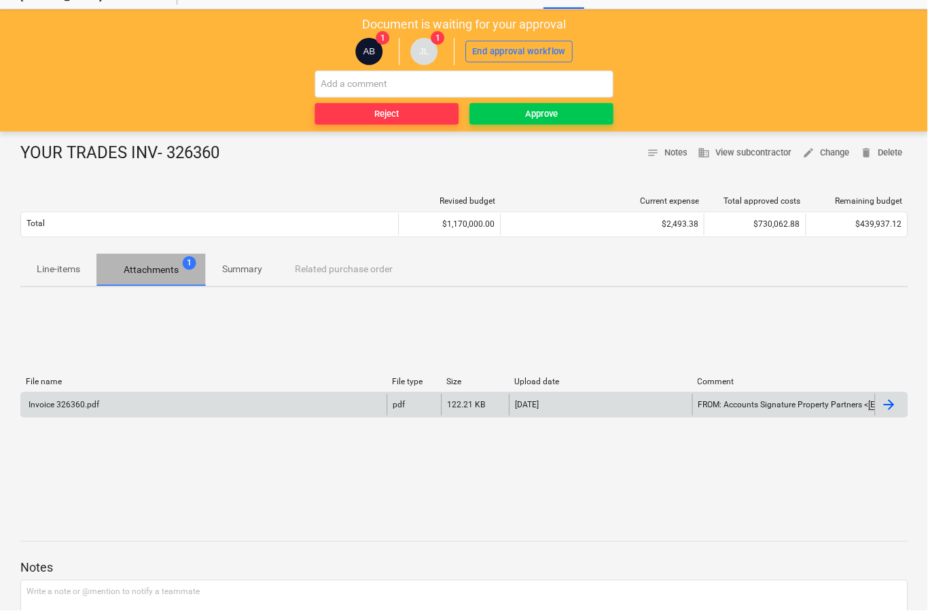
click at [898, 413] on div at bounding box center [892, 406] width 33 height 22
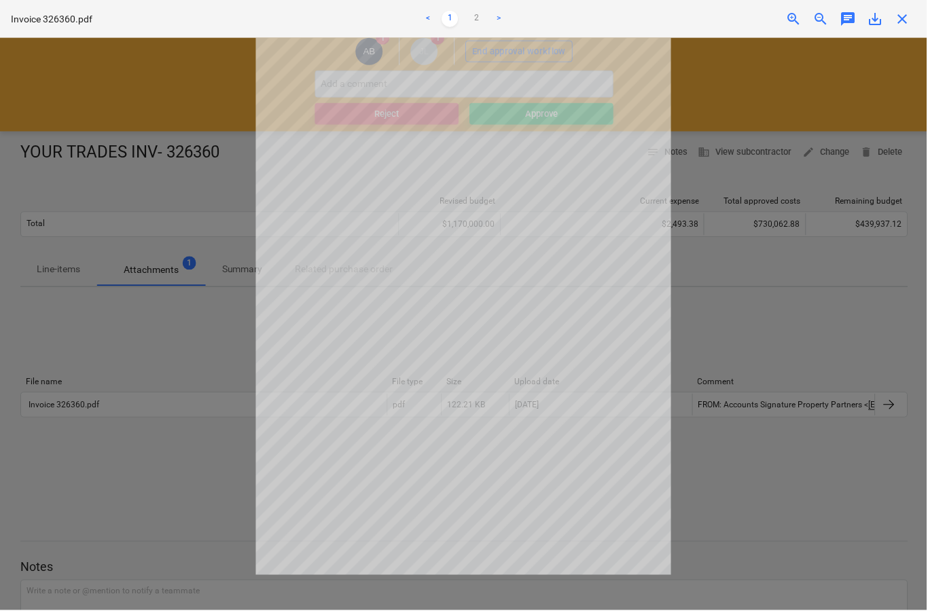
click at [907, 23] on span "close" at bounding box center [903, 19] width 16 height 16
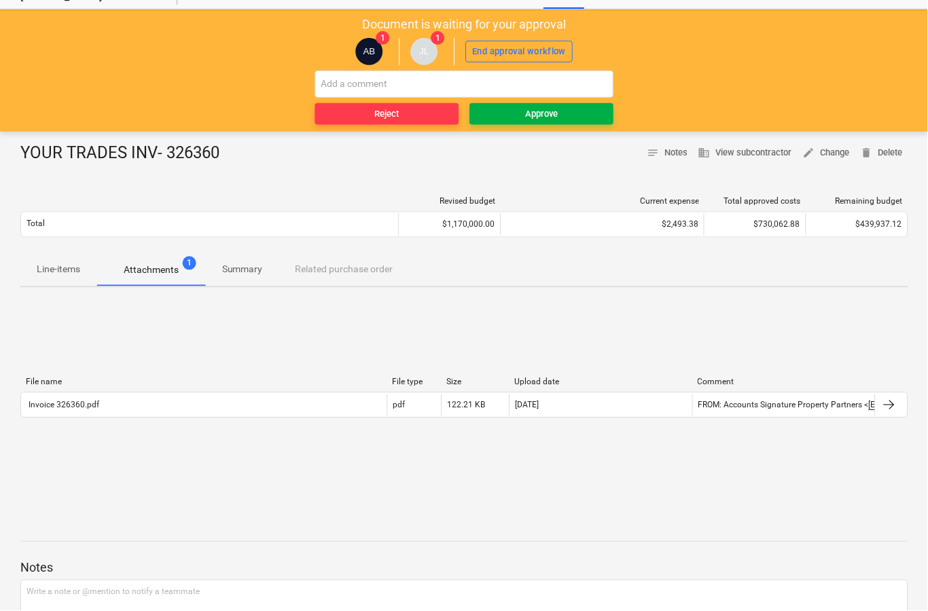
click at [581, 121] on button "Approve" at bounding box center [542, 114] width 144 height 22
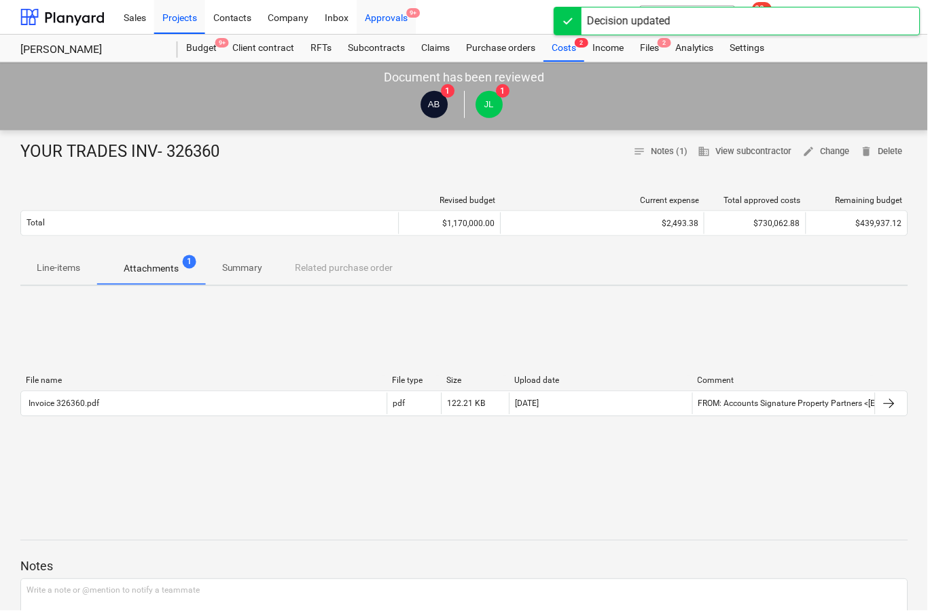
click at [399, 20] on div "Approvals 9+" at bounding box center [386, 16] width 59 height 35
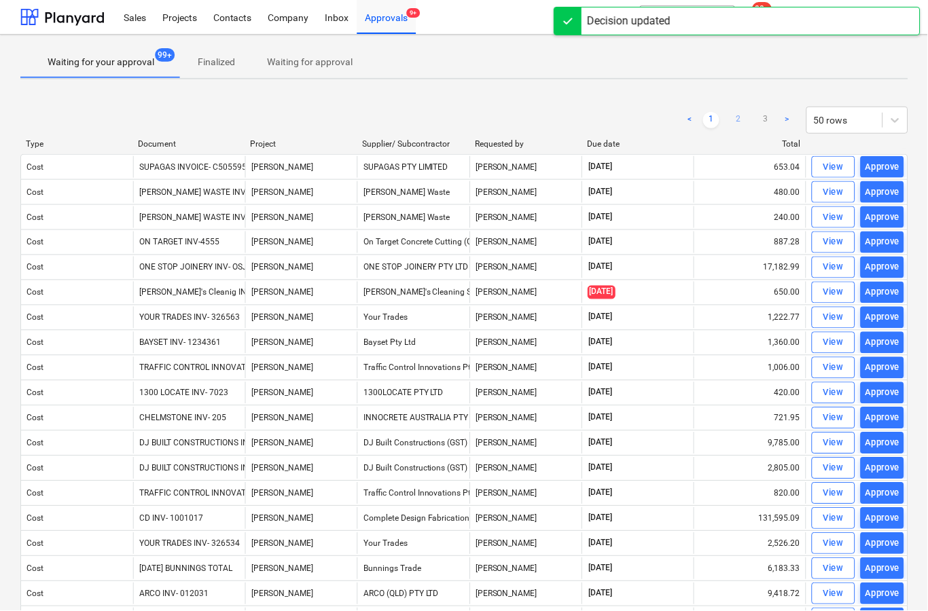
click at [736, 120] on link "2" at bounding box center [739, 120] width 16 height 16
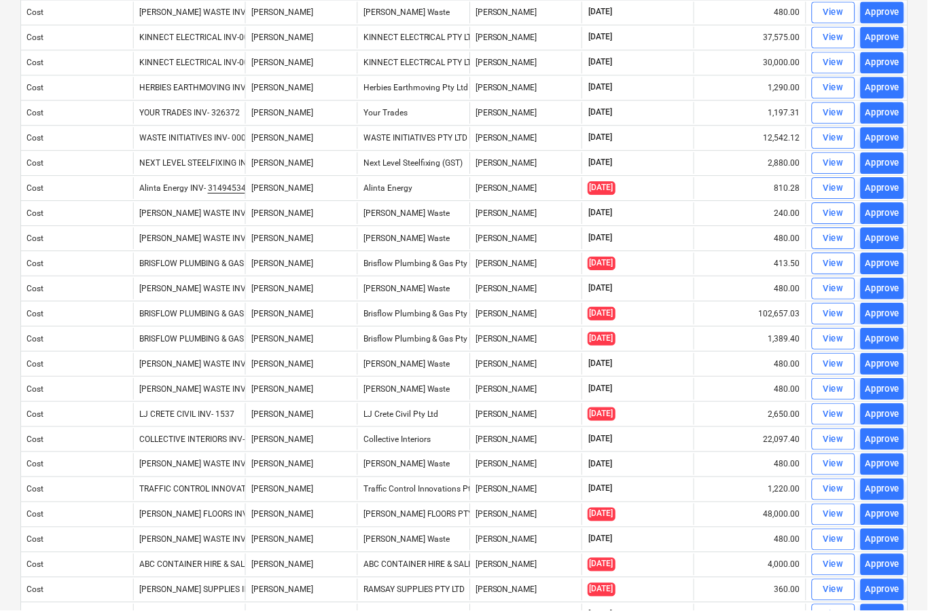
scroll to position [239, 0]
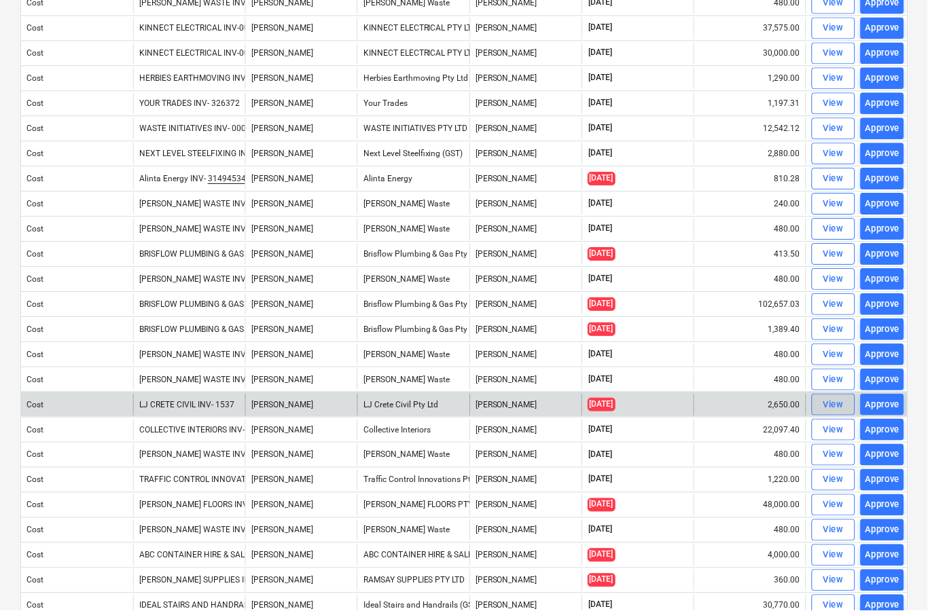
click at [830, 412] on div "View" at bounding box center [834, 406] width 20 height 16
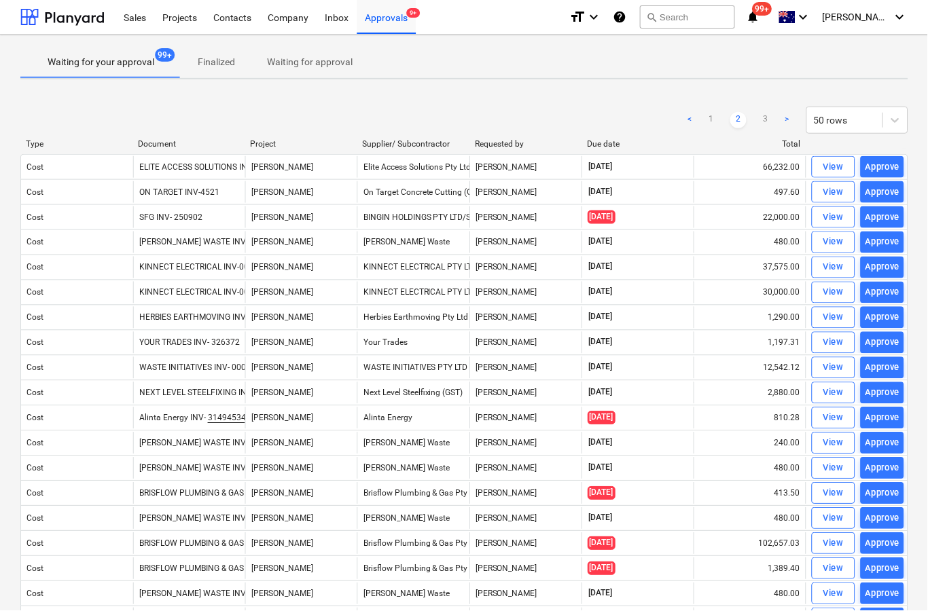
scroll to position [53, 0]
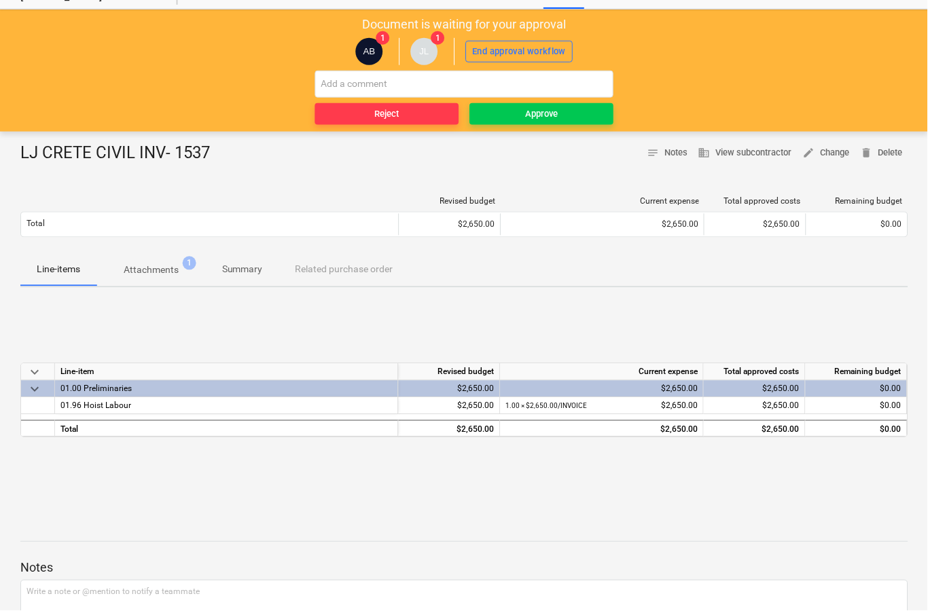
click at [166, 274] on p "Attachments" at bounding box center [151, 271] width 55 height 14
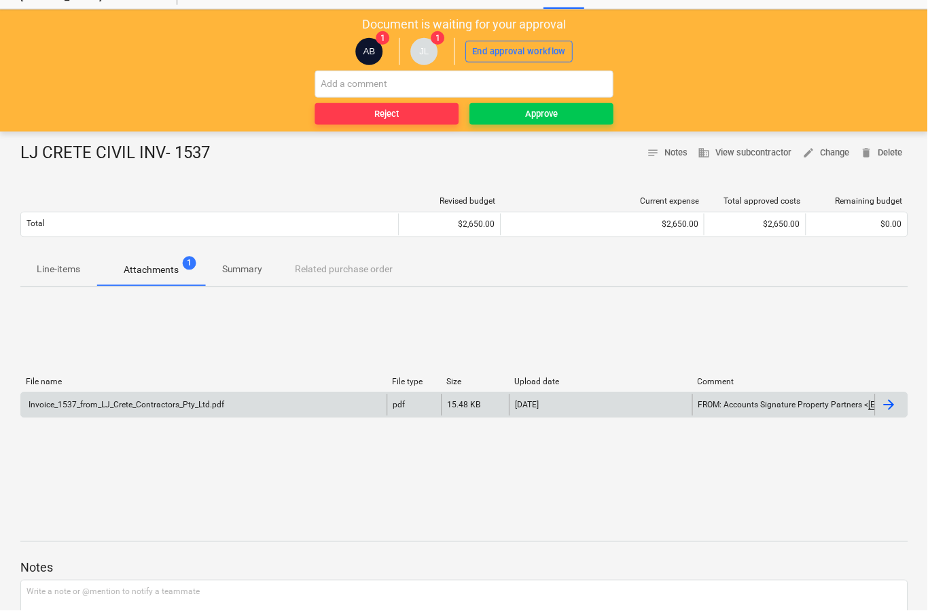
click at [893, 408] on div at bounding box center [890, 405] width 16 height 16
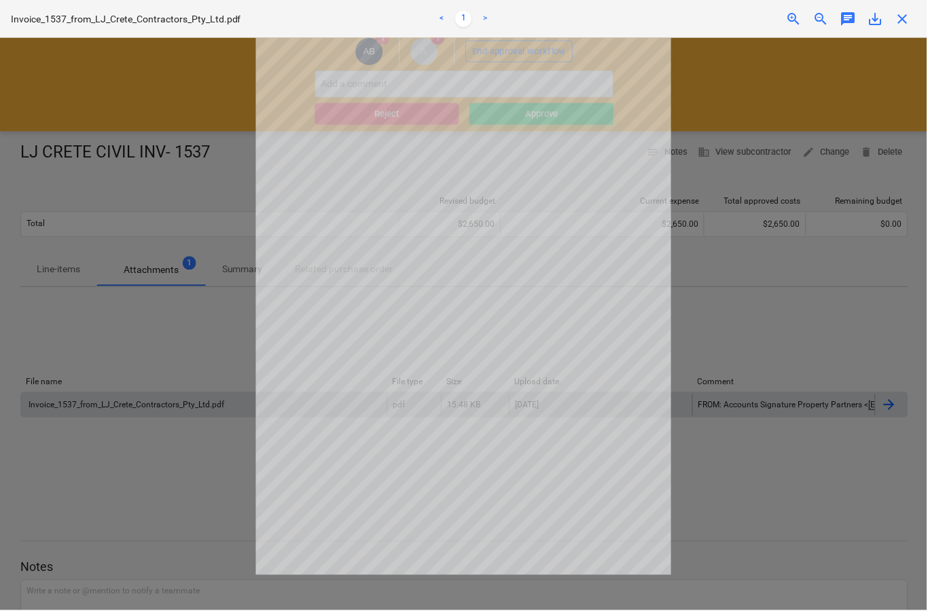
click at [910, 21] on span "close" at bounding box center [903, 19] width 16 height 16
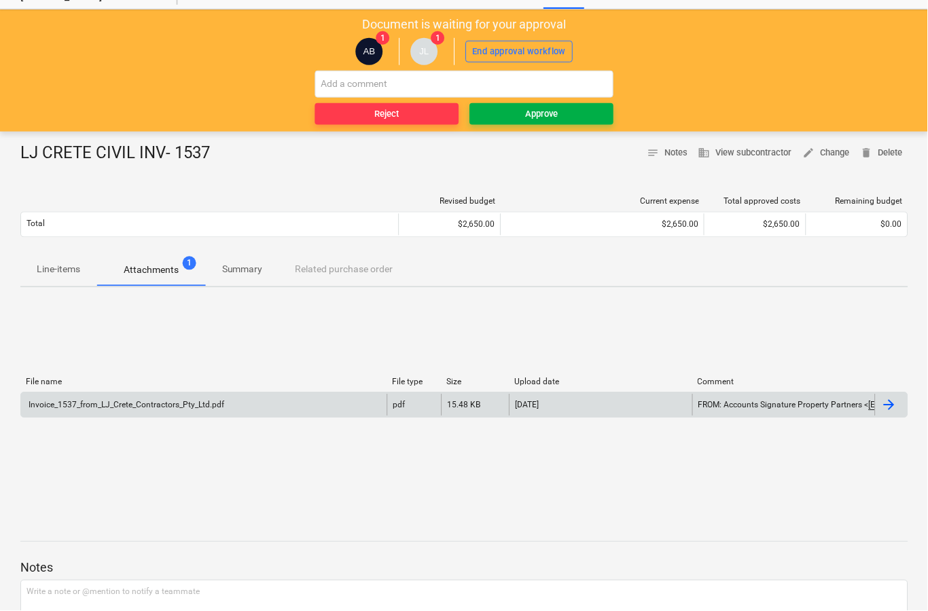
click at [590, 118] on span "Approve" at bounding box center [541, 115] width 133 height 16
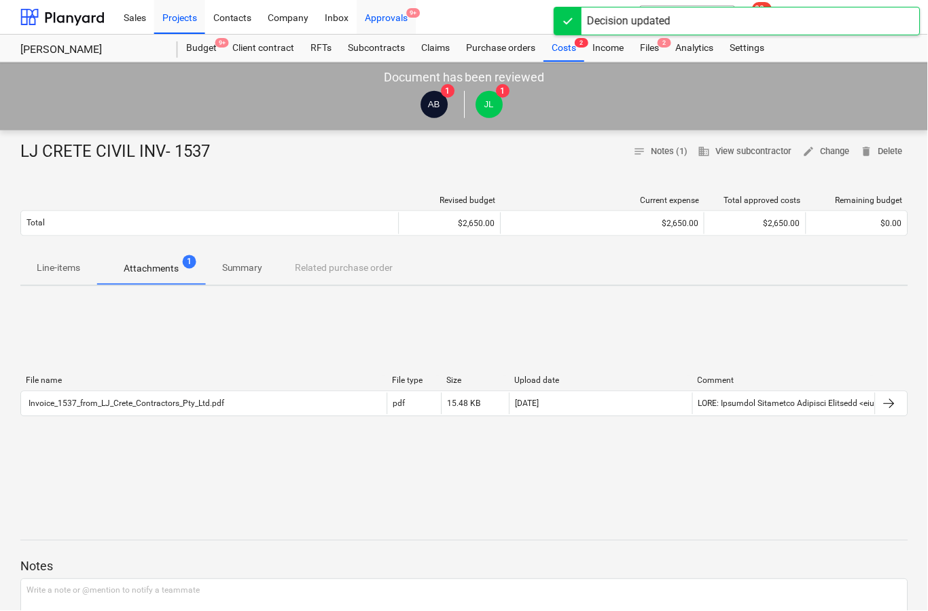
click at [414, 24] on div "Approvals 9+" at bounding box center [386, 16] width 59 height 35
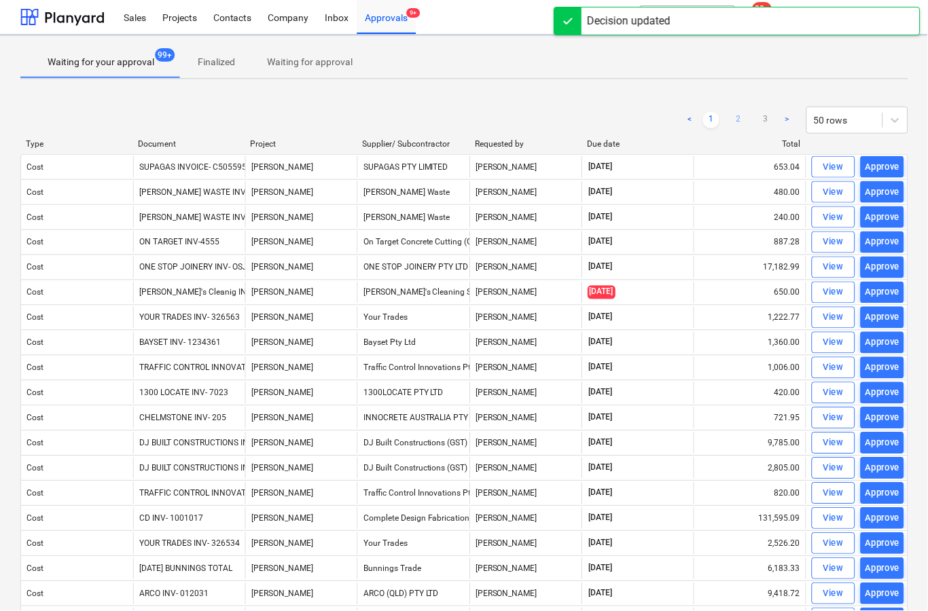
click at [747, 122] on link "2" at bounding box center [739, 120] width 16 height 16
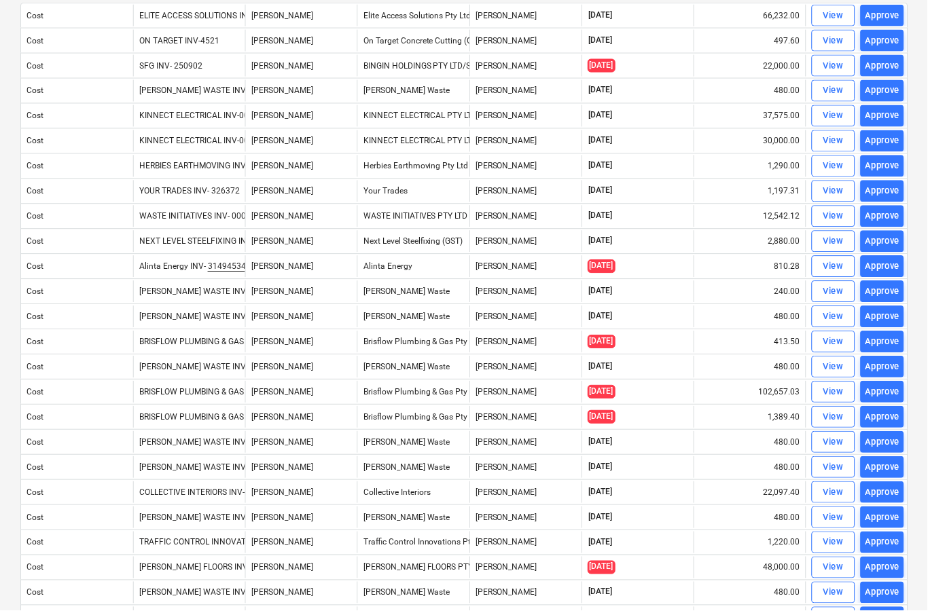
scroll to position [151, 0]
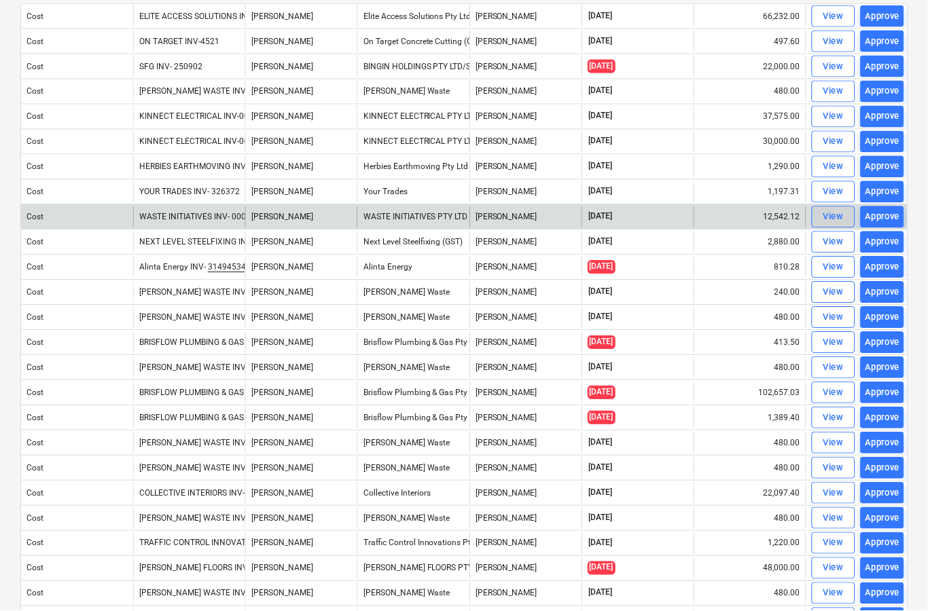
click at [835, 215] on div "View" at bounding box center [834, 218] width 20 height 16
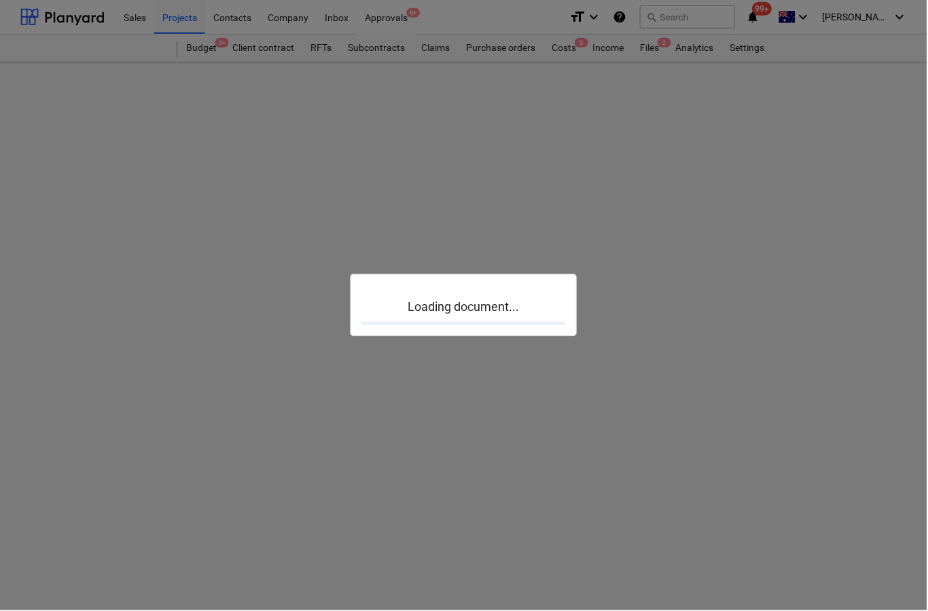
scroll to position [53, 0]
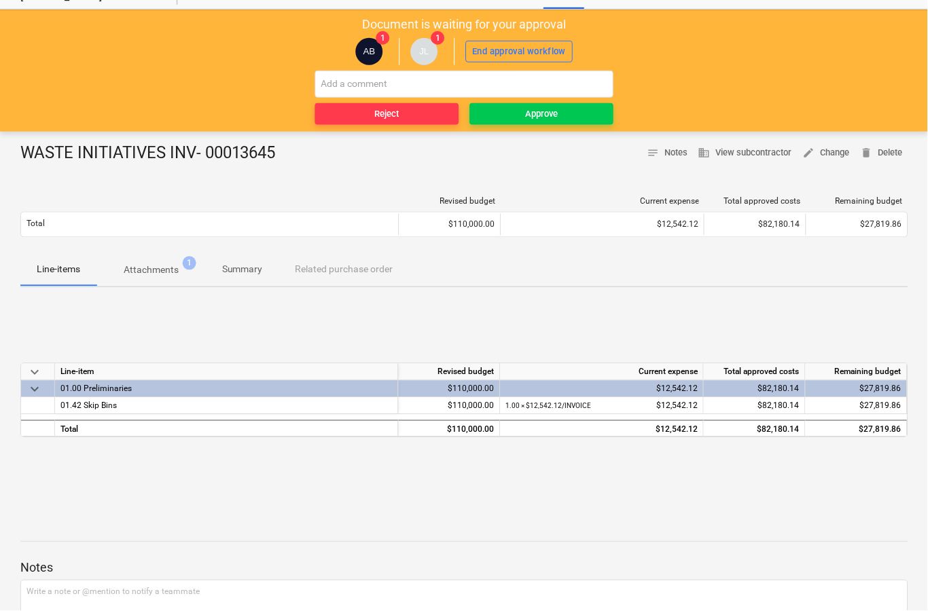
click at [169, 274] on p "Attachments" at bounding box center [151, 271] width 55 height 14
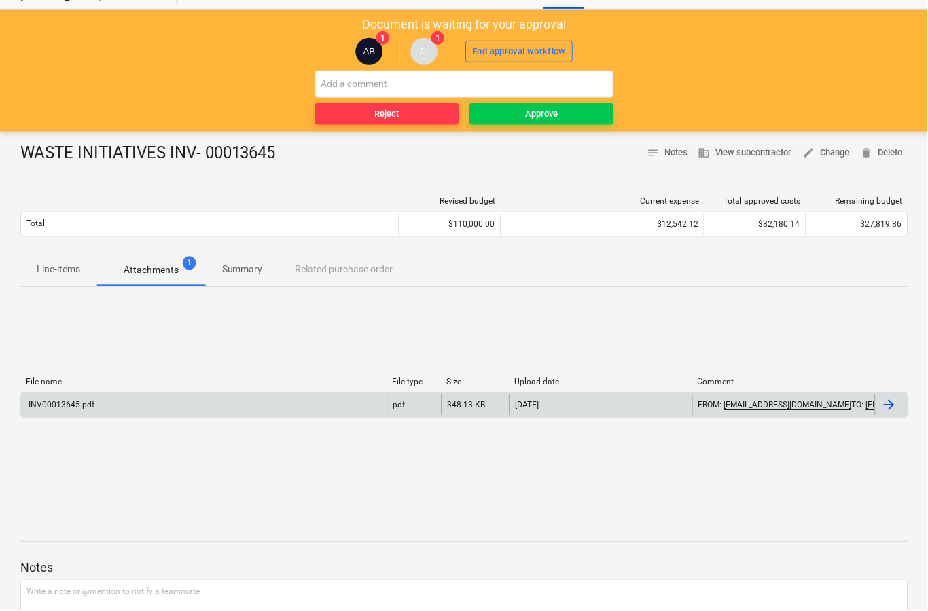
click at [899, 409] on div at bounding box center [892, 406] width 33 height 22
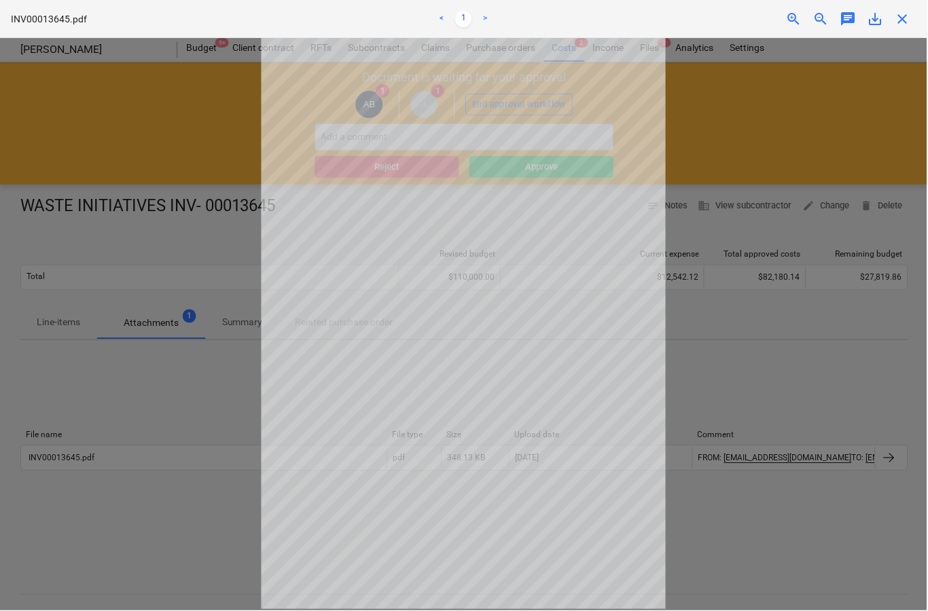
click at [912, 18] on span "close" at bounding box center [903, 19] width 16 height 16
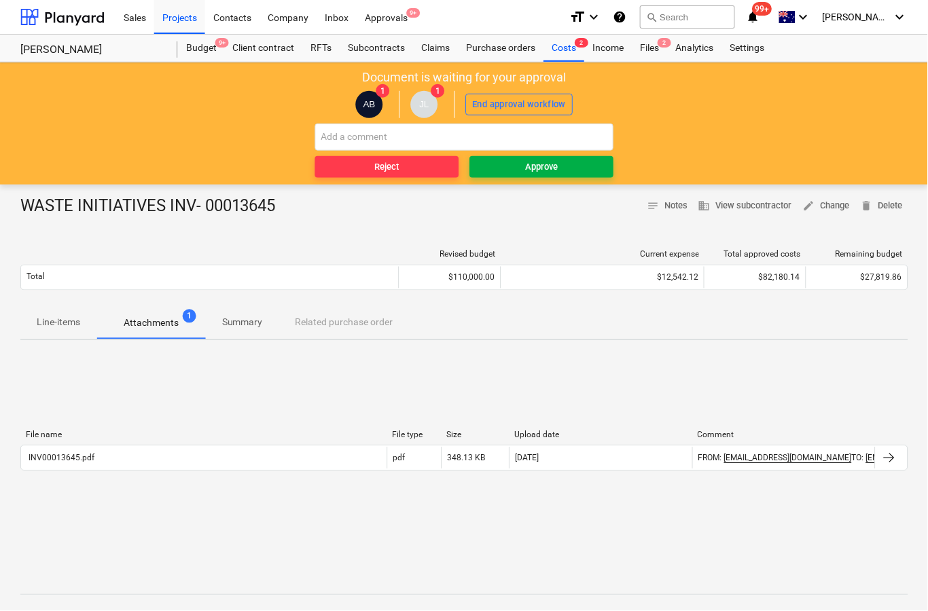
click at [550, 165] on div "Approve" at bounding box center [542, 168] width 33 height 16
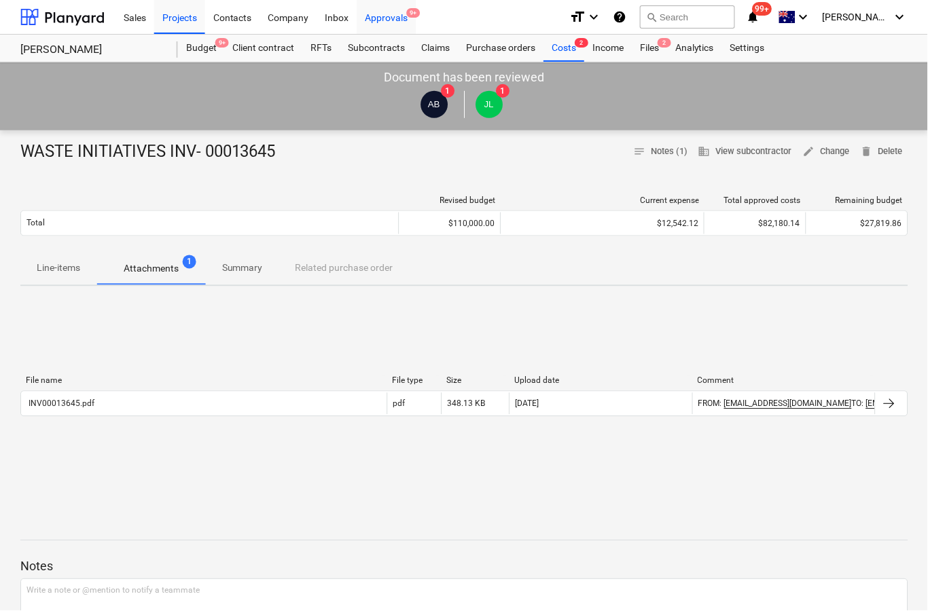
click at [391, 22] on div "Approvals 9+" at bounding box center [386, 16] width 59 height 35
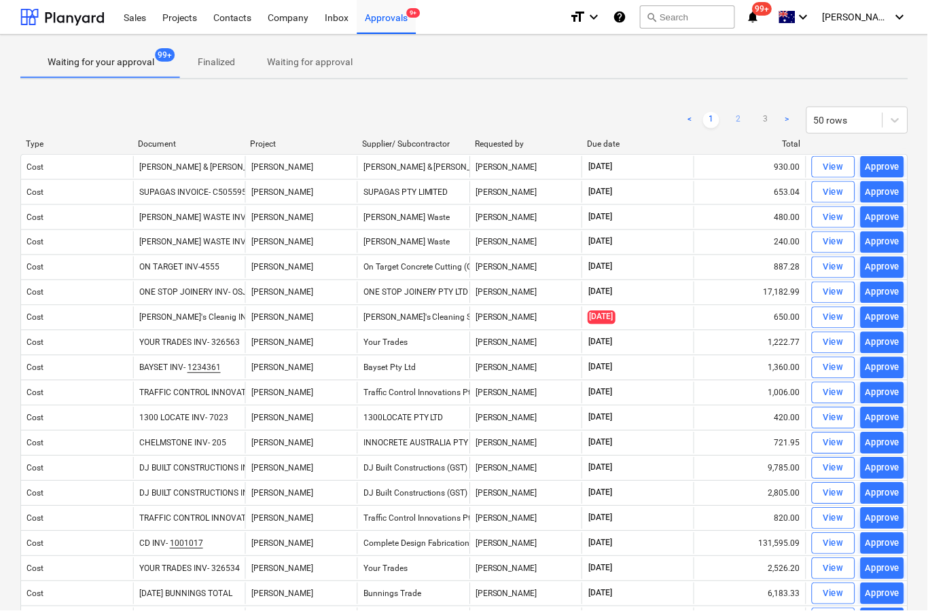
click at [744, 117] on link "2" at bounding box center [739, 120] width 16 height 16
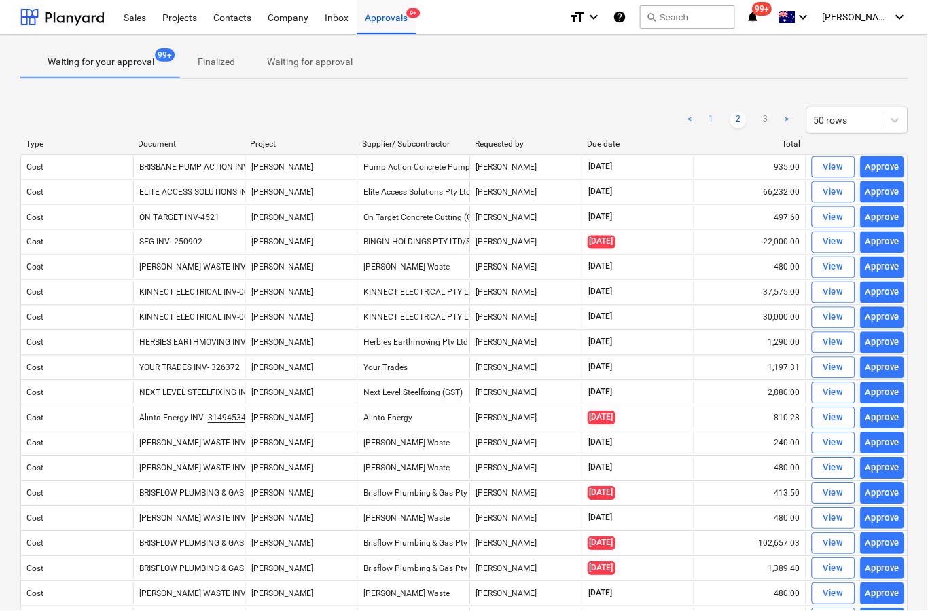
click at [715, 124] on link "1" at bounding box center [712, 120] width 16 height 16
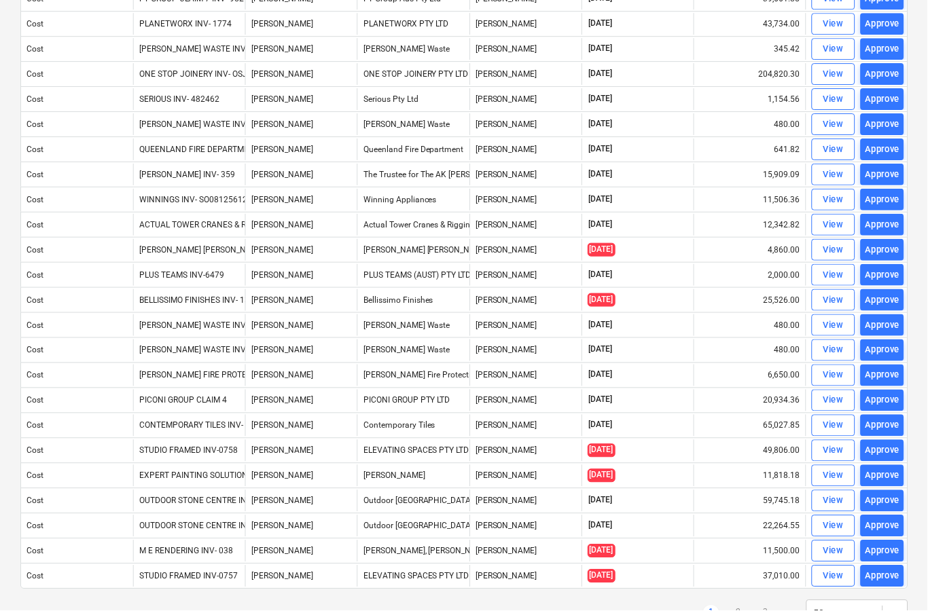
scroll to position [821, 0]
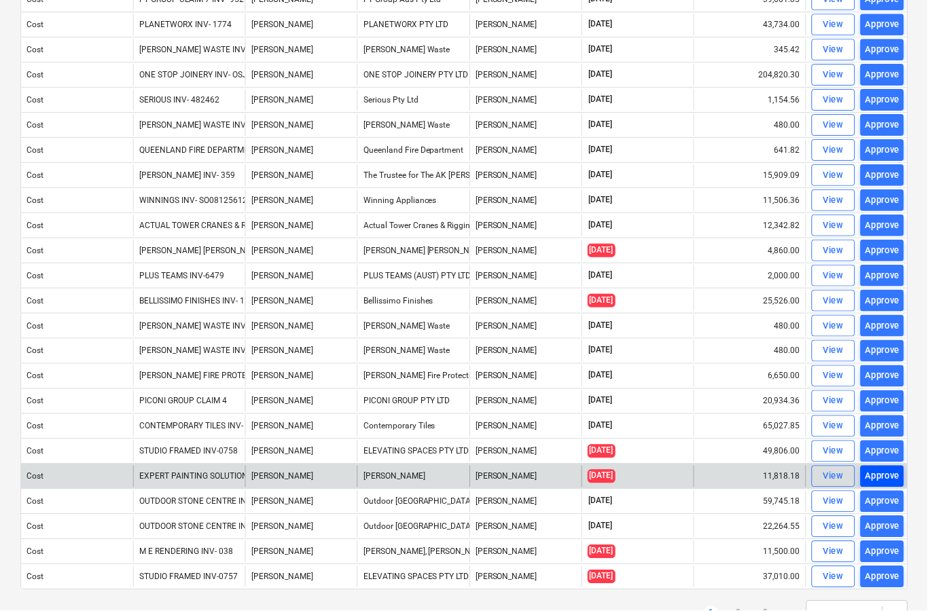
click at [877, 484] on div "Approve" at bounding box center [883, 477] width 35 height 16
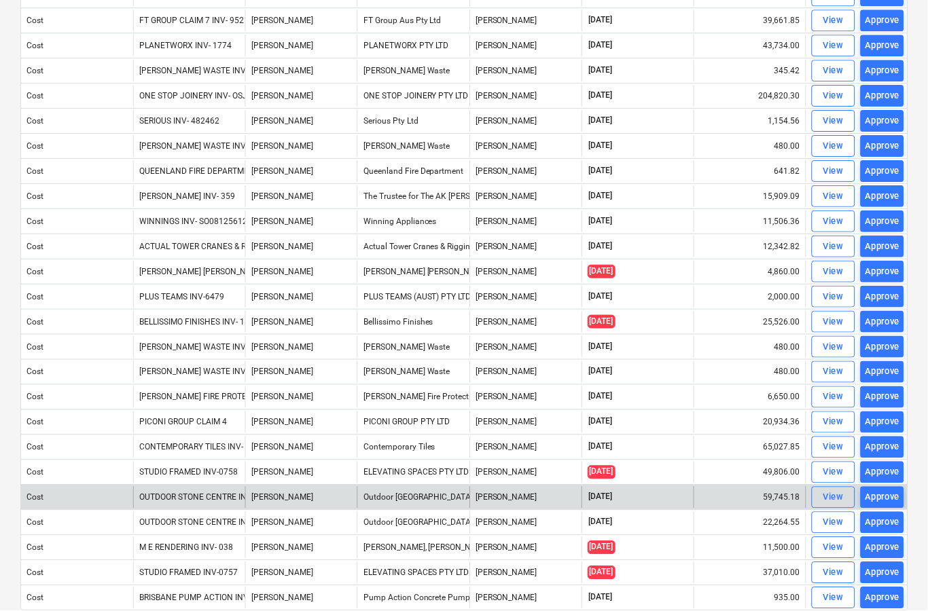
scroll to position [796, 0]
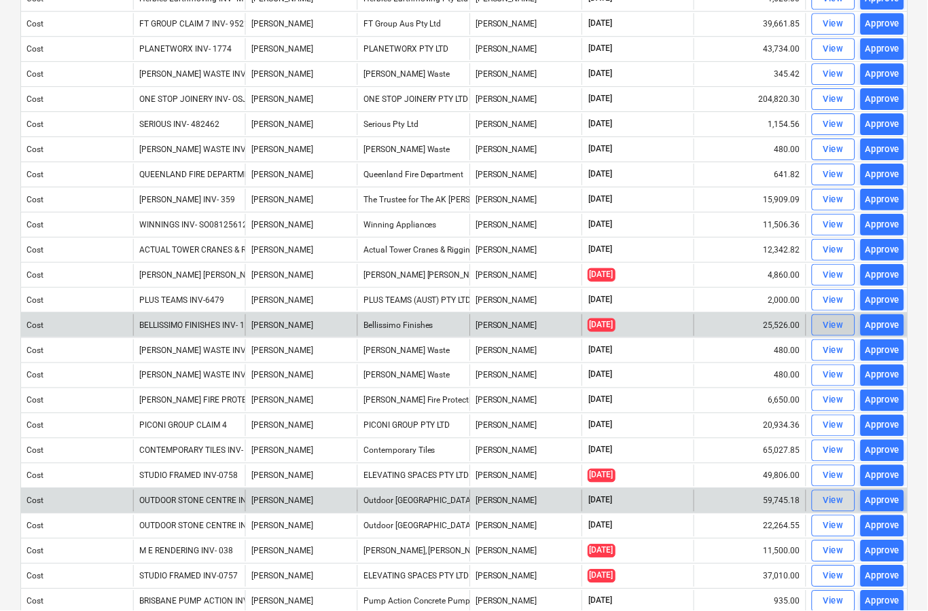
click at [827, 334] on button "View" at bounding box center [833, 326] width 43 height 22
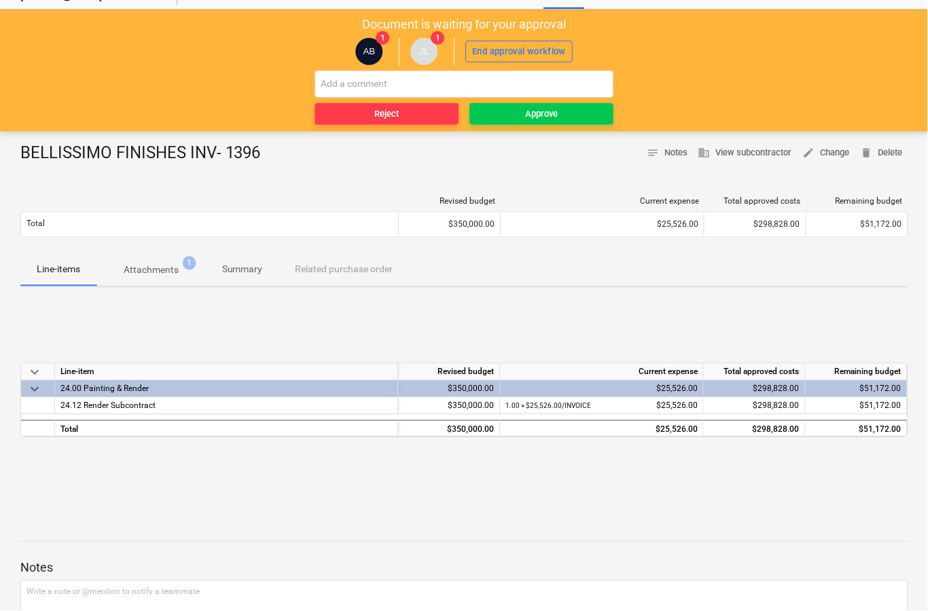
click at [160, 272] on p "Attachments" at bounding box center [151, 271] width 55 height 14
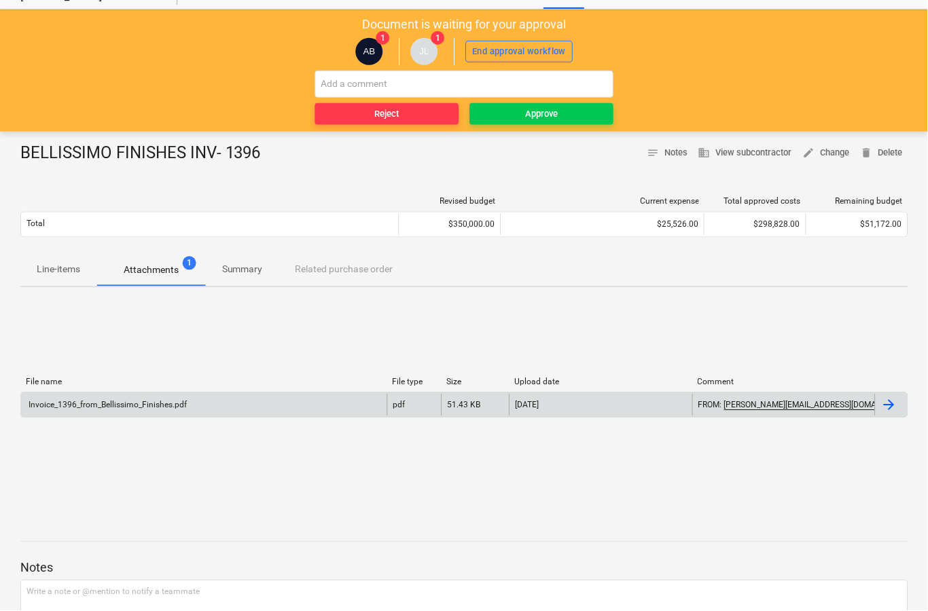
click at [882, 408] on div at bounding box center [890, 405] width 16 height 16
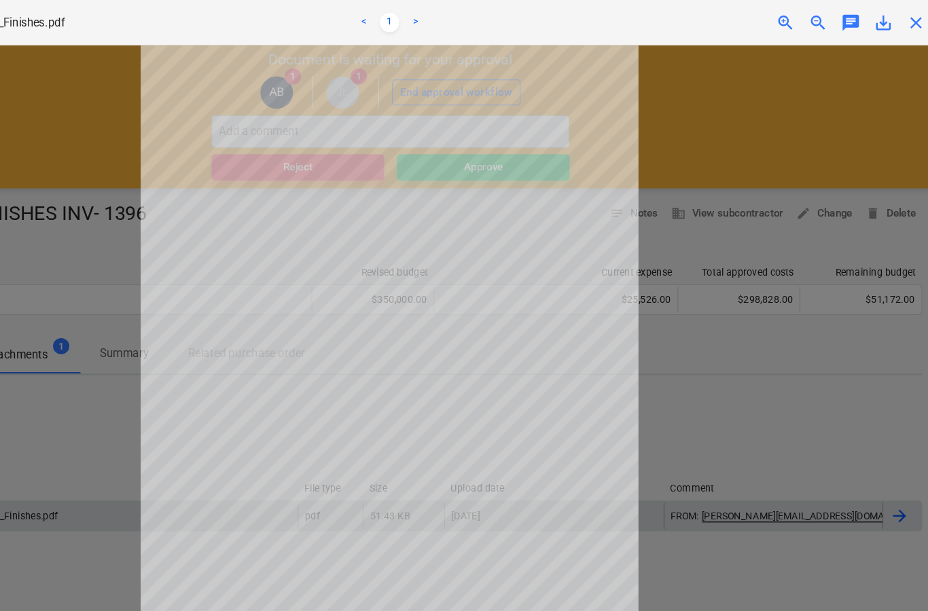
scroll to position [0, 1]
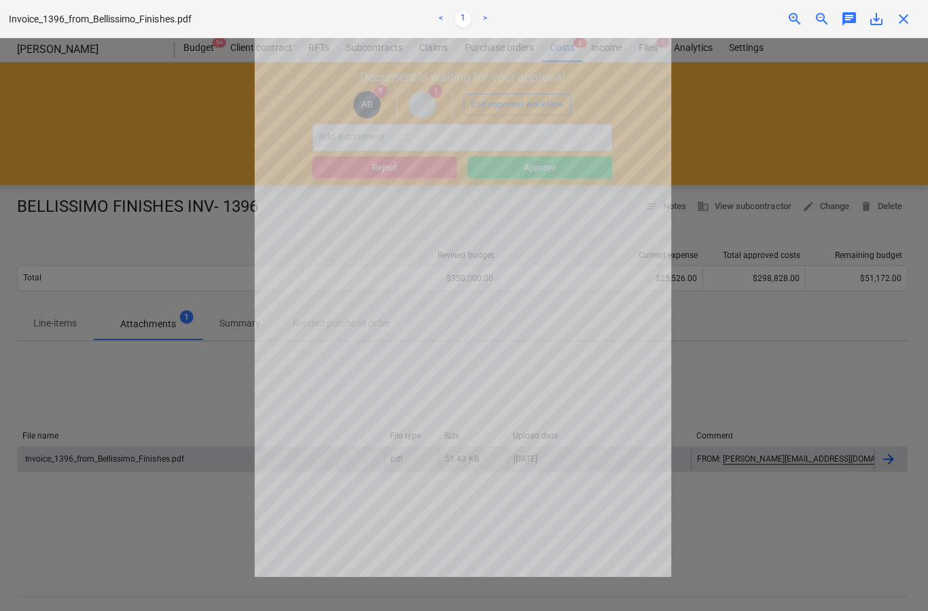
click at [910, 25] on span "close" at bounding box center [903, 19] width 16 height 16
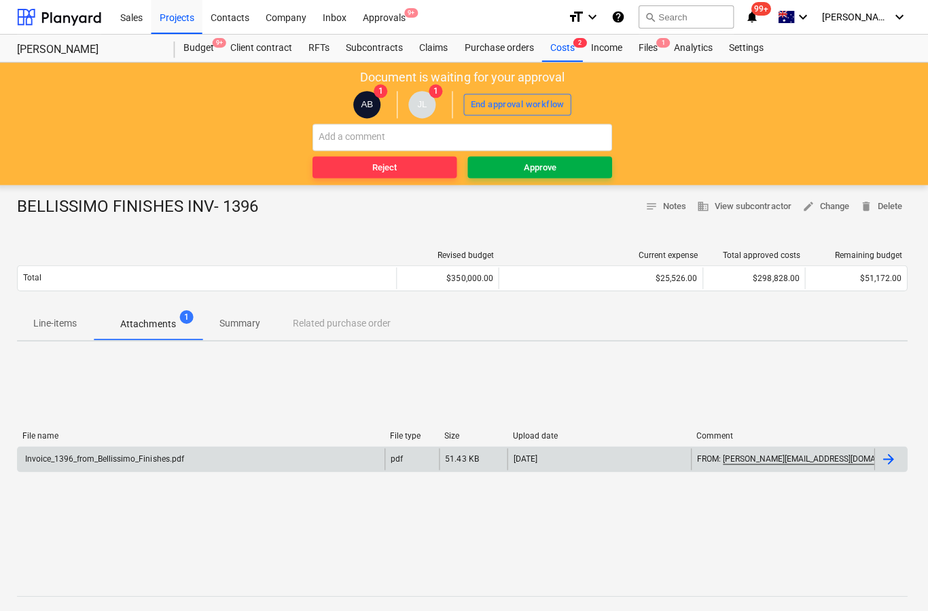
click at [556, 164] on span "Approve" at bounding box center [540, 168] width 133 height 16
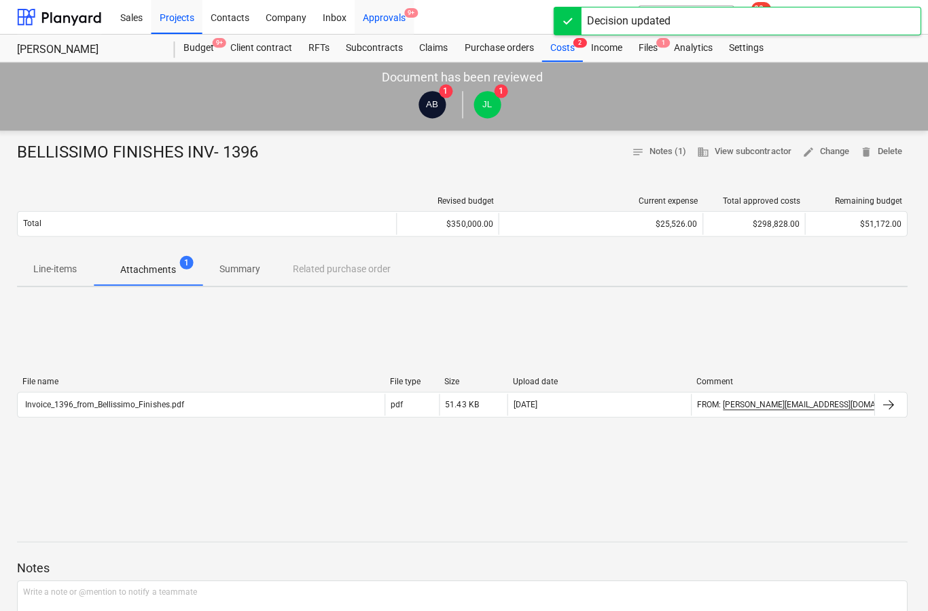
click at [391, 18] on div "Approvals 9+" at bounding box center [385, 16] width 59 height 35
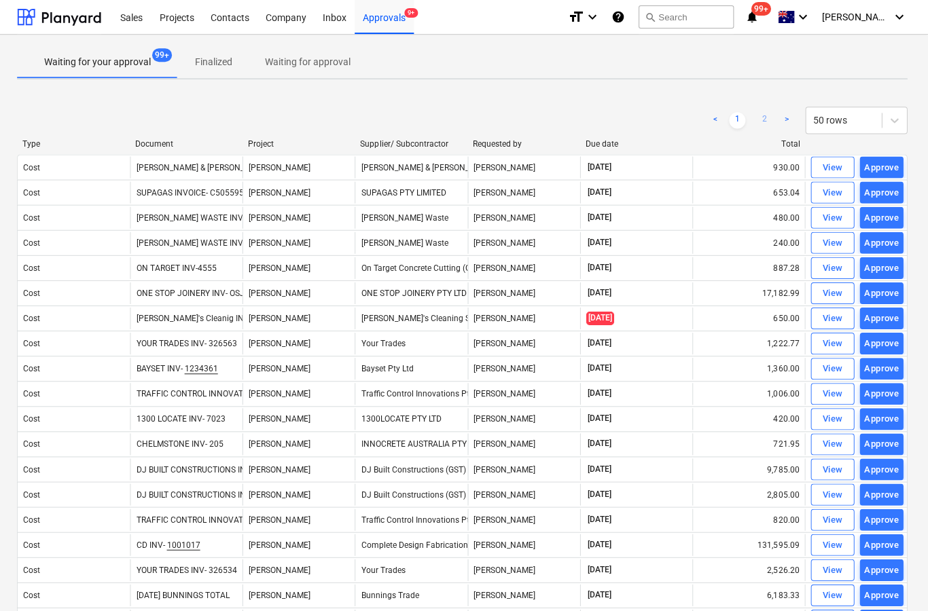
click at [760, 128] on link "2" at bounding box center [765, 120] width 16 height 16
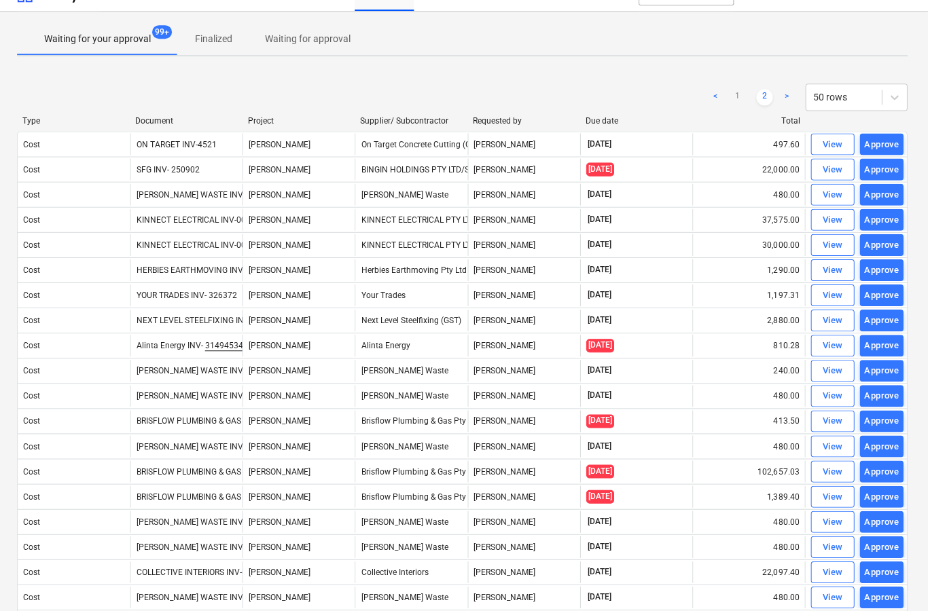
scroll to position [26, 1]
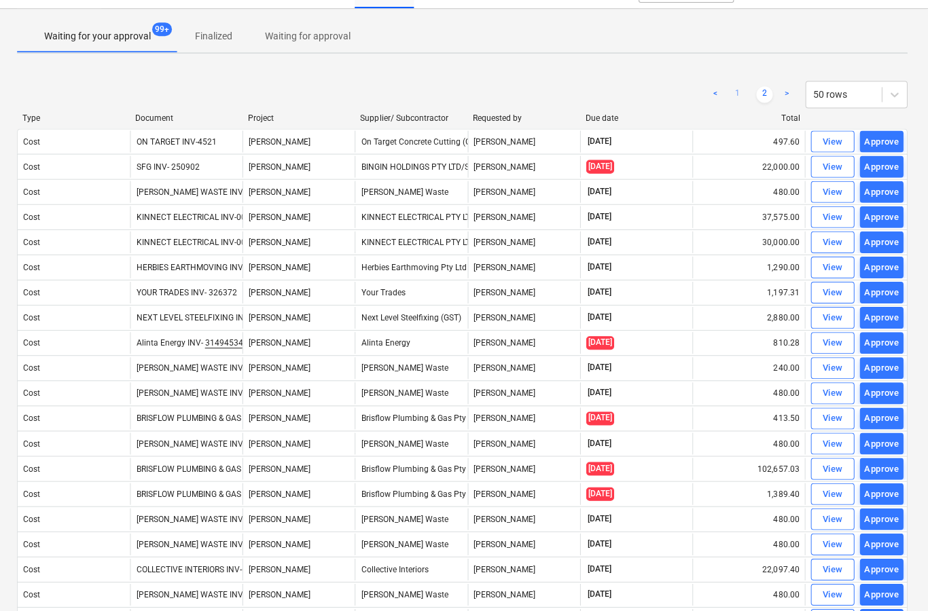
click at [740, 102] on link "1" at bounding box center [738, 94] width 16 height 16
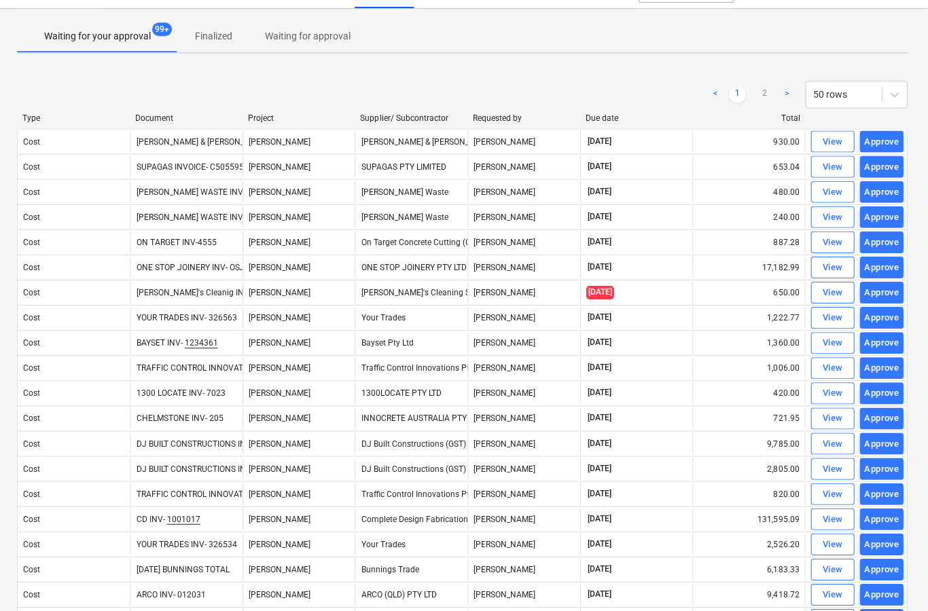
click at [769, 99] on link "2" at bounding box center [765, 94] width 16 height 16
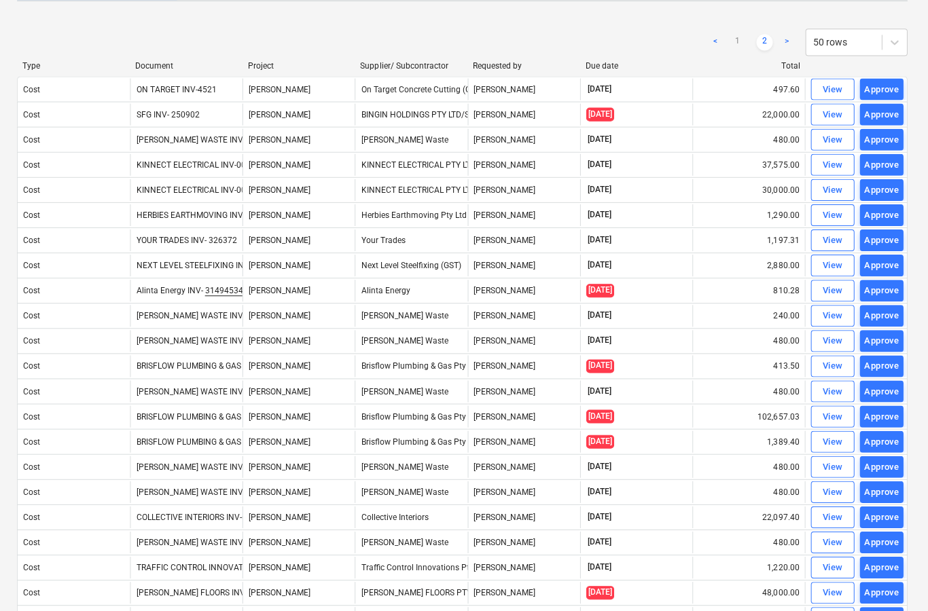
scroll to position [78, 1]
click at [730, 50] on link "1" at bounding box center [738, 42] width 16 height 16
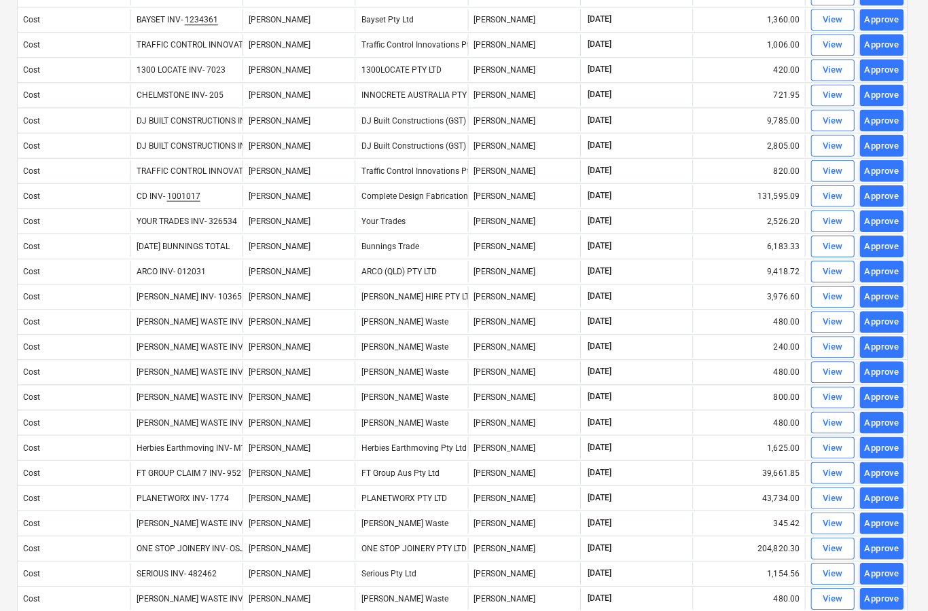
scroll to position [357, 1]
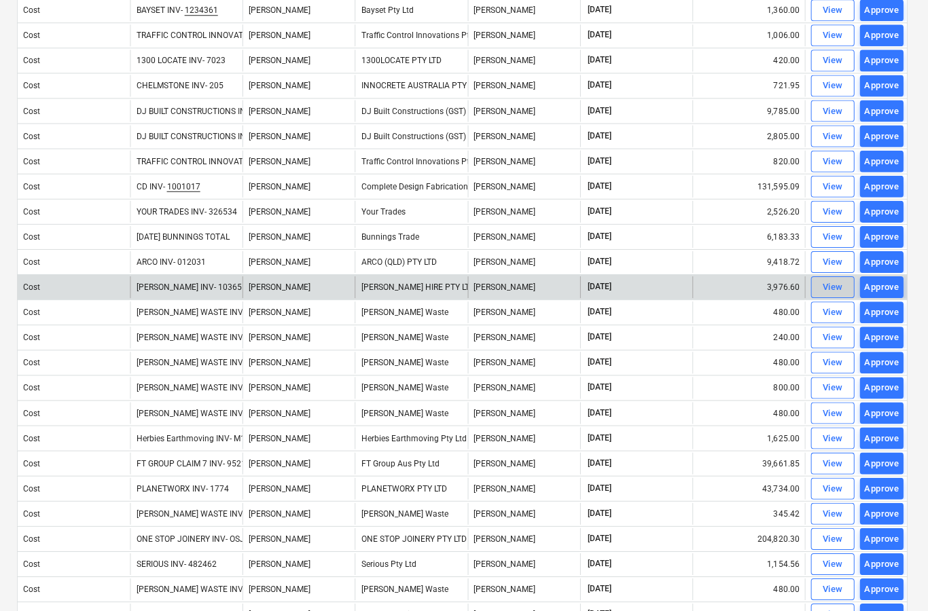
click at [827, 290] on div "View" at bounding box center [833, 289] width 20 height 16
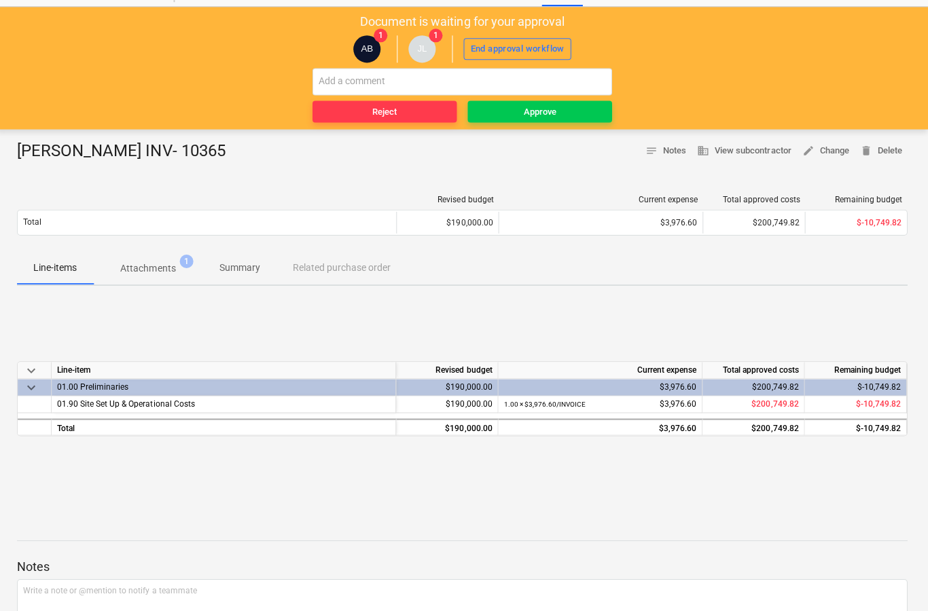
click at [152, 274] on p "Attachments" at bounding box center [149, 269] width 55 height 14
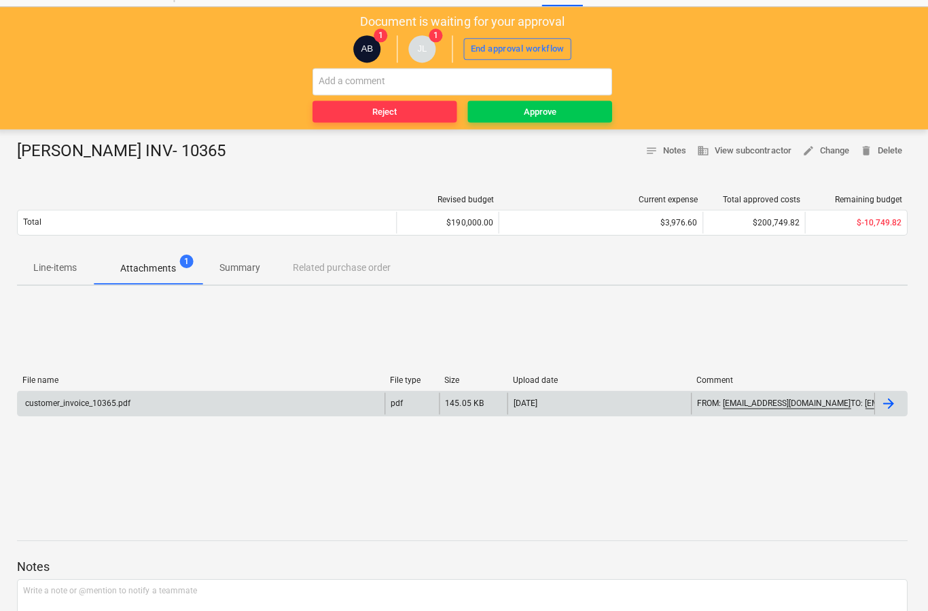
click at [888, 409] on div at bounding box center [888, 404] width 16 height 16
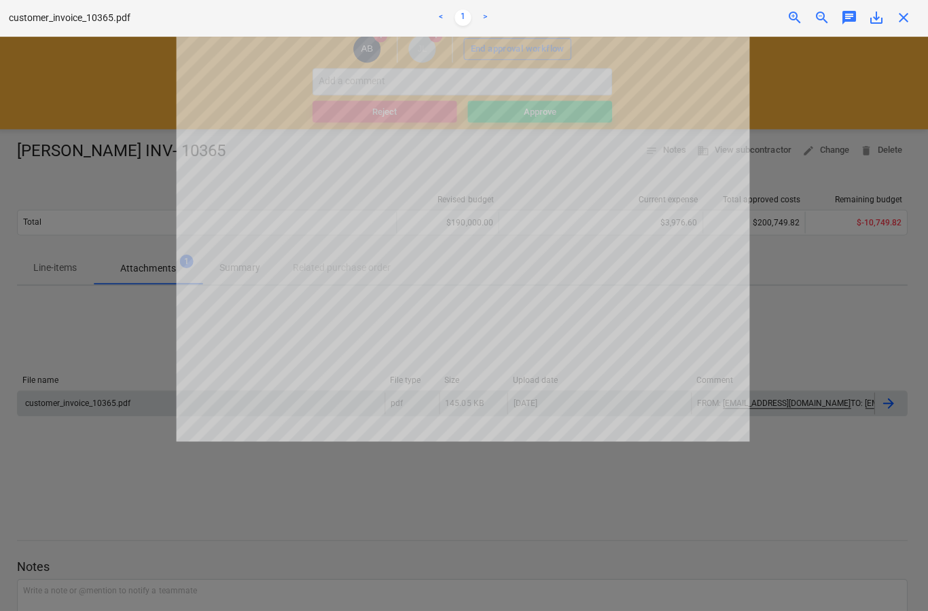
click at [900, 7] on div "customer_invoice_10365.pdf < 1 > zoom_in zoom_out chat 0 save_alt close" at bounding box center [464, 19] width 928 height 38
click at [905, 23] on span "close" at bounding box center [903, 19] width 16 height 16
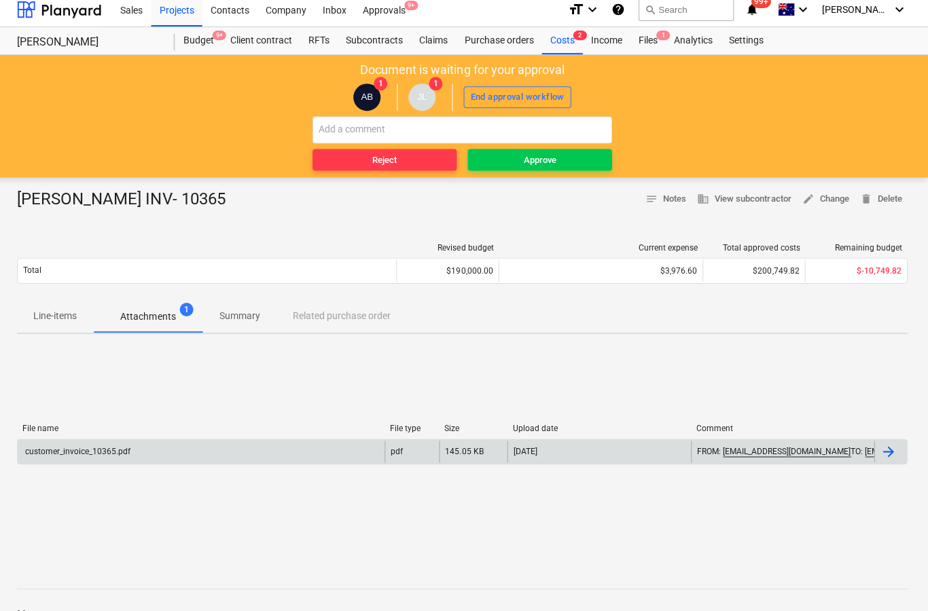
scroll to position [0, 1]
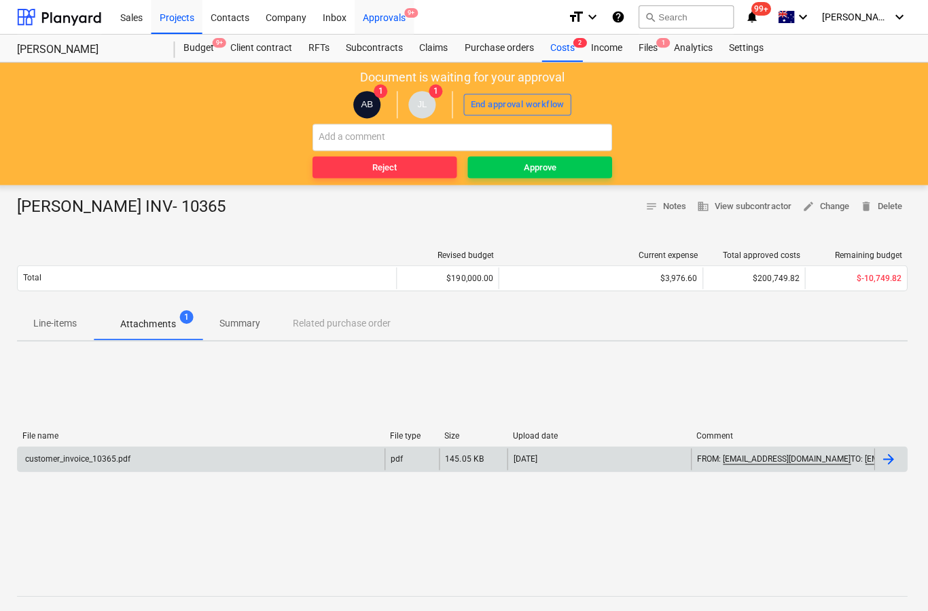
click at [390, 23] on div "Approvals 9+" at bounding box center [385, 16] width 59 height 35
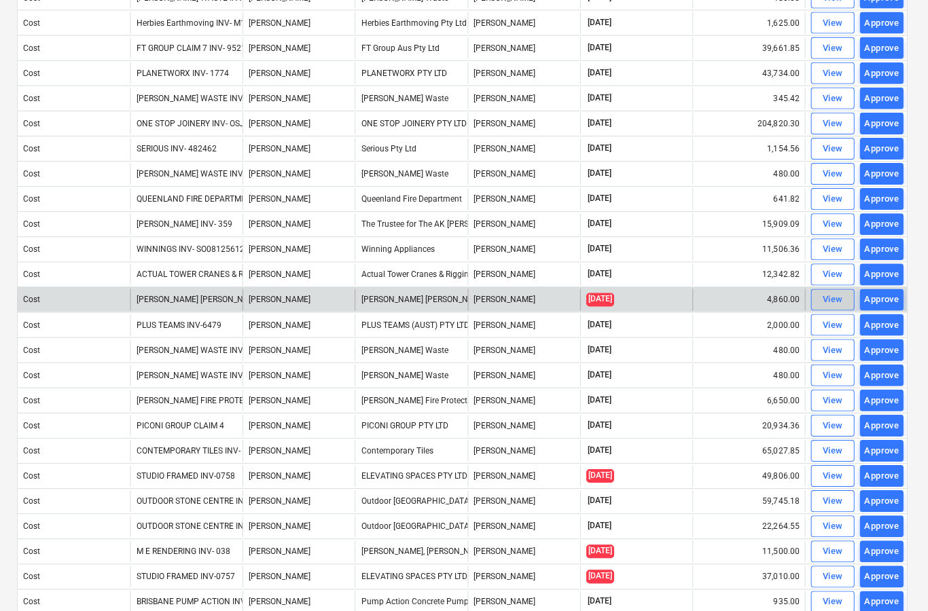
click at [826, 304] on div "View" at bounding box center [833, 300] width 20 height 16
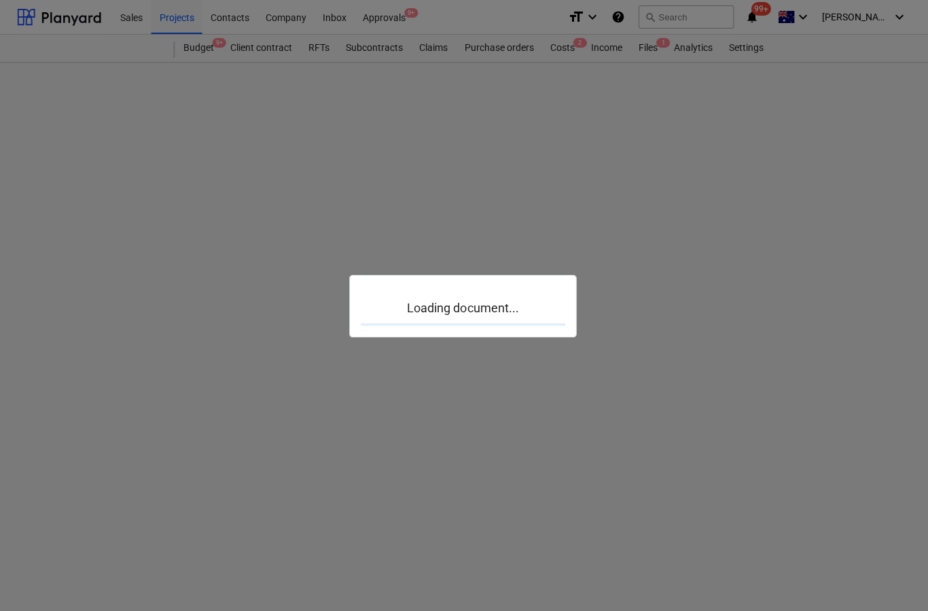
scroll to position [1, 1]
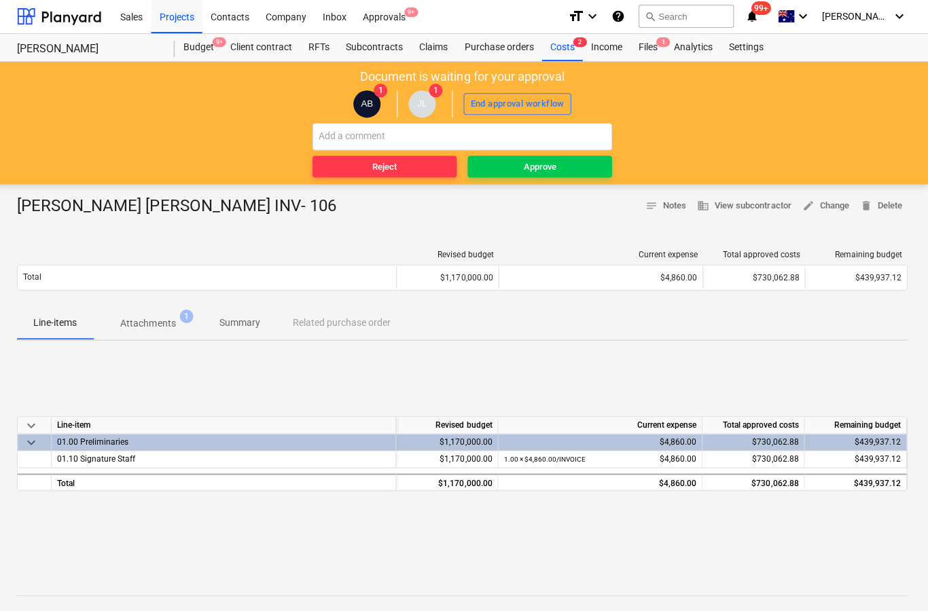
click at [156, 331] on span "Attachments 1" at bounding box center [149, 322] width 109 height 24
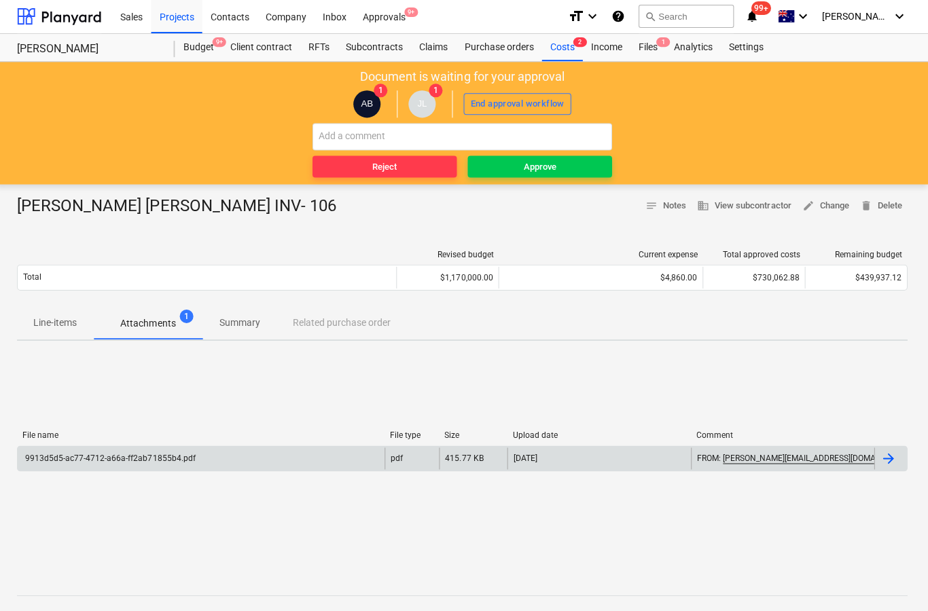
click at [889, 464] on div at bounding box center [888, 458] width 16 height 16
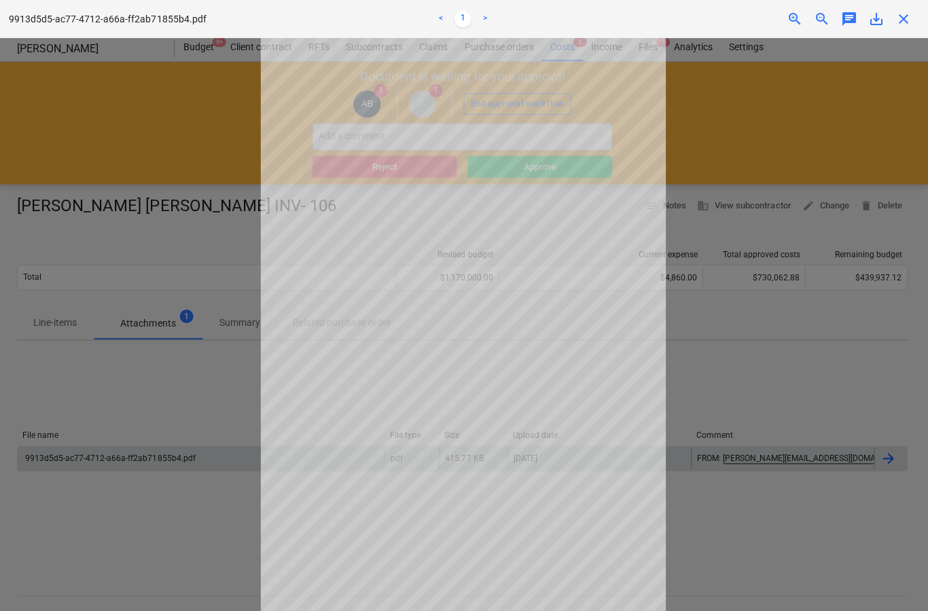
click at [905, 17] on span "close" at bounding box center [903, 19] width 16 height 16
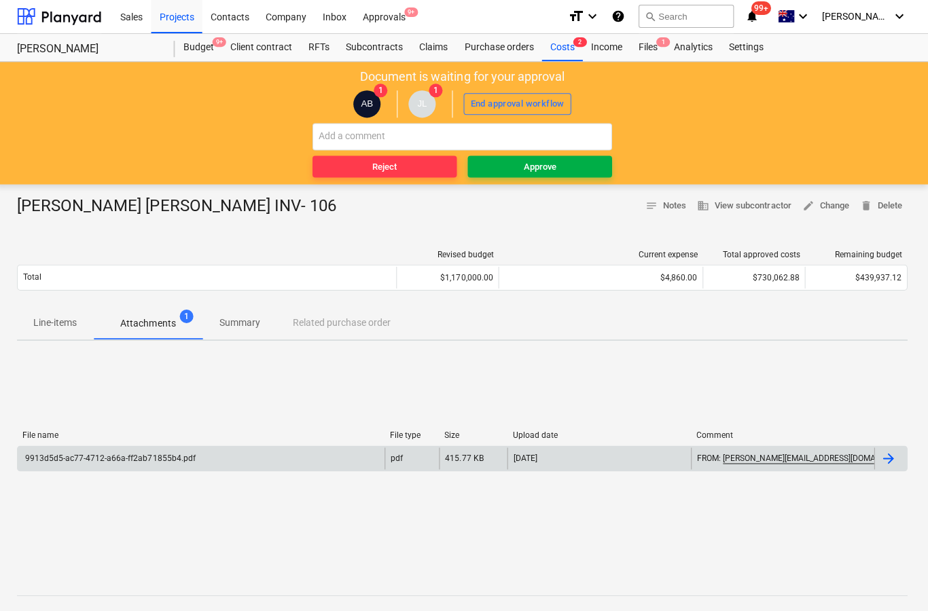
click at [581, 168] on span "Approve" at bounding box center [540, 167] width 133 height 16
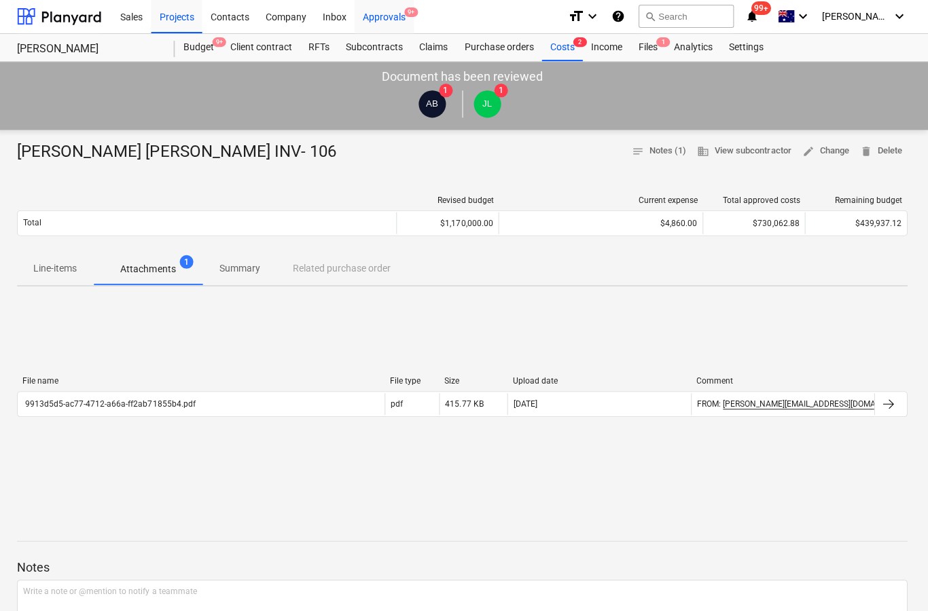
click at [397, 20] on div "Approvals 9+" at bounding box center [385, 16] width 59 height 35
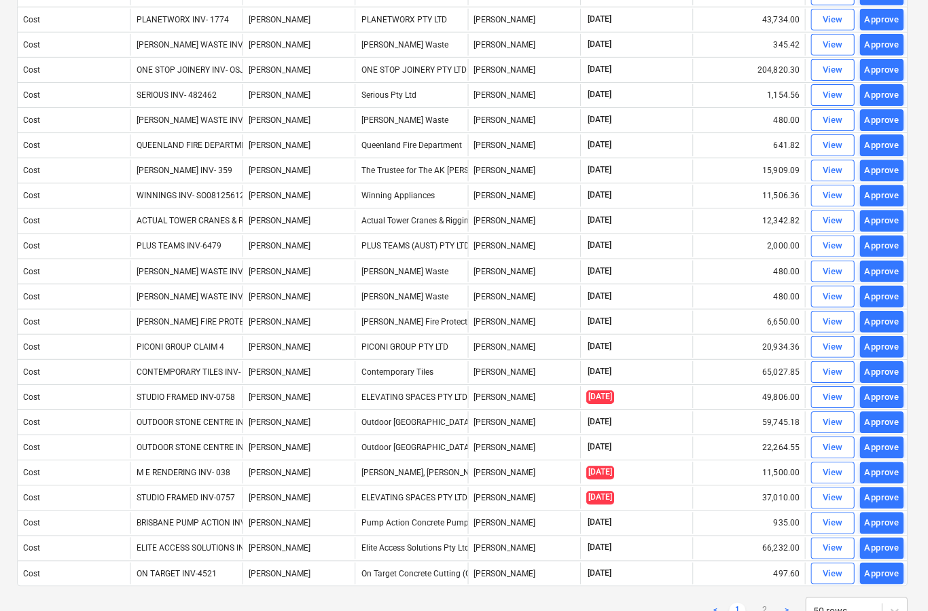
scroll to position [825, 1]
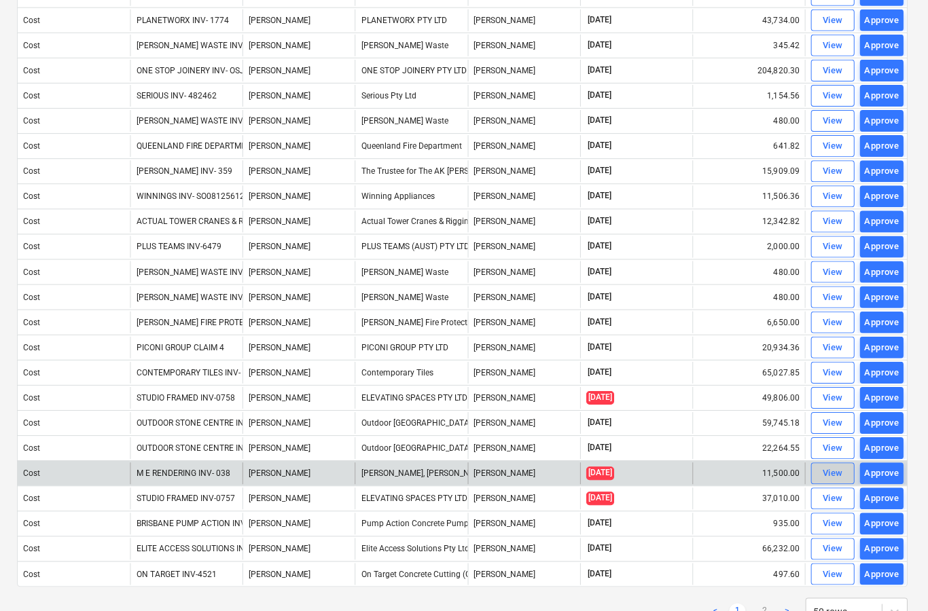
click at [825, 478] on div "View" at bounding box center [833, 473] width 20 height 16
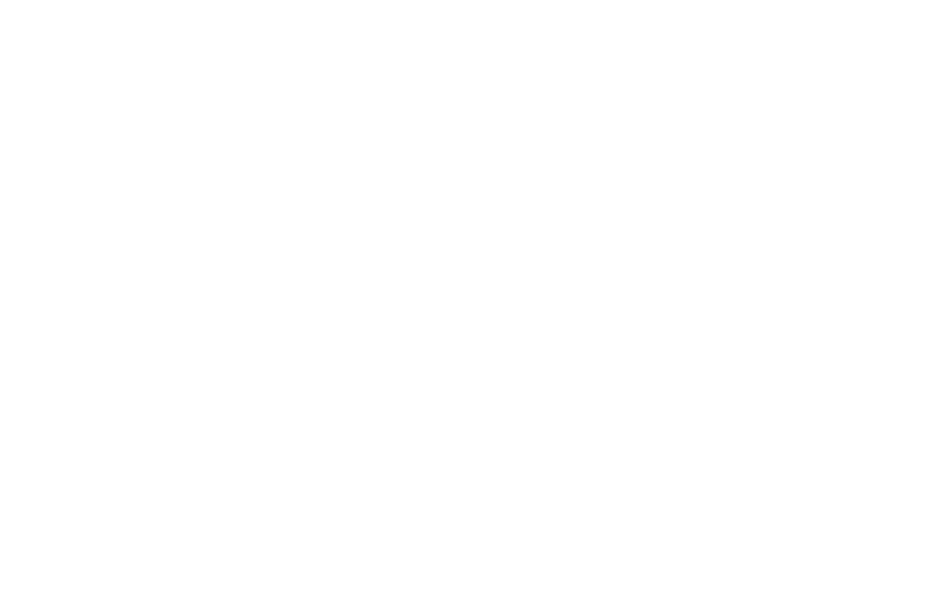
scroll to position [54, 1]
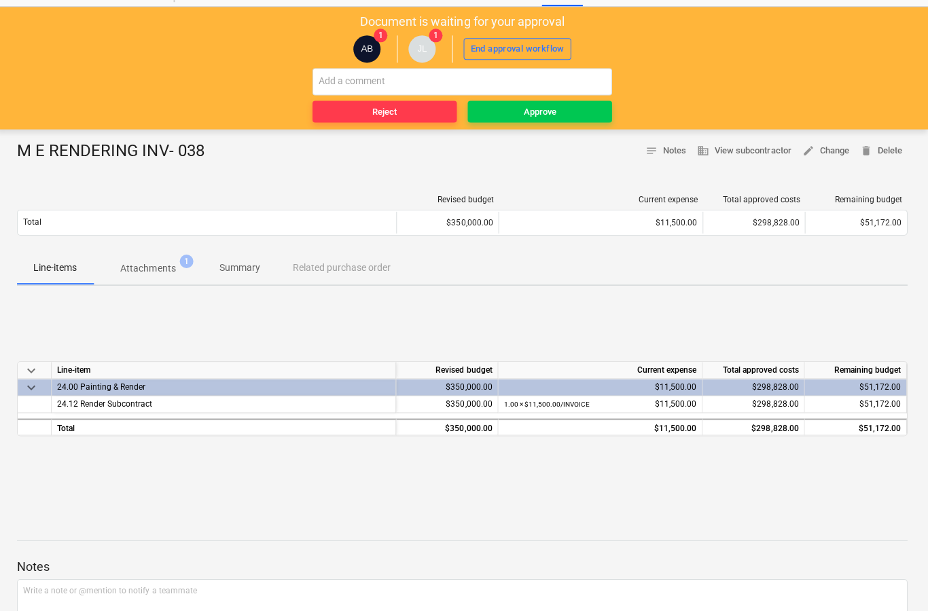
click at [157, 281] on button "Attachments 1" at bounding box center [149, 269] width 109 height 33
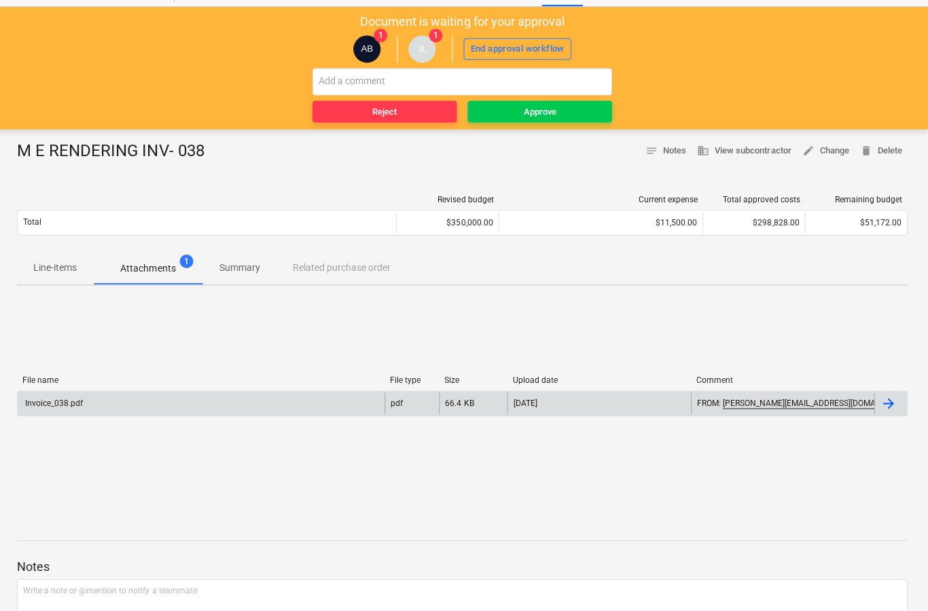
click at [876, 410] on div at bounding box center [890, 404] width 33 height 22
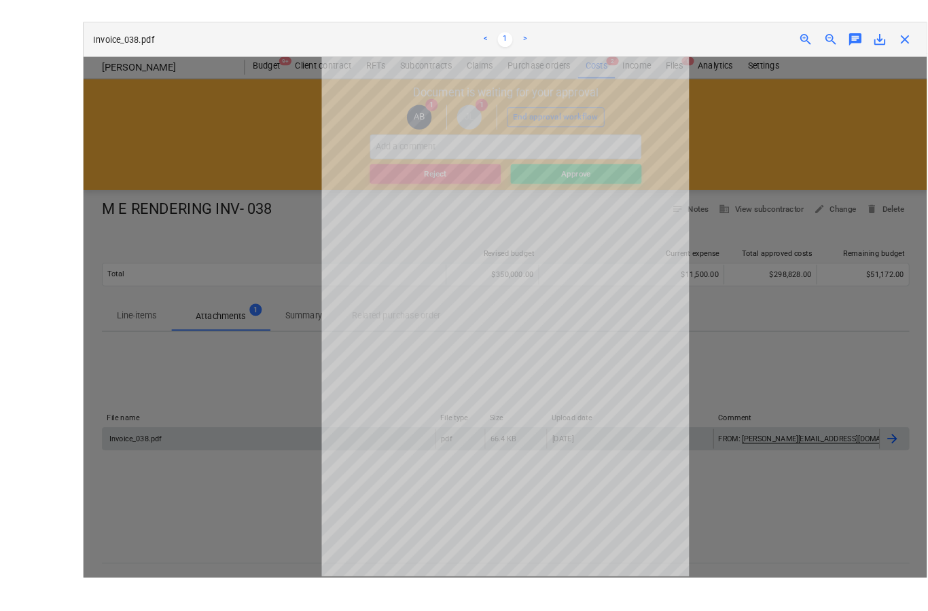
scroll to position [31, 0]
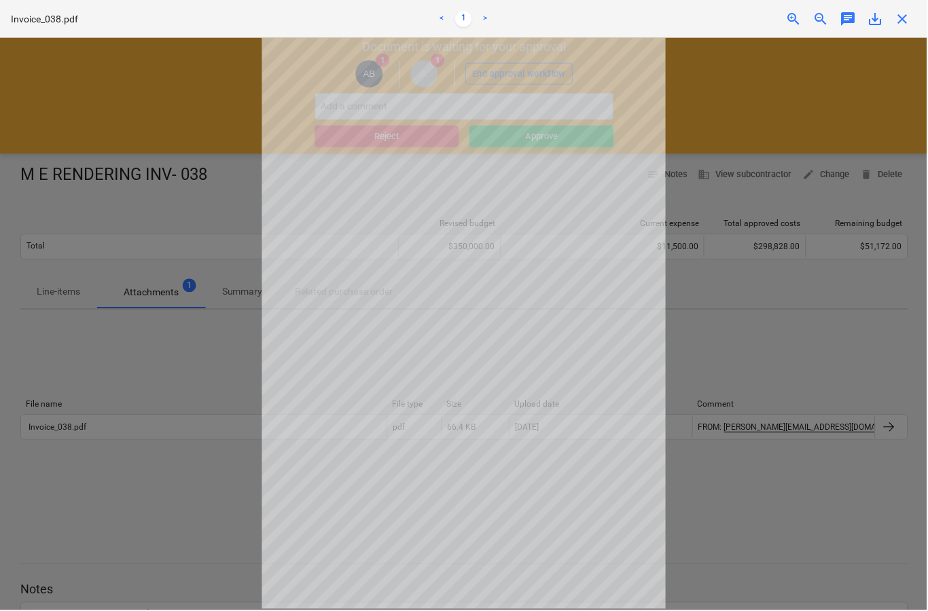
click at [903, 25] on span "close" at bounding box center [903, 19] width 16 height 16
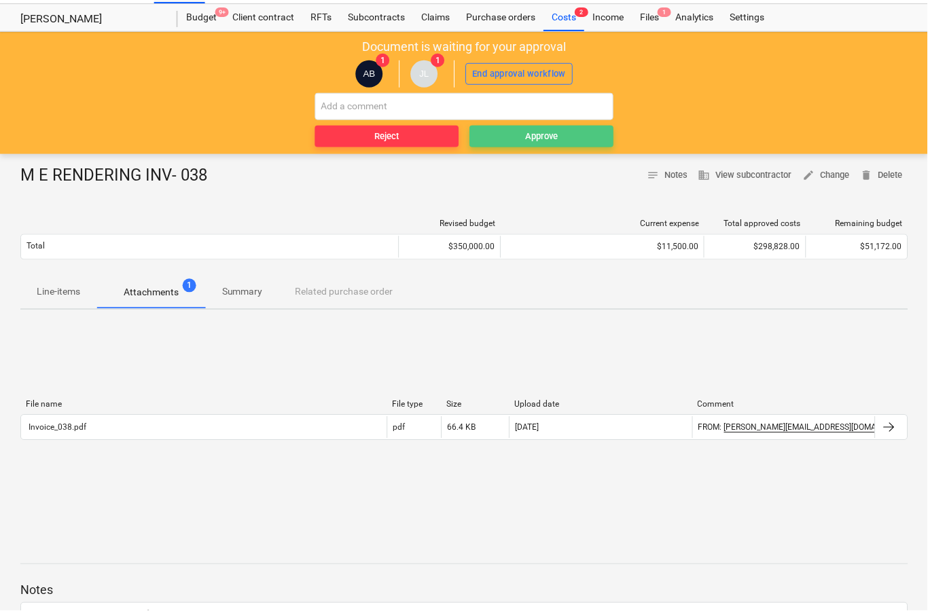
click at [553, 132] on div "Approve" at bounding box center [542, 137] width 33 height 16
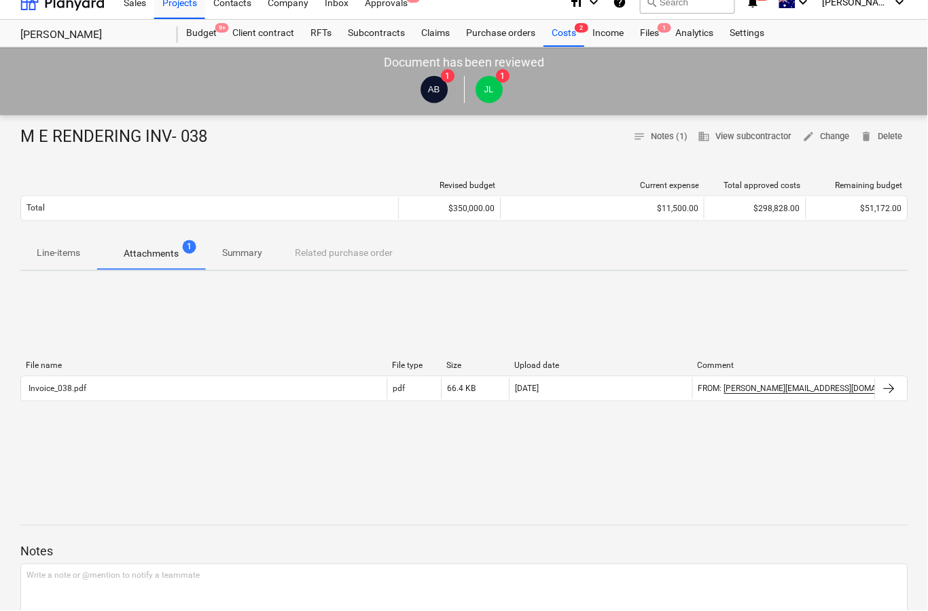
scroll to position [0, 0]
